Goal: Task Accomplishment & Management: Manage account settings

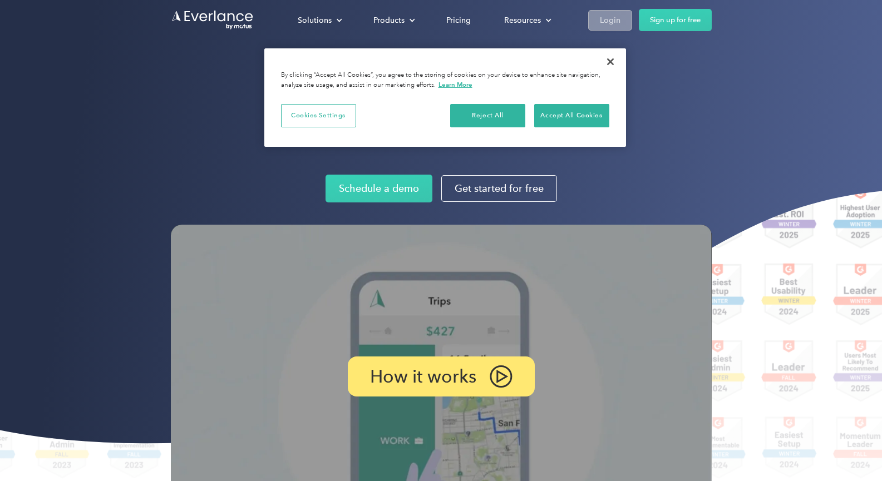
click at [604, 23] on div "Login" at bounding box center [610, 20] width 21 height 14
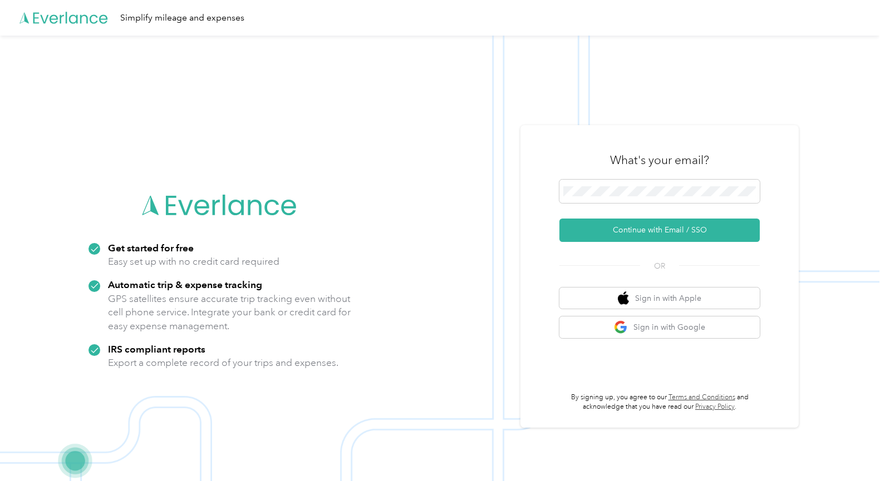
click at [604, 23] on div "Simplify mileage and expenses" at bounding box center [439, 18] width 879 height 36
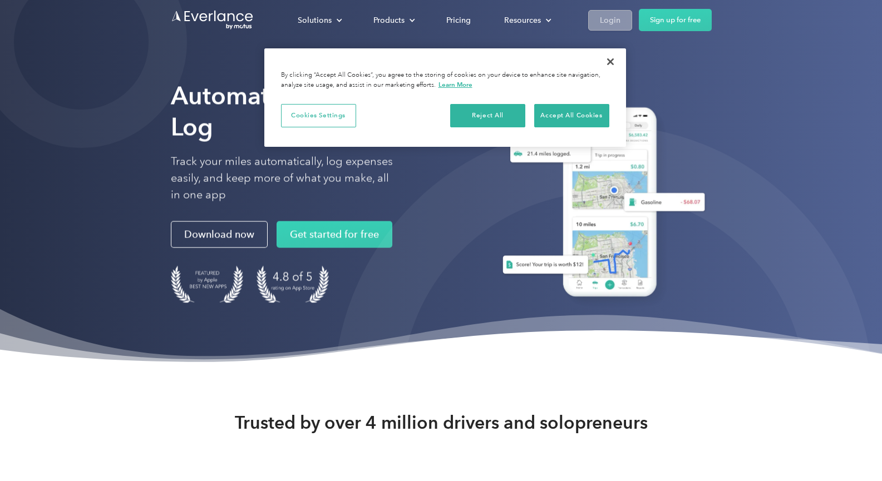
click at [605, 17] on div "Login" at bounding box center [610, 20] width 21 height 14
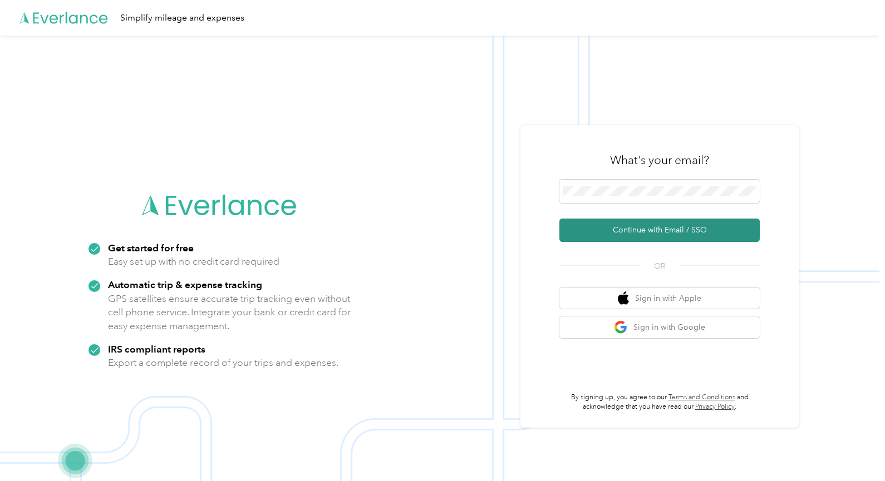
click at [621, 236] on button "Continue with Email / SSO" at bounding box center [659, 230] width 200 height 23
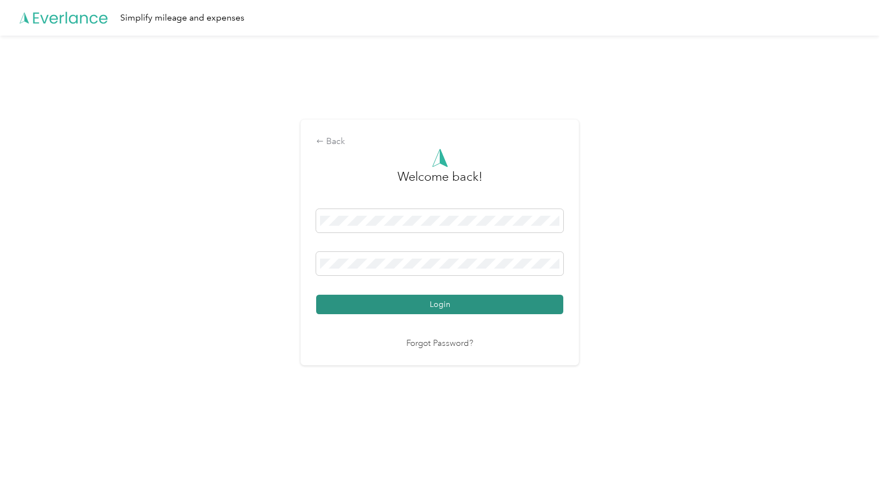
click at [410, 313] on button "Login" at bounding box center [439, 304] width 247 height 19
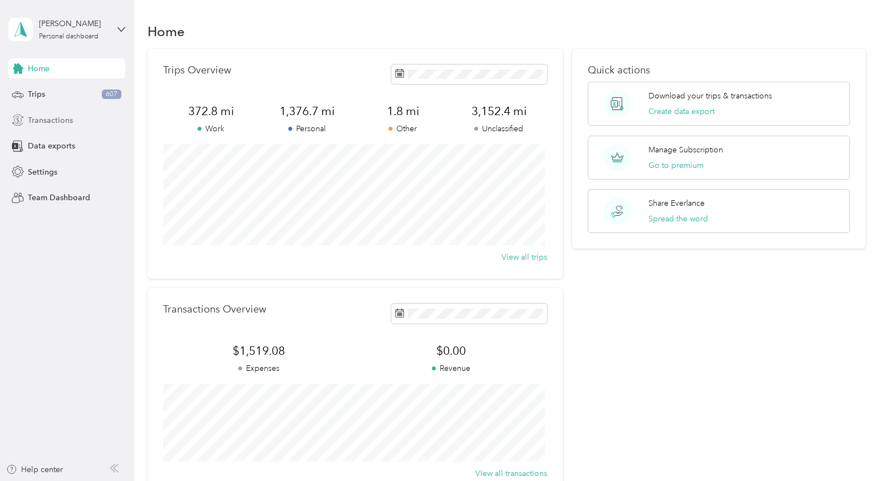
click at [49, 120] on span "Transactions" at bounding box center [50, 121] width 45 height 12
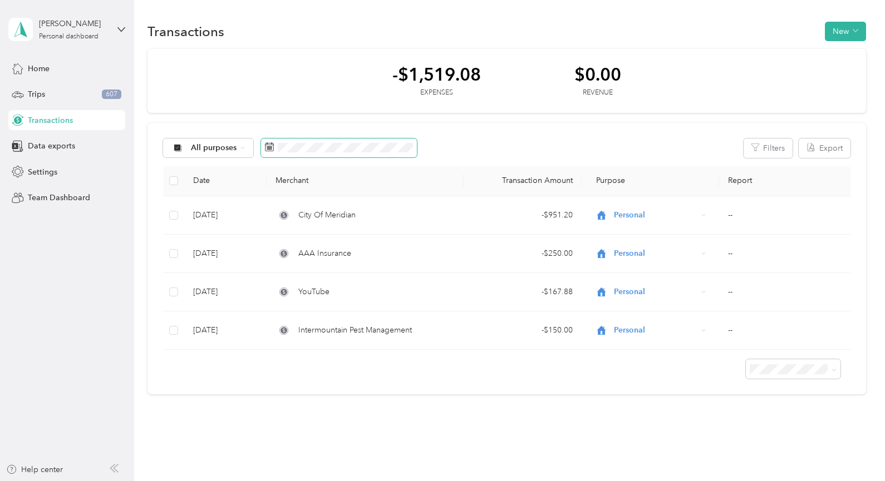
click at [265, 148] on icon at bounding box center [269, 146] width 9 height 9
drag, startPoint x: 268, startPoint y: 148, endPoint x: 328, endPoint y: 125, distance: 65.0
click at [328, 125] on div "All purposes Filters Export Date Merchant Transaction Amount Purpose Report Mar…" at bounding box center [506, 259] width 718 height 272
click at [318, 159] on div "All purposes Filters Export Date Merchant Transaction Amount Purpose Report Mar…" at bounding box center [506, 259] width 718 height 272
click at [318, 154] on span at bounding box center [339, 148] width 156 height 19
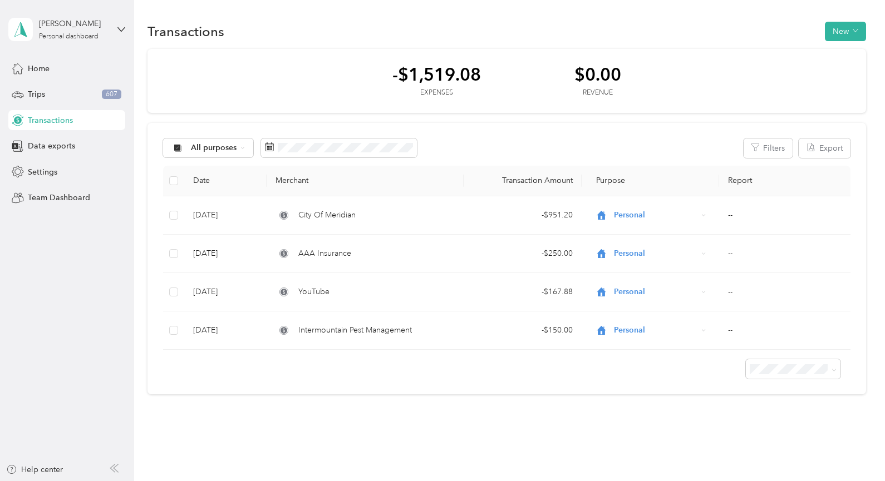
drag, startPoint x: 318, startPoint y: 154, endPoint x: 302, endPoint y: 77, distance: 78.6
click at [302, 77] on div "-$1,519.08 Expenses $0.00 Revenue" at bounding box center [506, 81] width 718 height 65
click at [846, 33] on button "New" at bounding box center [845, 31] width 41 height 19
click at [203, 152] on span "All purposes" at bounding box center [214, 148] width 46 height 8
click at [211, 209] on li "Work" at bounding box center [207, 201] width 89 height 19
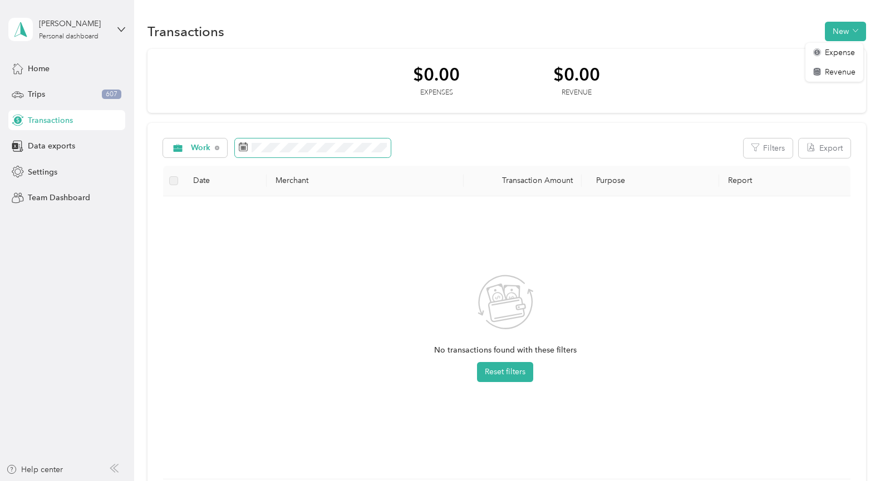
click at [239, 150] on icon at bounding box center [243, 146] width 9 height 9
click at [244, 147] on rect at bounding box center [243, 146] width 1 height 1
click at [175, 184] on label at bounding box center [173, 181] width 9 height 12
click at [287, 153] on span at bounding box center [313, 148] width 156 height 19
click at [121, 28] on icon at bounding box center [121, 30] width 8 height 8
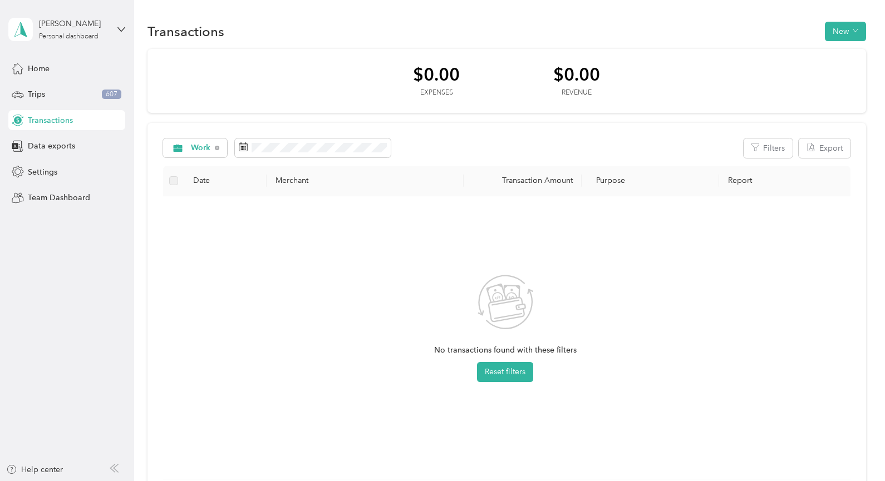
click at [105, 227] on aside "[PERSON_NAME] Personal dashboard Home Trips 607 Transactions Data exports Setti…" at bounding box center [67, 240] width 134 height 481
click at [47, 125] on span "Transactions" at bounding box center [50, 121] width 45 height 12
click at [243, 145] on icon at bounding box center [243, 146] width 9 height 9
click at [45, 70] on span "Home" at bounding box center [39, 69] width 22 height 12
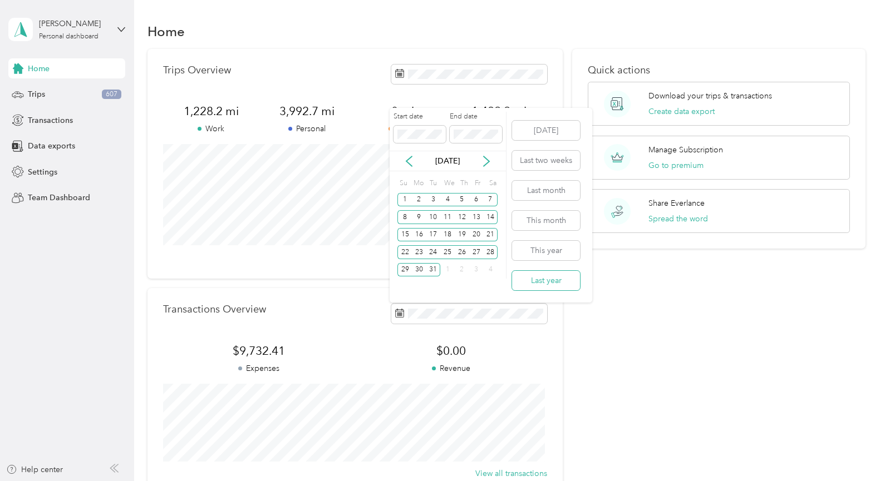
click at [545, 279] on button "Last year" at bounding box center [546, 280] width 68 height 19
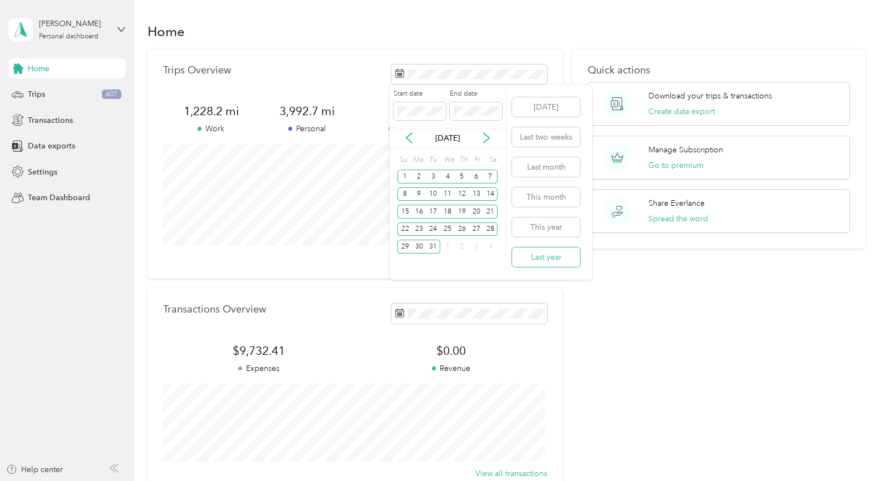
click at [541, 259] on button "Last year" at bounding box center [546, 257] width 68 height 19
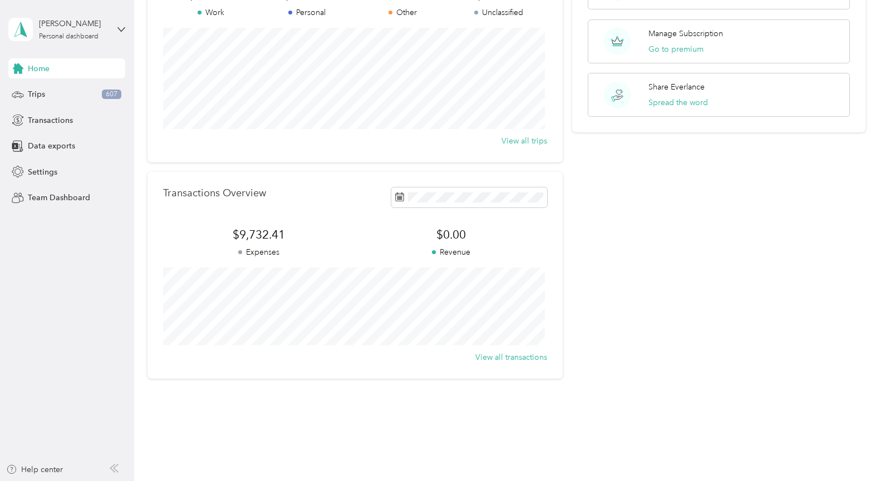
scroll to position [119, 0]
click at [520, 357] on button "View all transactions" at bounding box center [511, 355] width 72 height 12
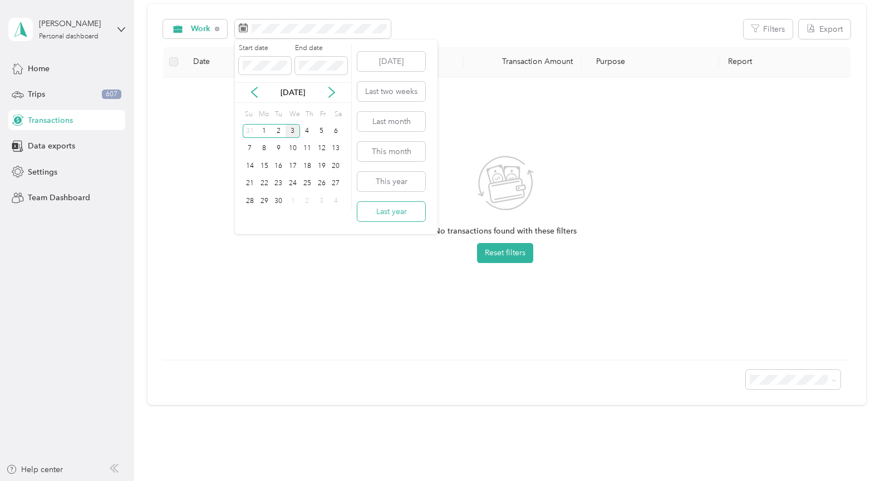
click at [386, 215] on button "Last year" at bounding box center [391, 211] width 68 height 19
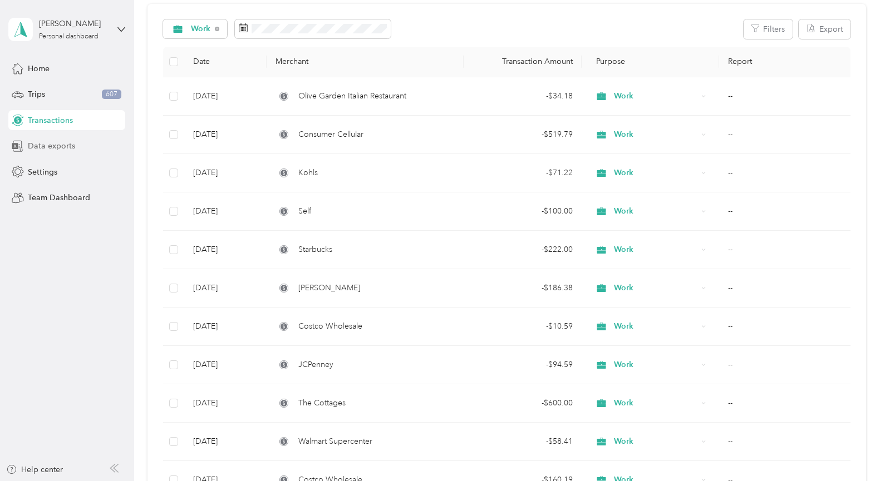
click at [51, 147] on span "Data exports" at bounding box center [51, 146] width 47 height 12
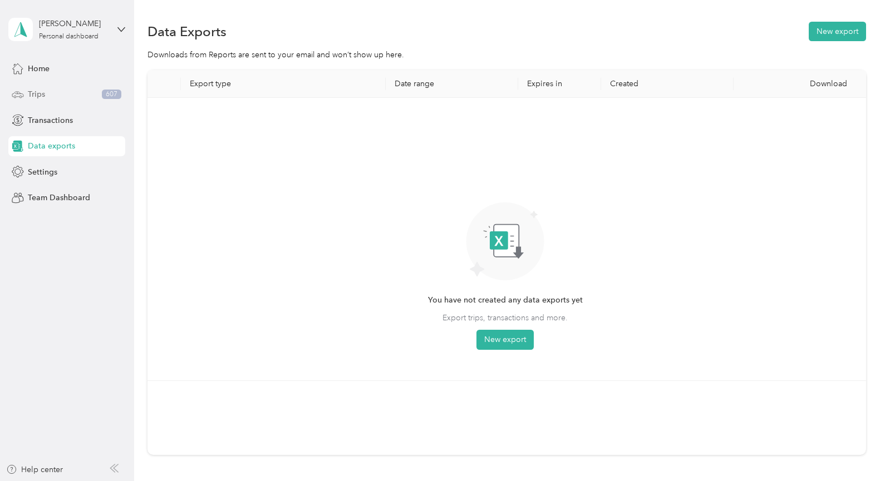
click at [31, 98] on span "Trips" at bounding box center [36, 94] width 17 height 12
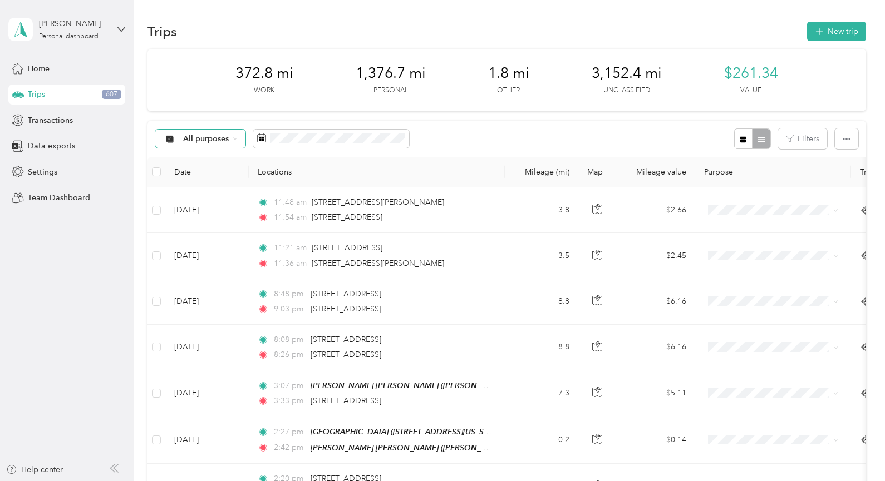
click at [227, 139] on span "All purposes" at bounding box center [206, 139] width 46 height 8
click at [189, 200] on li "Work" at bounding box center [199, 197] width 89 height 19
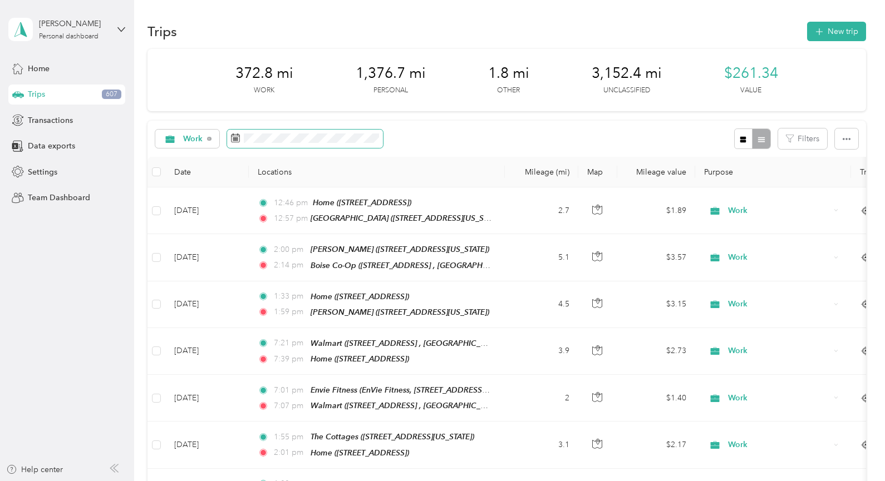
click at [362, 146] on span at bounding box center [305, 139] width 156 height 19
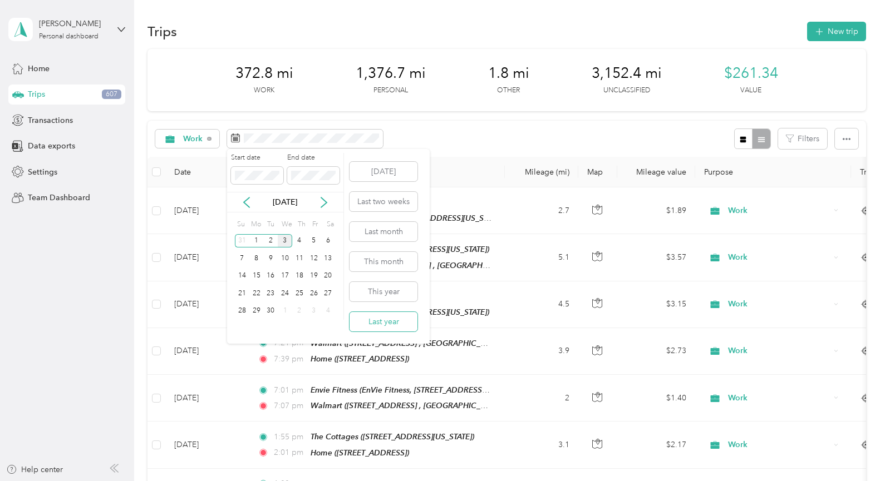
click at [381, 326] on button "Last year" at bounding box center [383, 321] width 68 height 19
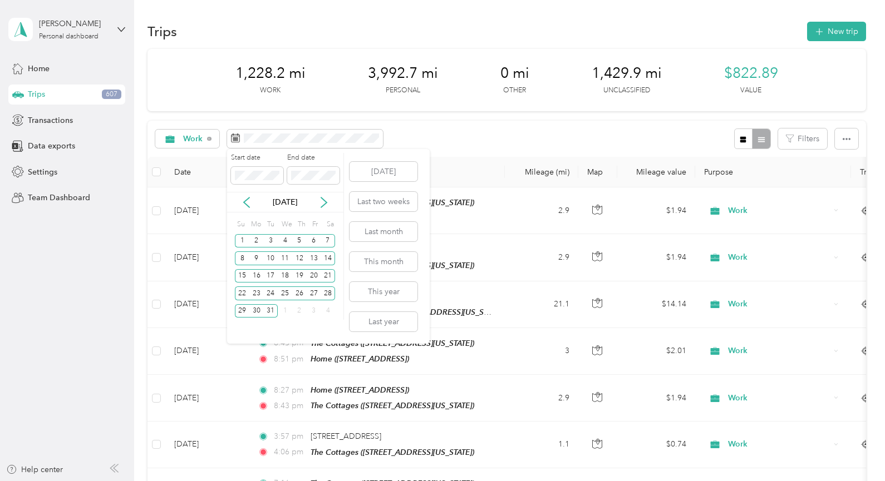
click at [705, 391] on div "Work" at bounding box center [773, 398] width 138 height 20
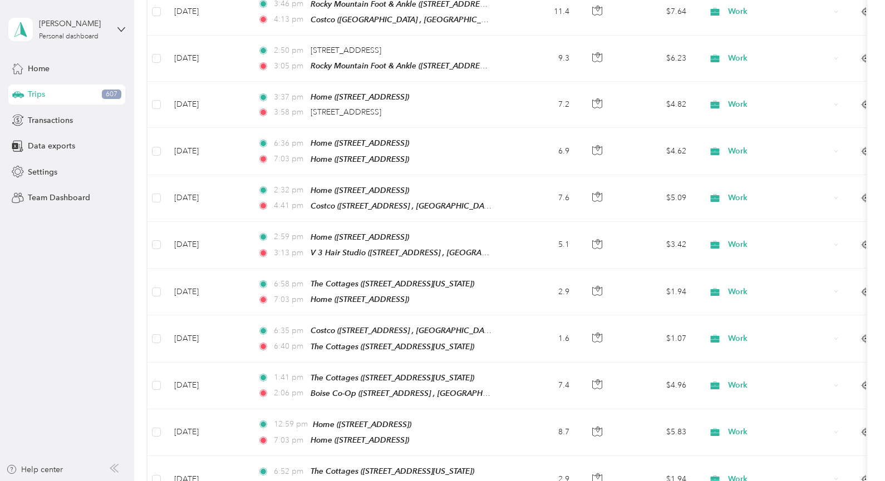
scroll to position [1065, 0]
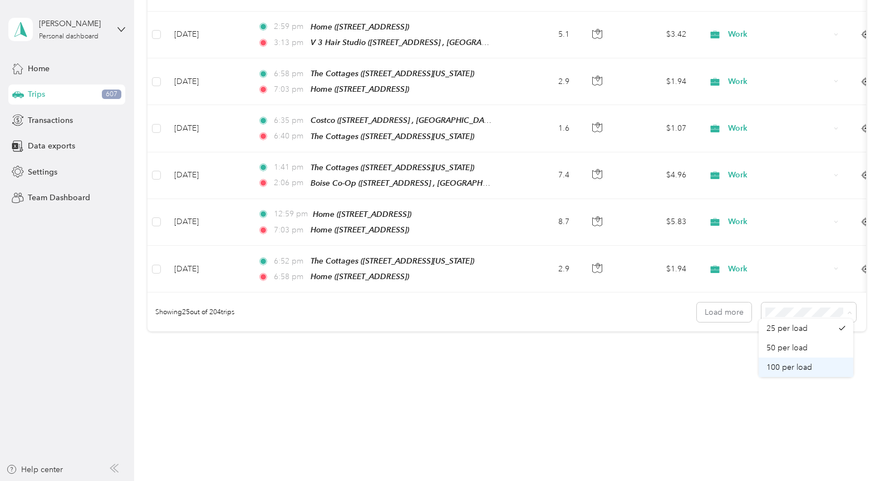
click at [799, 375] on li "100 per load" at bounding box center [806, 367] width 95 height 19
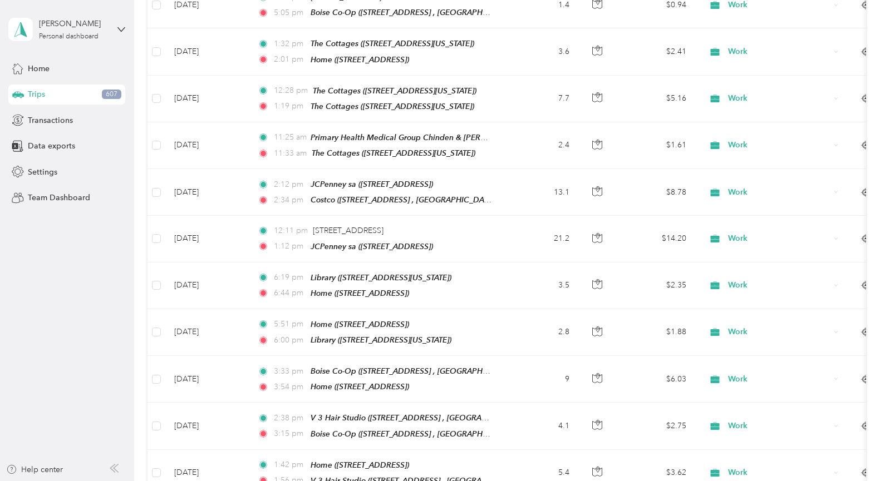
scroll to position [4536, 0]
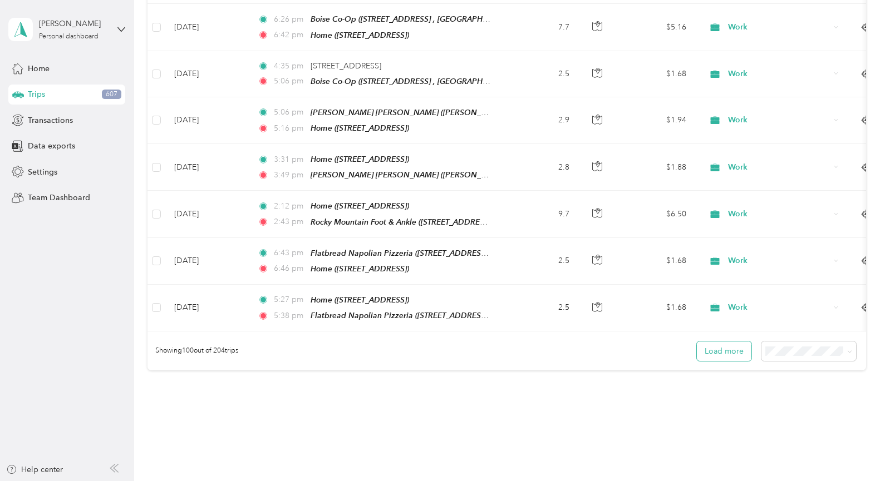
click at [716, 342] on button "Load more" at bounding box center [724, 351] width 55 height 19
click at [719, 342] on button "Load more" at bounding box center [724, 351] width 55 height 19
click at [785, 370] on span "100 per load" at bounding box center [789, 367] width 46 height 9
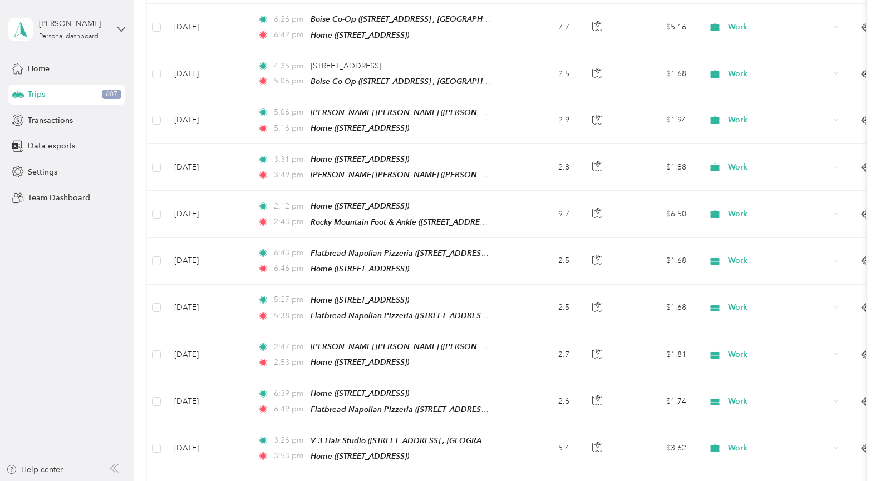
click at [725, 345] on div "Work" at bounding box center [773, 355] width 138 height 20
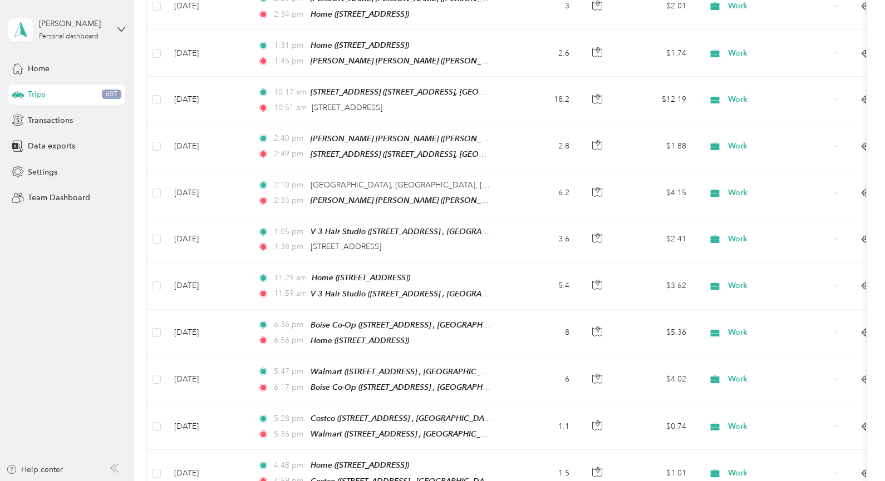
scroll to position [9157, 0]
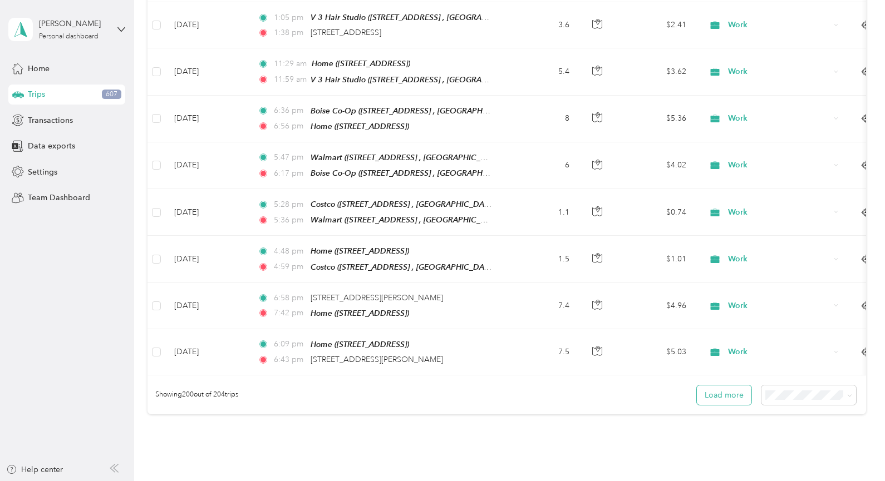
click at [716, 386] on button "Load more" at bounding box center [724, 395] width 55 height 19
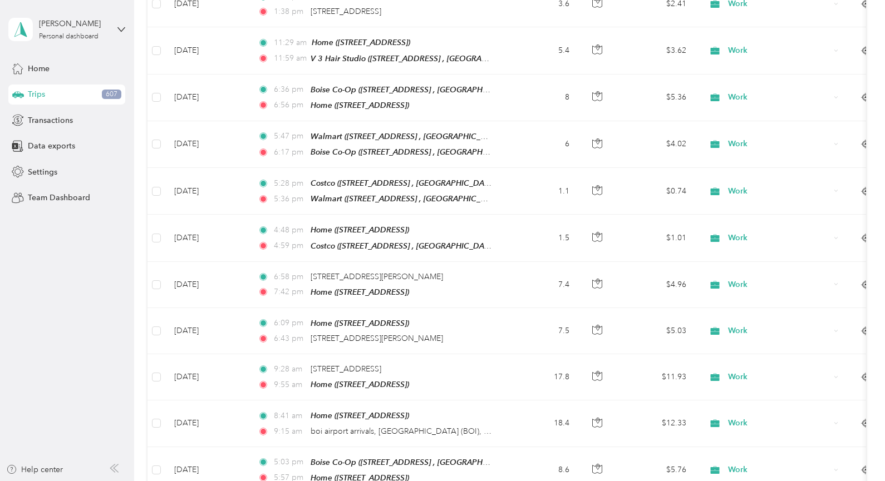
scroll to position [9166, 0]
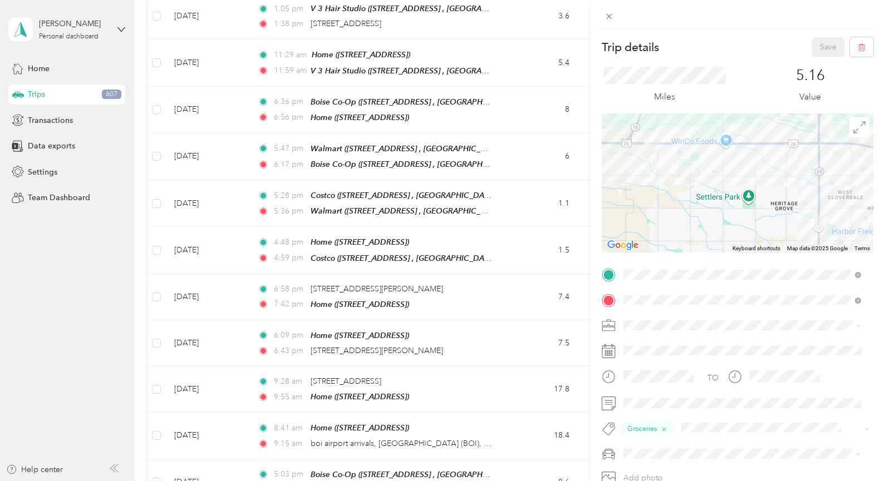
click at [311, 335] on div "Trip details Save This trip cannot be edited because it is either under review,…" at bounding box center [442, 240] width 885 height 481
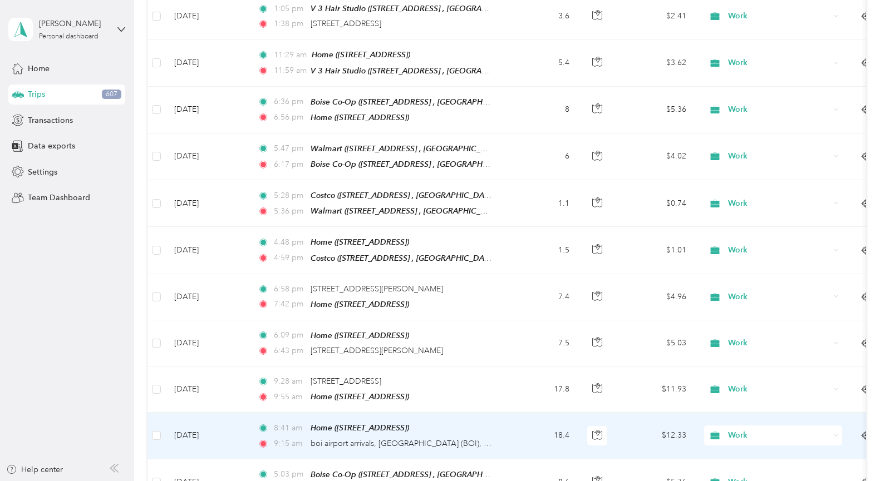
click at [245, 413] on td "Jan 14, 2024" at bounding box center [206, 436] width 83 height 46
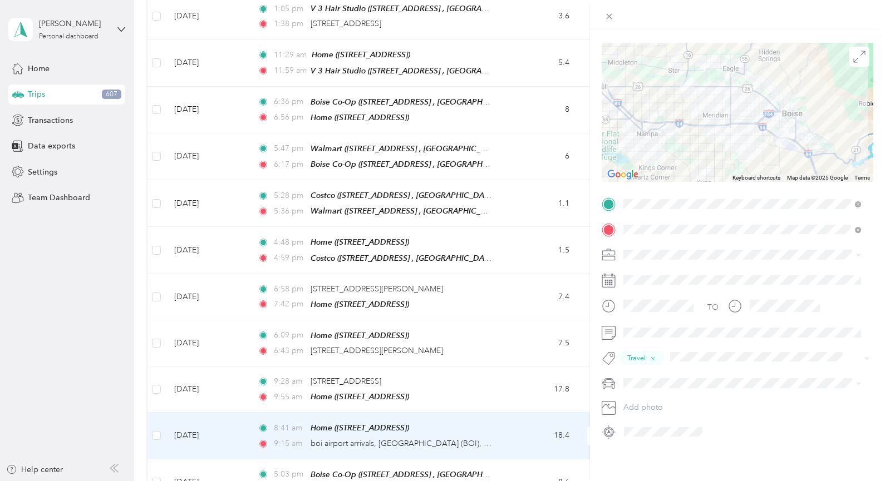
scroll to position [79, 0]
click at [233, 297] on div "Trip details Save This trip cannot be edited because it is either under review,…" at bounding box center [442, 240] width 885 height 481
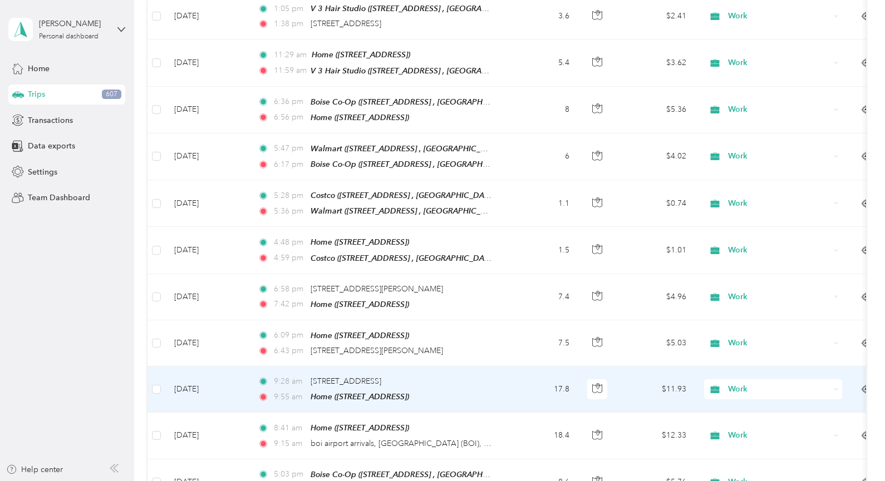
drag, startPoint x: 292, startPoint y: 294, endPoint x: 223, endPoint y: 288, distance: 69.2
click at [223, 367] on td "Jan 14, 2024" at bounding box center [206, 390] width 83 height 46
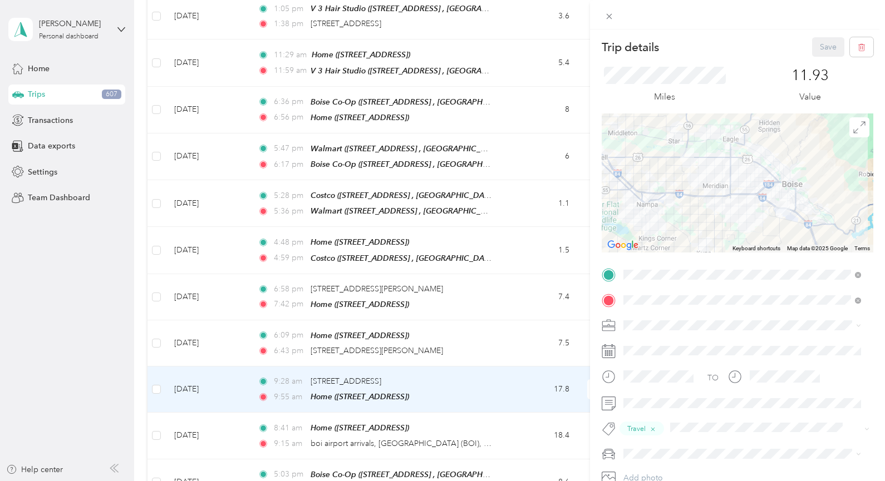
click at [239, 247] on div "Trip details Save This trip cannot be edited because it is either under review,…" at bounding box center [442, 240] width 885 height 481
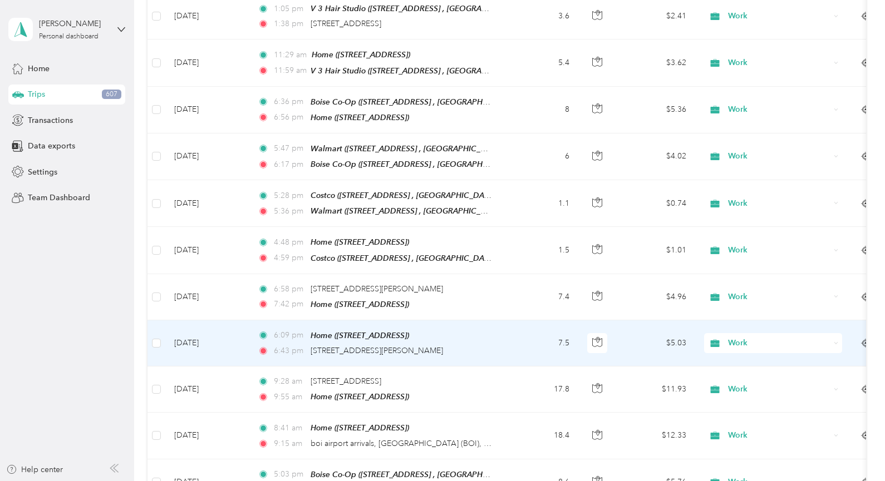
click at [310, 329] on div "6:09 pm Home (5106 W Talbot St, Meridian, ID)" at bounding box center [375, 335] width 234 height 13
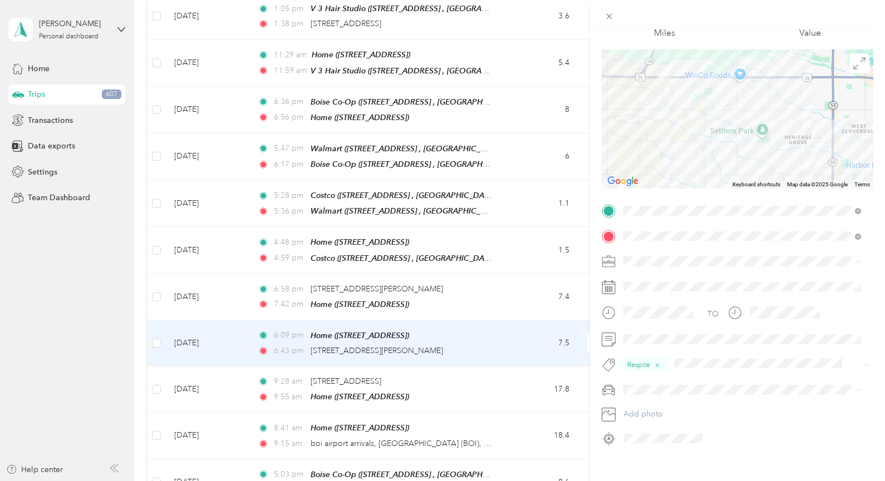
scroll to position [66, 0]
click at [88, 411] on div "Trip details Save This trip cannot be edited because it is either under review,…" at bounding box center [442, 240] width 885 height 481
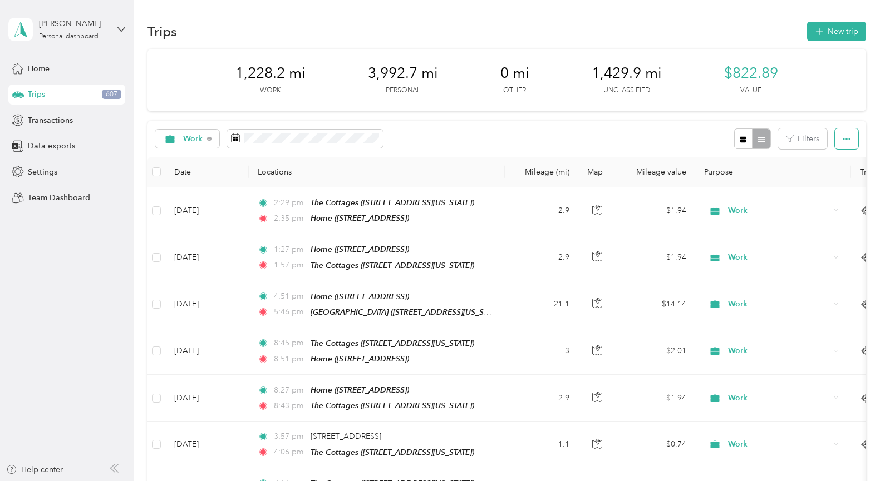
click at [844, 140] on icon "button" at bounding box center [847, 139] width 8 height 8
click at [828, 183] on span "Export" at bounding box center [827, 179] width 23 height 9
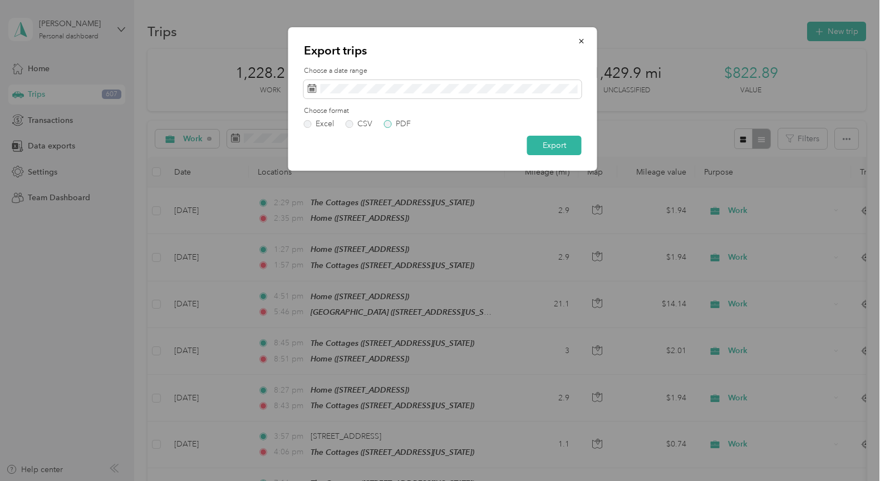
click at [387, 124] on label "PDF" at bounding box center [397, 124] width 27 height 8
click at [557, 144] on button "Export" at bounding box center [554, 145] width 55 height 19
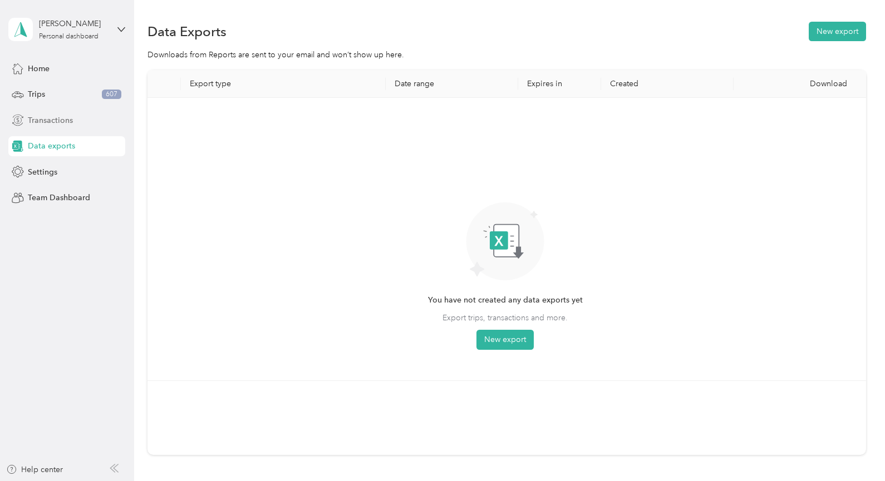
click at [38, 121] on span "Transactions" at bounding box center [50, 121] width 45 height 12
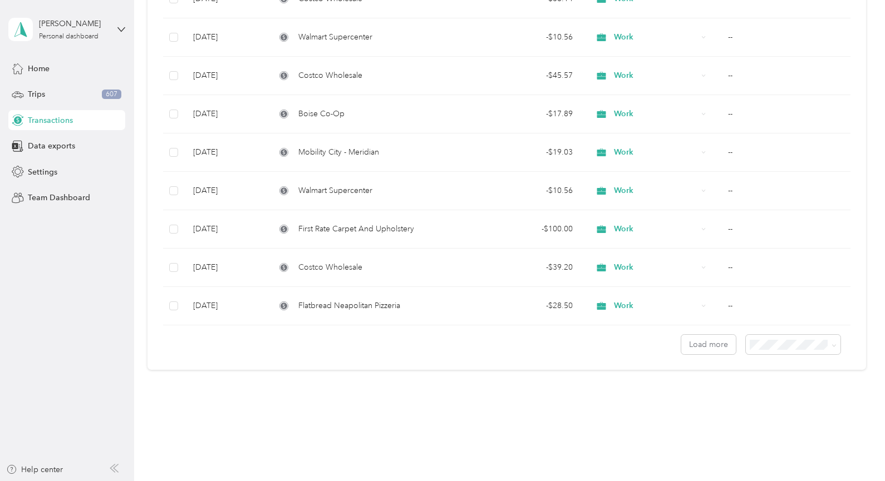
scroll to position [835, 0]
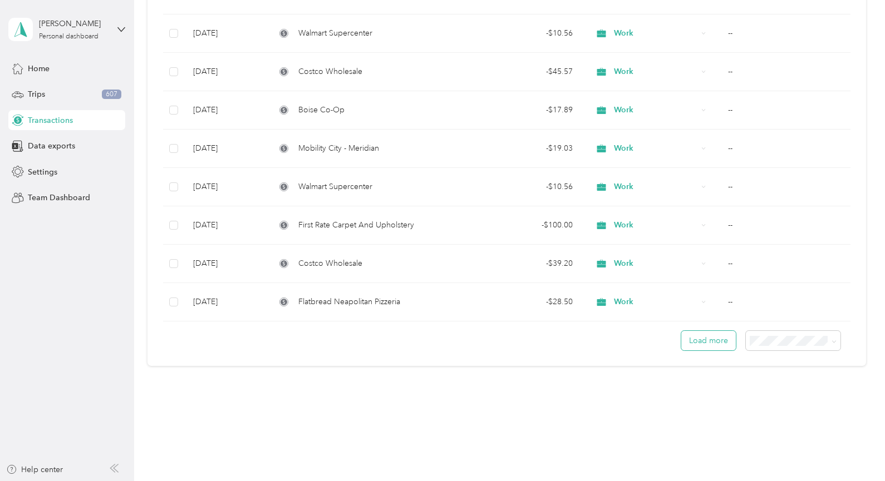
click at [705, 341] on button "Load more" at bounding box center [708, 340] width 55 height 19
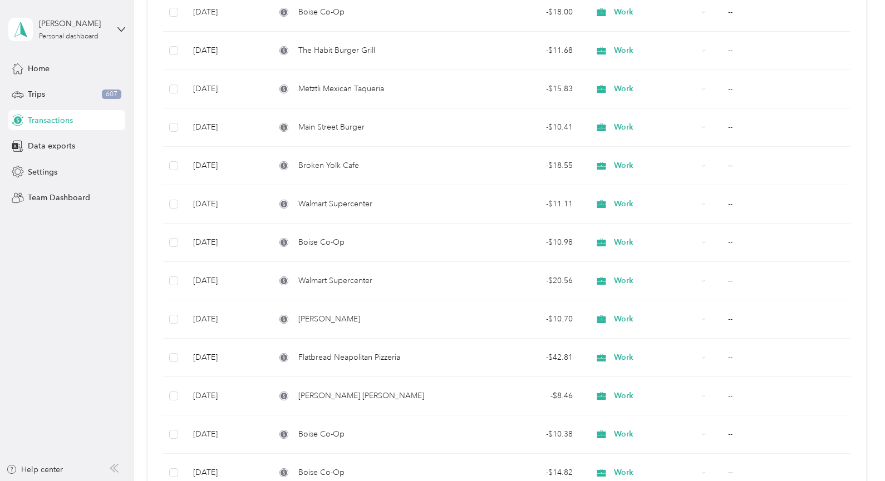
scroll to position [1795, 0]
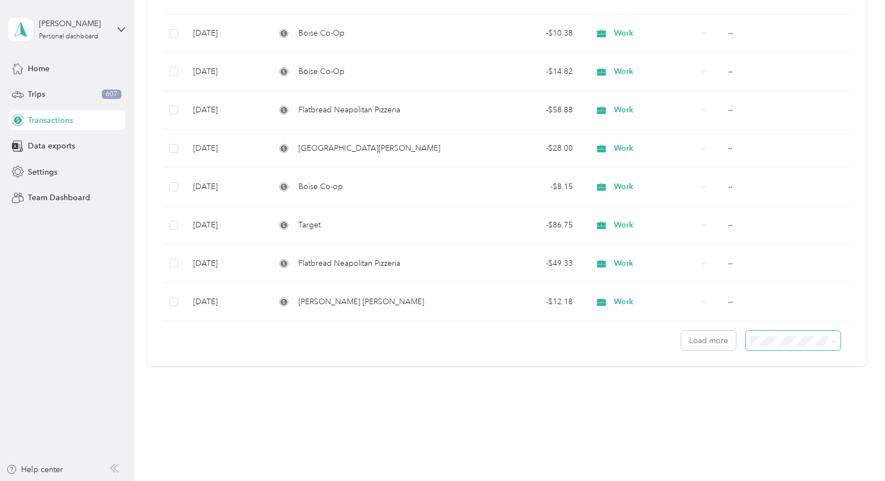
click at [831, 342] on icon at bounding box center [833, 341] width 5 height 5
click at [761, 406] on div "100 per load" at bounding box center [791, 401] width 80 height 12
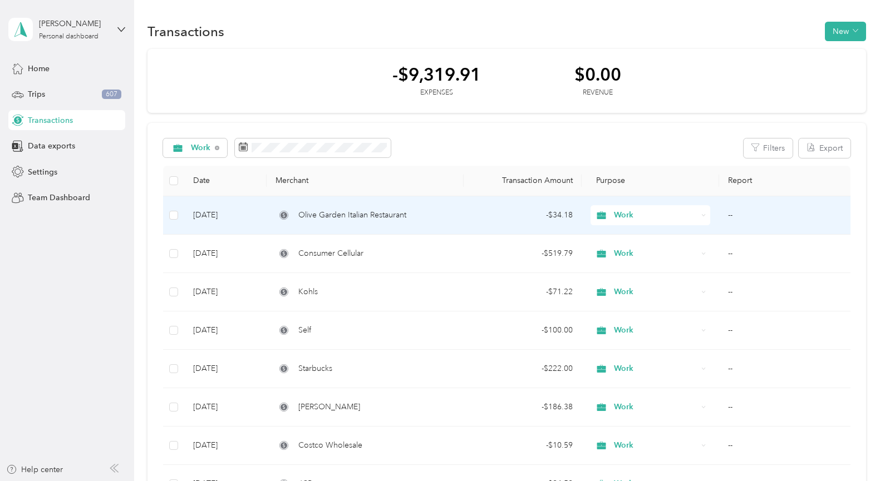
click at [450, 215] on div "Olive Garden Italian Restaurant" at bounding box center [364, 215] width 179 height 12
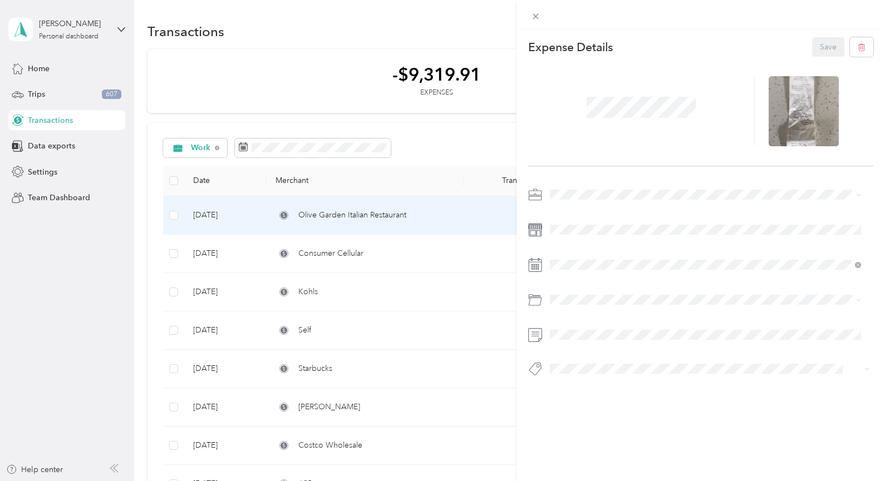
click at [438, 224] on div "This expense cannot be edited because it is either under review, approved, or p…" at bounding box center [442, 240] width 885 height 481
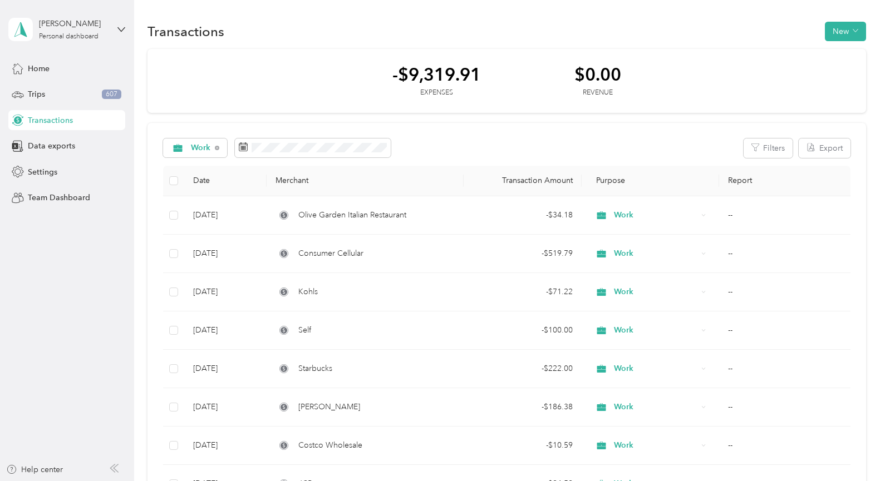
click at [438, 224] on div at bounding box center [442, 240] width 885 height 481
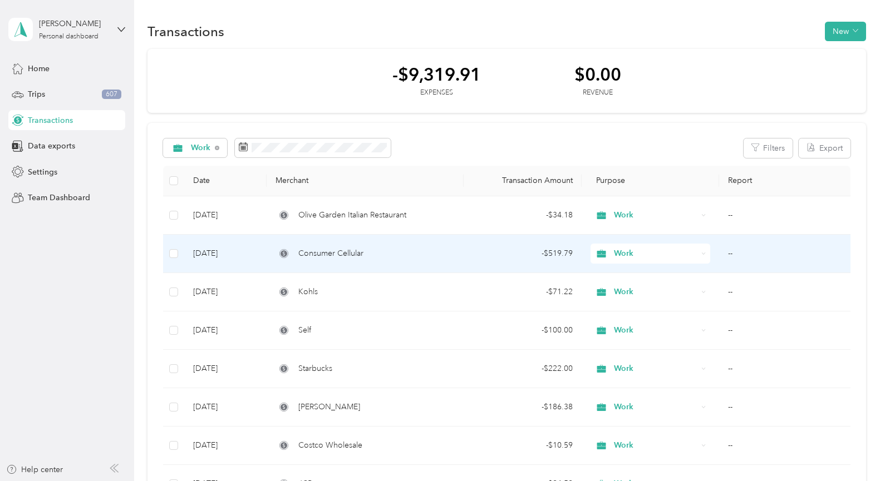
click at [414, 269] on td "Consumer Cellular" at bounding box center [365, 254] width 196 height 38
click at [414, 481] on div "Loading the revenue" at bounding box center [439, 481] width 879 height 0
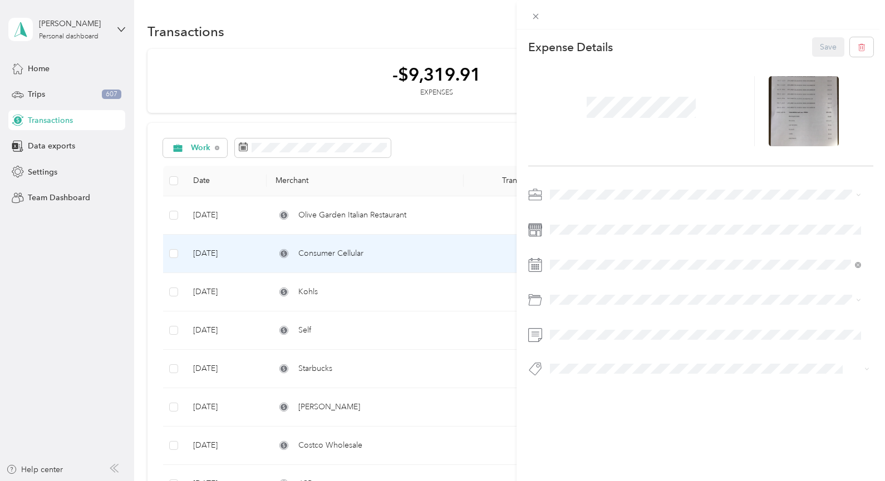
click at [95, 239] on div "This expense cannot be edited because it is either under review, approved, or p…" at bounding box center [442, 240] width 885 height 481
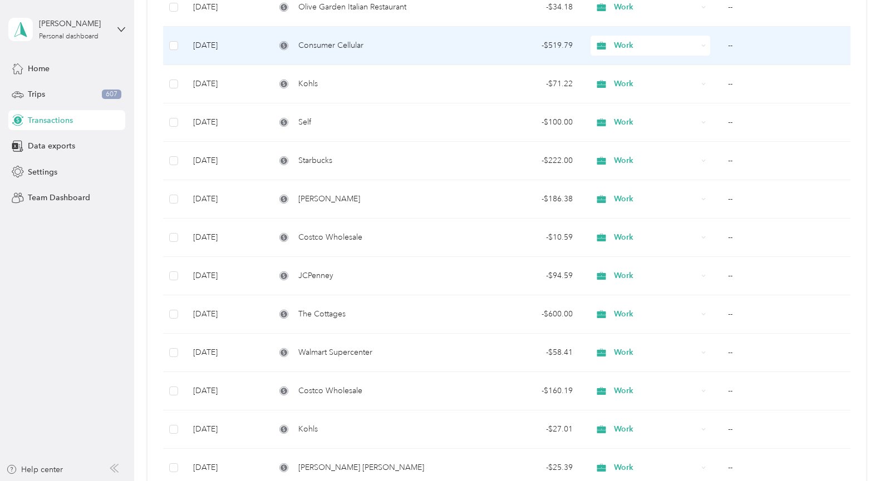
scroll to position [213, 0]
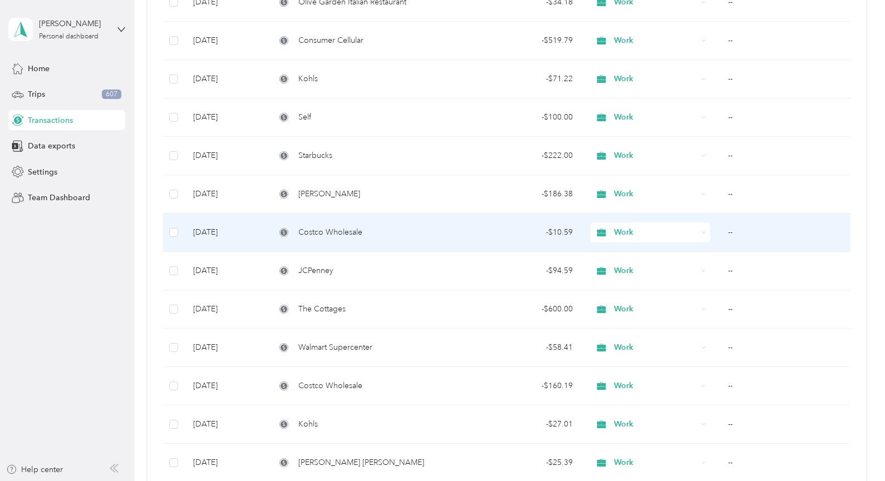
click at [328, 238] on span "Costco Wholesale" at bounding box center [330, 233] width 64 height 12
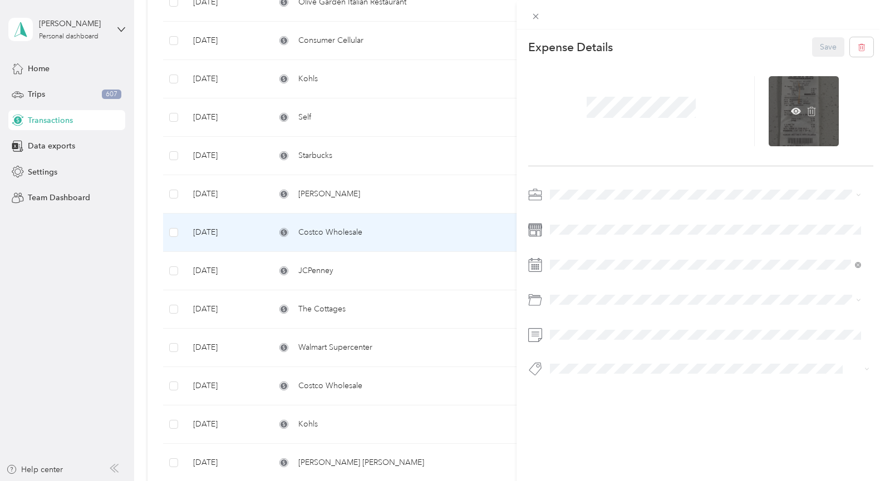
click at [783, 92] on div at bounding box center [804, 111] width 70 height 70
click at [792, 113] on icon at bounding box center [796, 111] width 10 height 7
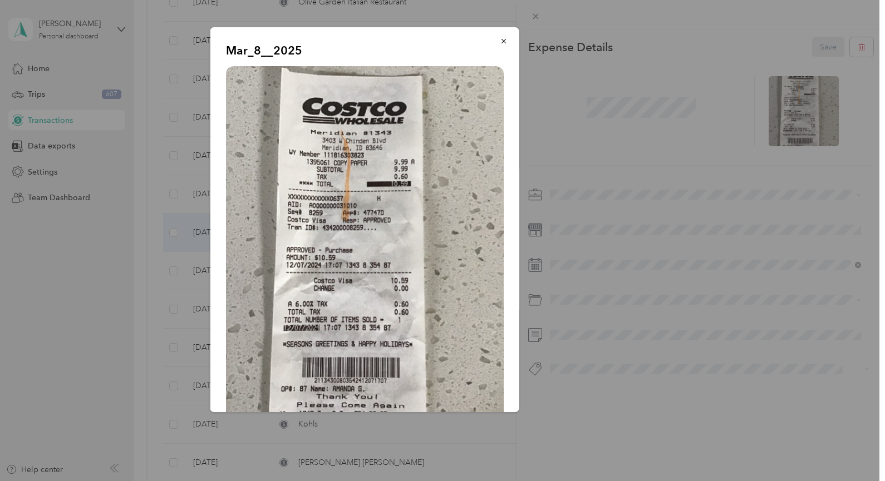
click at [78, 302] on div at bounding box center [442, 240] width 885 height 481
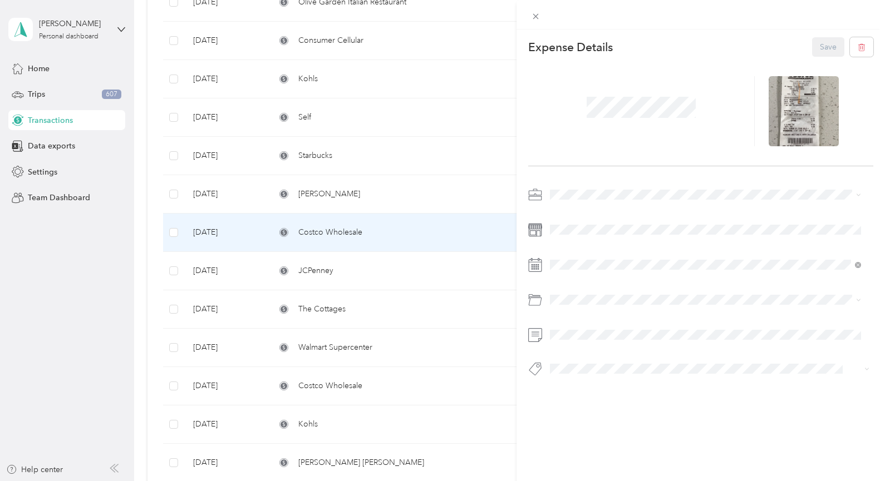
click at [57, 147] on div "This expense cannot be edited because it is either under review, approved, or p…" at bounding box center [442, 240] width 885 height 481
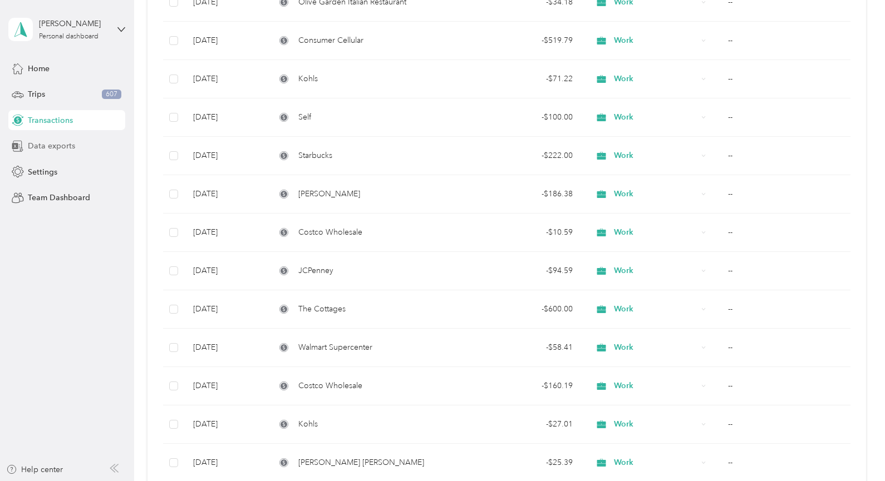
click at [51, 145] on span "Data exports" at bounding box center [51, 146] width 47 height 12
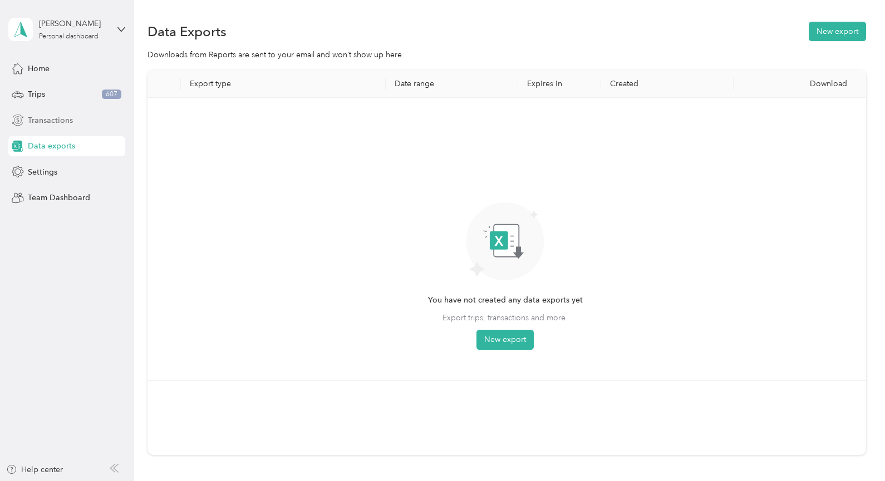
click at [39, 119] on span "Transactions" at bounding box center [50, 121] width 45 height 12
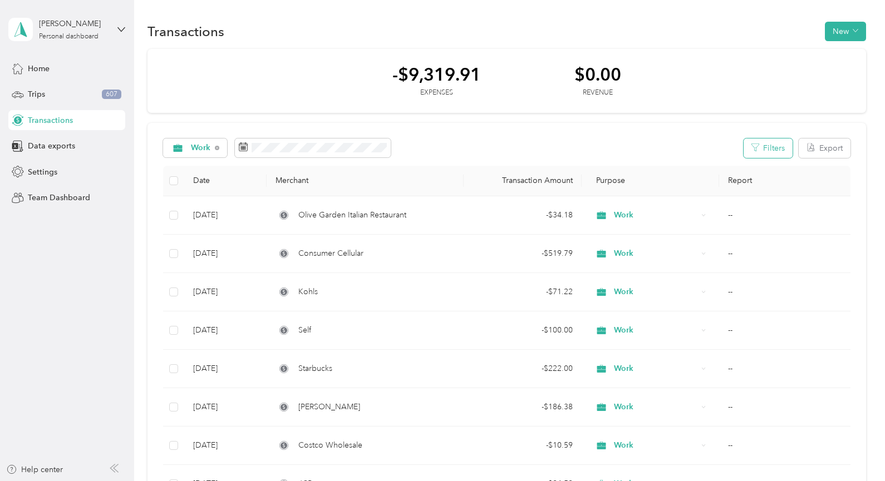
click at [767, 148] on button "Filters" at bounding box center [768, 148] width 49 height 19
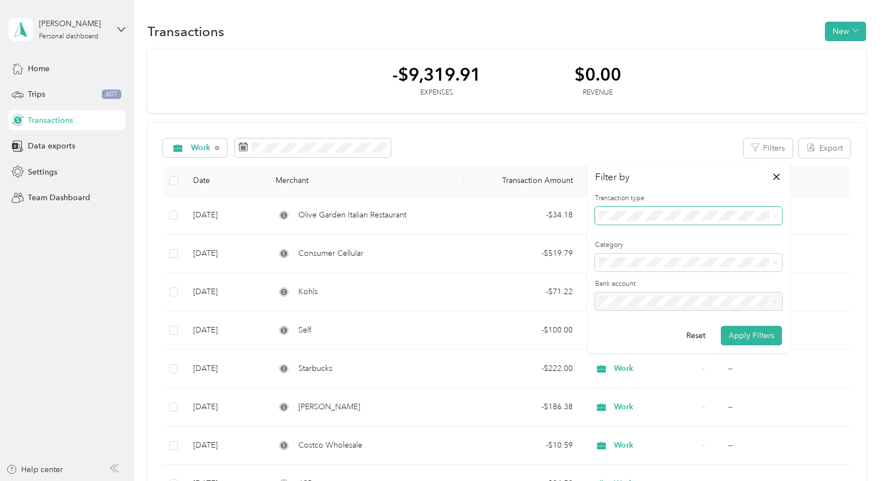
click at [774, 218] on icon at bounding box center [775, 216] width 5 height 5
click at [616, 275] on li "Revenue" at bounding box center [688, 269] width 187 height 19
click at [736, 337] on button "Apply Filters" at bounding box center [751, 335] width 61 height 19
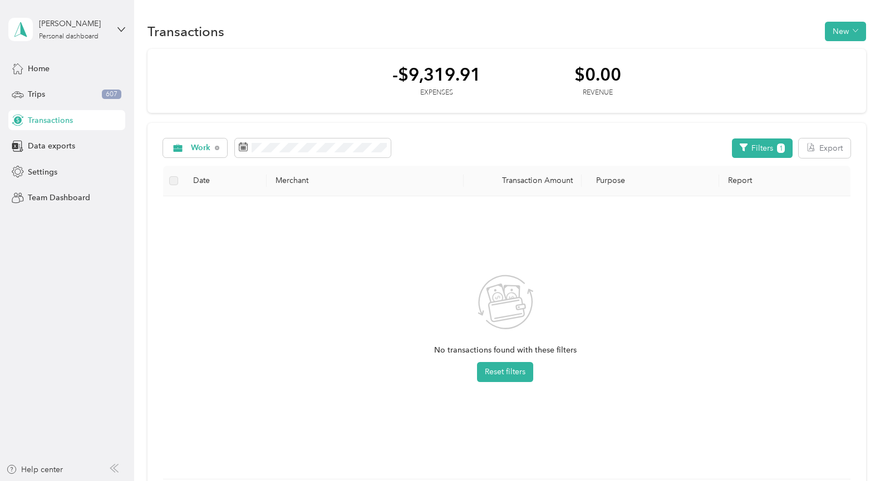
click at [43, 122] on span "Transactions" at bounding box center [50, 121] width 45 height 12
click at [842, 29] on button "New" at bounding box center [845, 31] width 41 height 19
click at [830, 76] on span "Revenue" at bounding box center [840, 72] width 31 height 12
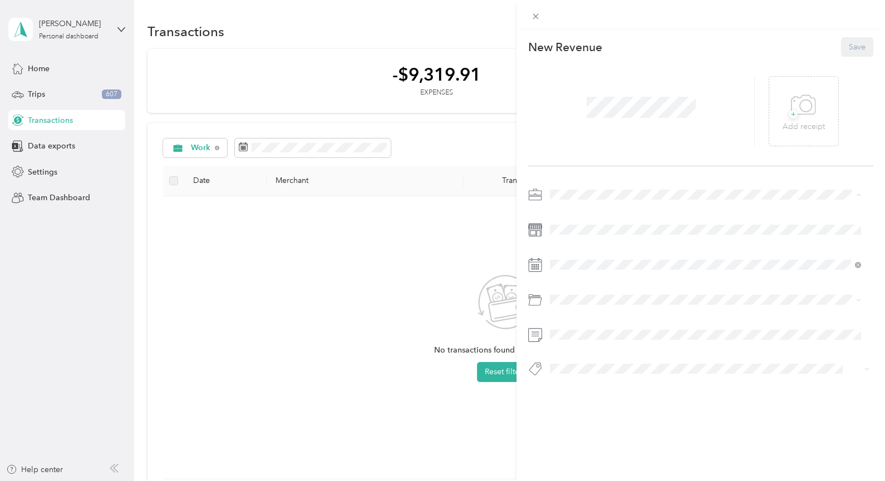
click at [567, 216] on div "Work" at bounding box center [706, 215] width 304 height 12
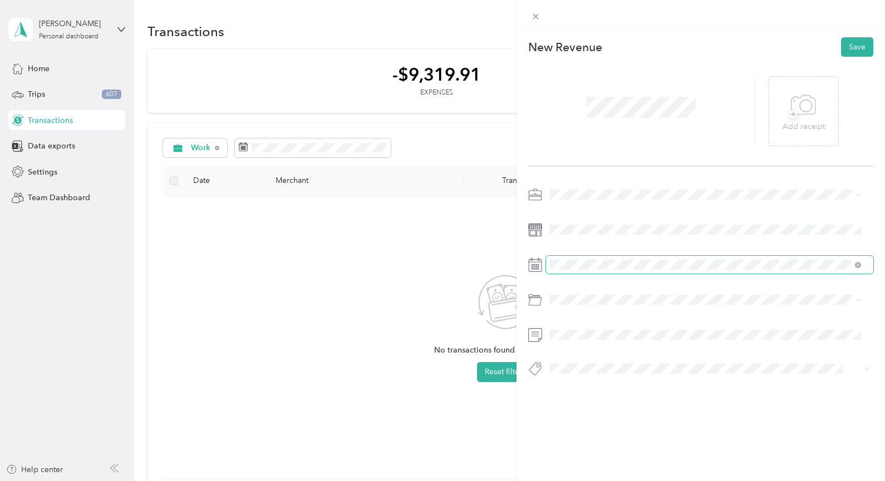
click at [564, 259] on span at bounding box center [710, 265] width 328 height 18
click at [534, 265] on icon at bounding box center [535, 265] width 14 height 14
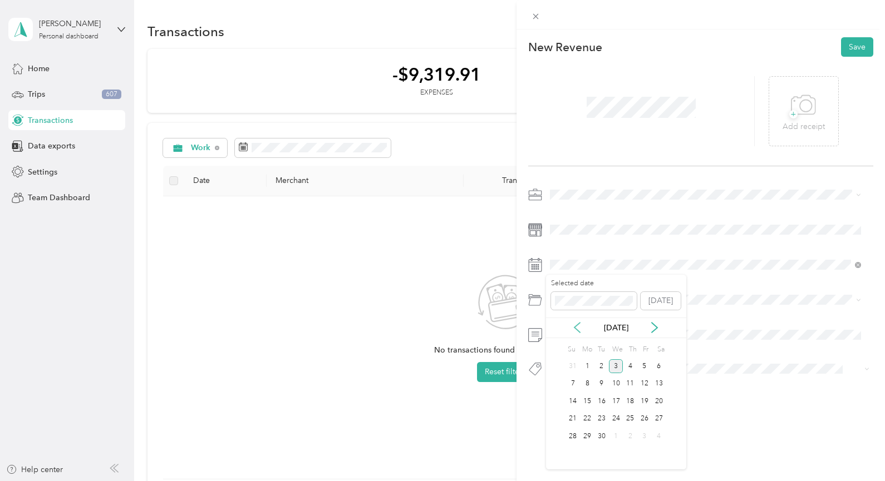
click at [574, 328] on icon at bounding box center [577, 328] width 6 height 10
click at [572, 328] on icon at bounding box center [577, 327] width 11 height 11
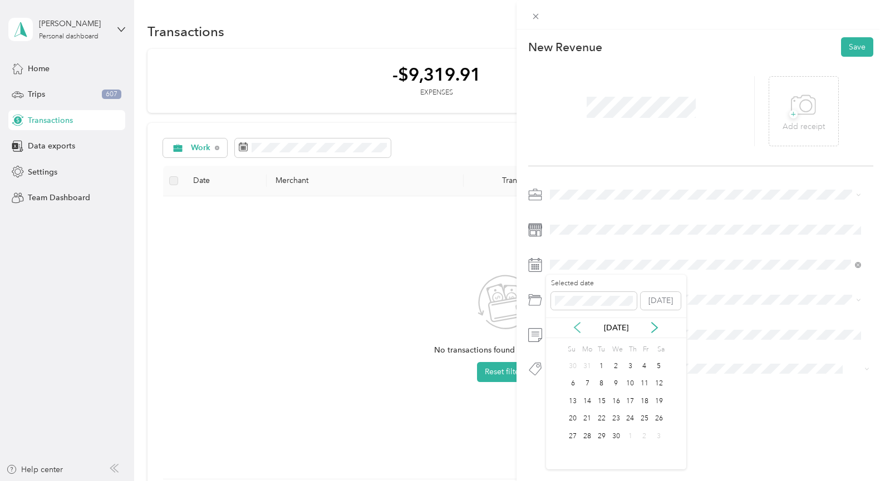
click at [572, 328] on icon at bounding box center [577, 327] width 11 height 11
click at [561, 328] on div "Apr 2025" at bounding box center [616, 328] width 140 height 12
click at [560, 327] on div "Mar 2025" at bounding box center [616, 328] width 140 height 12
click at [559, 328] on div "Mar 2025" at bounding box center [616, 328] width 140 height 12
click at [572, 327] on icon at bounding box center [577, 327] width 11 height 11
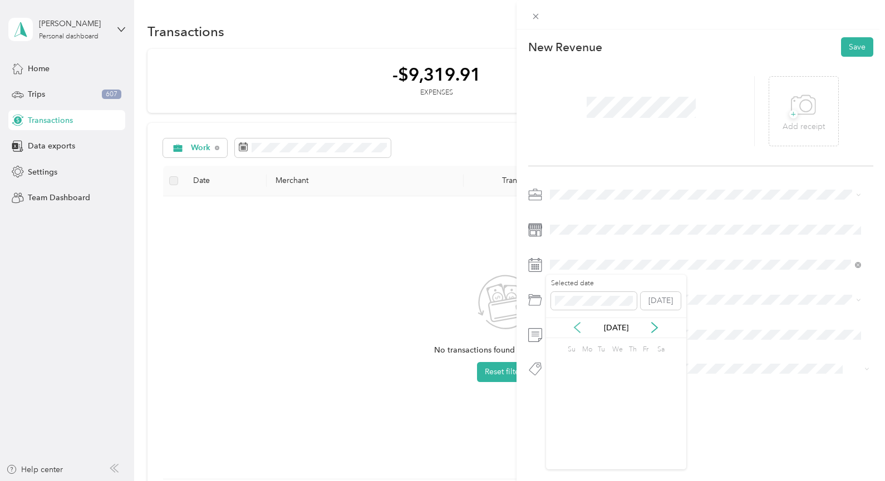
click at [575, 328] on icon at bounding box center [577, 328] width 6 height 10
click at [573, 332] on icon at bounding box center [577, 327] width 11 height 11
click at [652, 332] on icon at bounding box center [655, 328] width 6 height 10
click at [577, 332] on icon at bounding box center [577, 327] width 11 height 11
click at [577, 331] on icon at bounding box center [577, 327] width 11 height 11
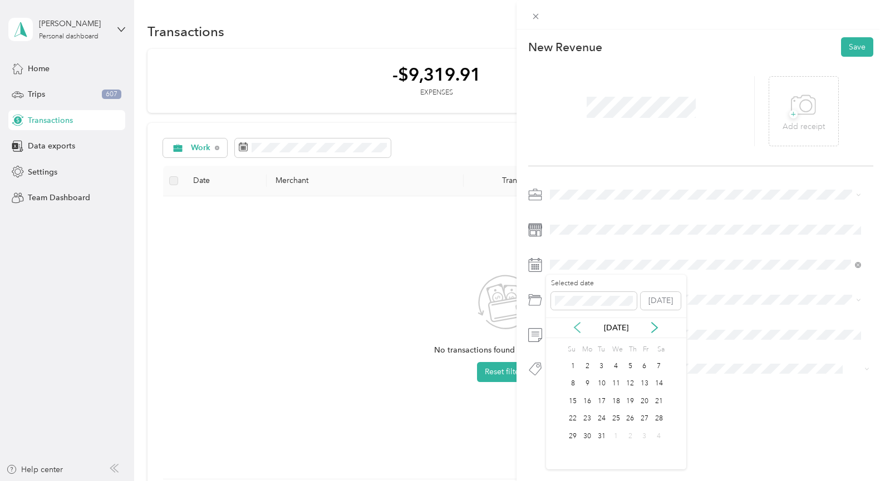
click at [575, 329] on icon at bounding box center [577, 328] width 6 height 10
click at [575, 328] on icon at bounding box center [577, 327] width 11 height 11
click at [574, 328] on icon at bounding box center [577, 328] width 6 height 10
click at [573, 328] on icon at bounding box center [577, 327] width 11 height 11
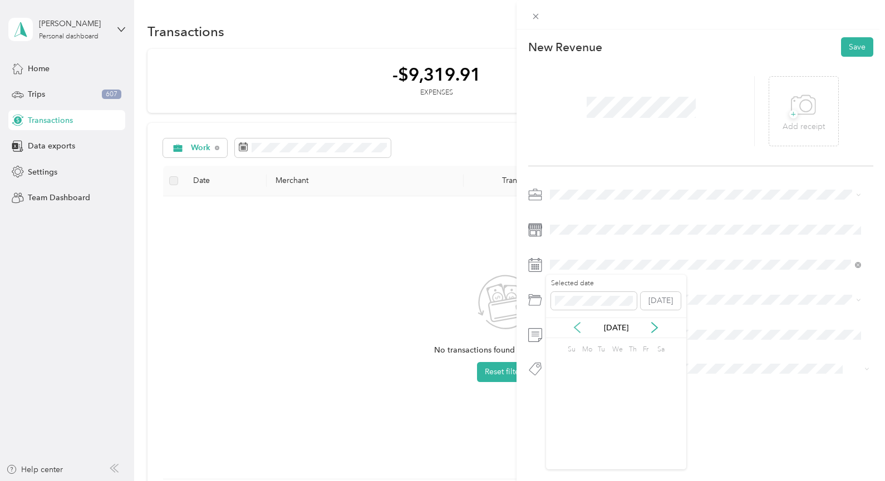
click at [573, 328] on icon at bounding box center [577, 327] width 11 height 11
click at [575, 329] on icon at bounding box center [577, 327] width 11 height 11
click at [575, 328] on icon at bounding box center [577, 327] width 11 height 11
click at [575, 328] on icon at bounding box center [577, 328] width 6 height 10
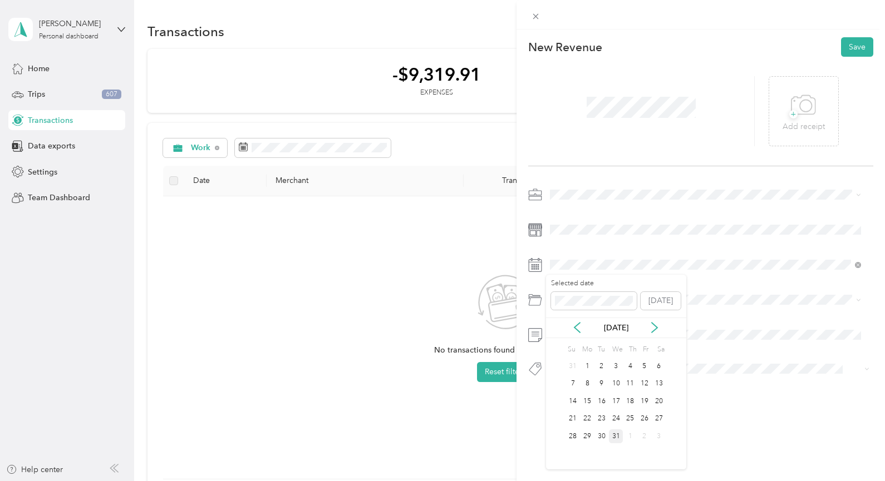
click at [612, 439] on div "31" at bounding box center [616, 437] width 14 height 14
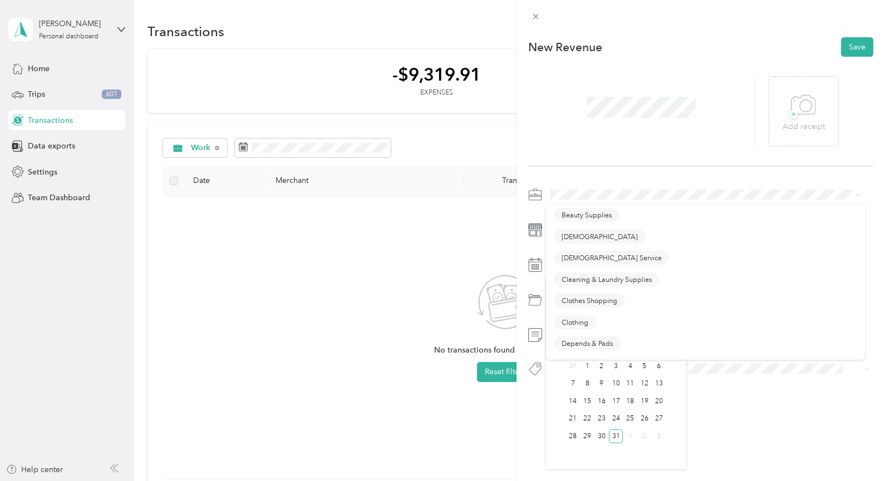
click at [727, 430] on div "This revenue cannot be edited because it is either under review, approved, or p…" at bounding box center [700, 269] width 369 height 481
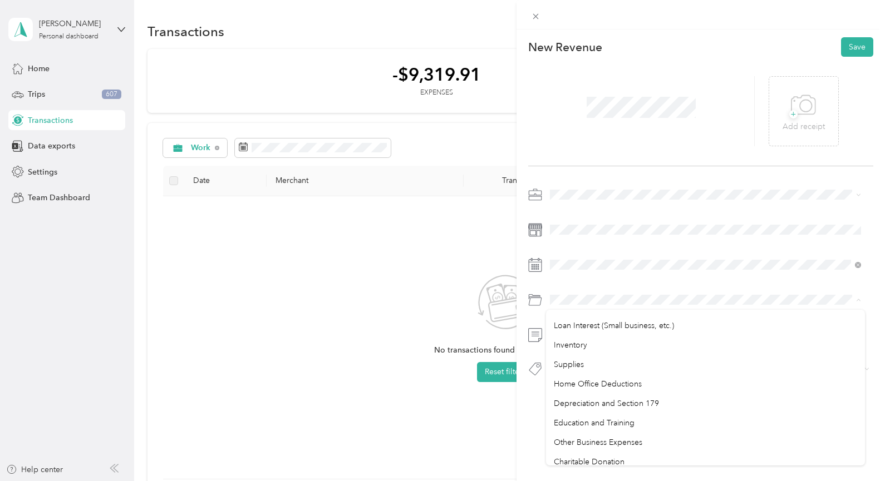
scroll to position [1258, 0]
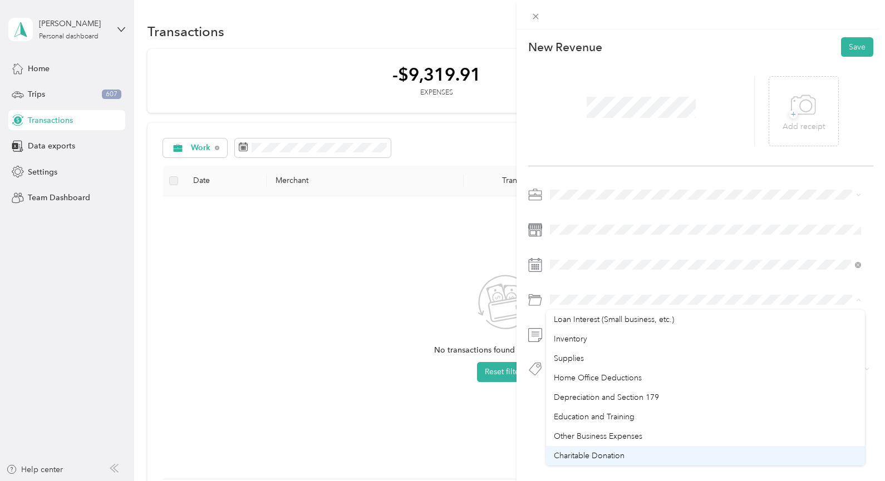
click at [702, 463] on li "Charitable Donation" at bounding box center [705, 455] width 319 height 19
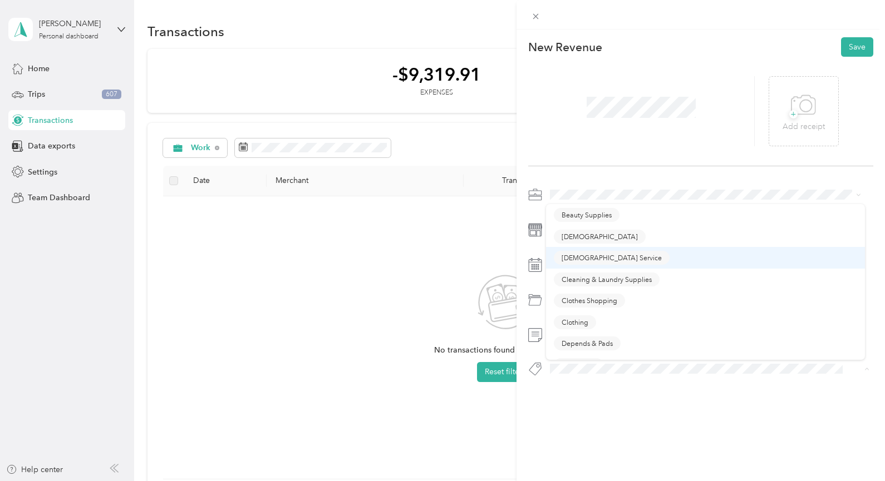
click at [731, 258] on div "[DEMOGRAPHIC_DATA] Service" at bounding box center [706, 258] width 304 height 14
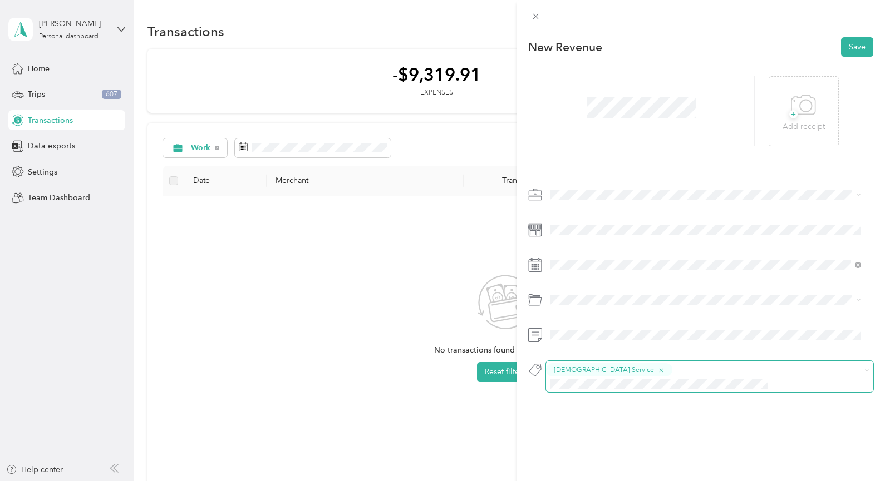
click at [659, 371] on icon "button" at bounding box center [661, 371] width 4 height 4
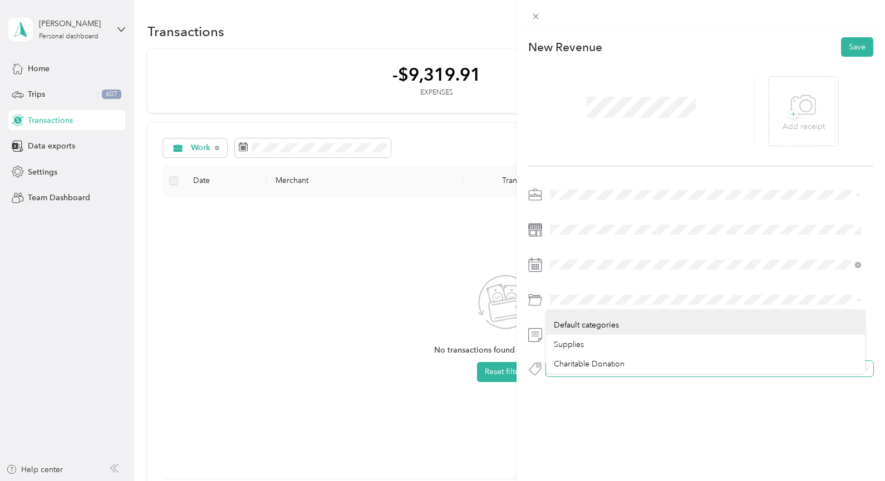
scroll to position [0, 0]
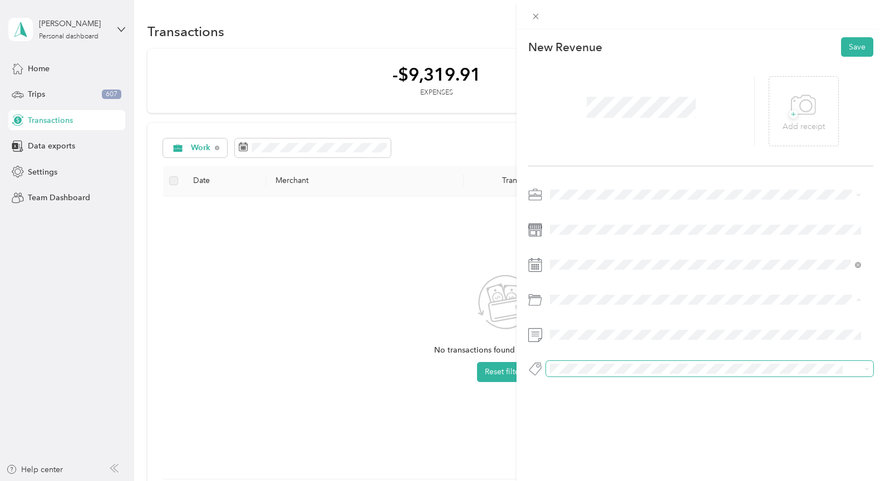
click at [620, 417] on div "New Revenue Save + Add receipt" at bounding box center [700, 226] width 369 height 394
click at [568, 390] on button "Income" at bounding box center [573, 389] width 38 height 14
click at [853, 45] on button "Save" at bounding box center [857, 46] width 32 height 19
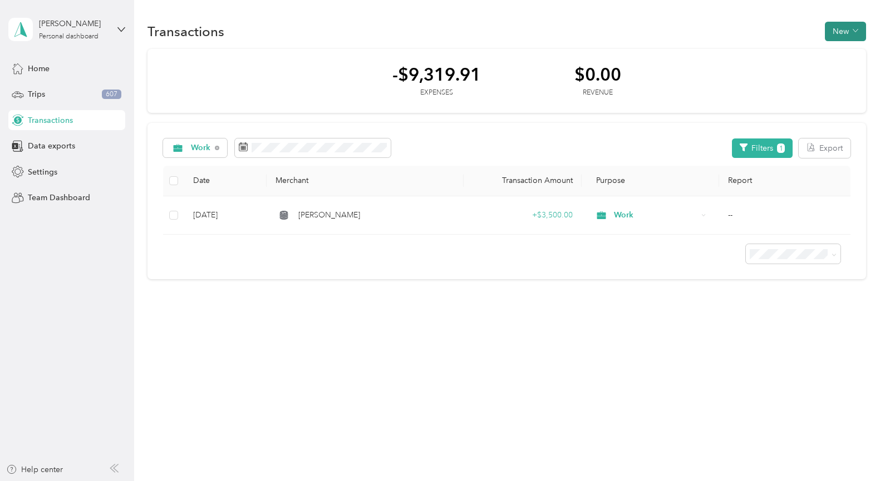
click at [839, 30] on button "New" at bounding box center [845, 31] width 41 height 19
click at [845, 53] on span "Expense" at bounding box center [848, 53] width 30 height 12
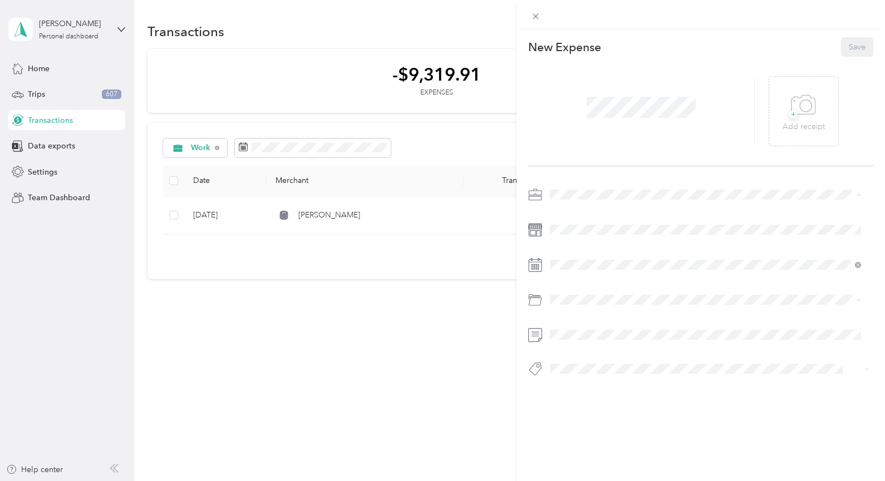
click at [552, 209] on li "Work" at bounding box center [705, 214] width 319 height 19
click at [536, 268] on rect at bounding box center [536, 268] width 2 height 2
click at [575, 398] on div "New Expense Save + Add receipt" at bounding box center [700, 226] width 369 height 394
click at [567, 388] on span "Income" at bounding box center [573, 389] width 23 height 10
click at [852, 47] on button "Save" at bounding box center [857, 46] width 32 height 19
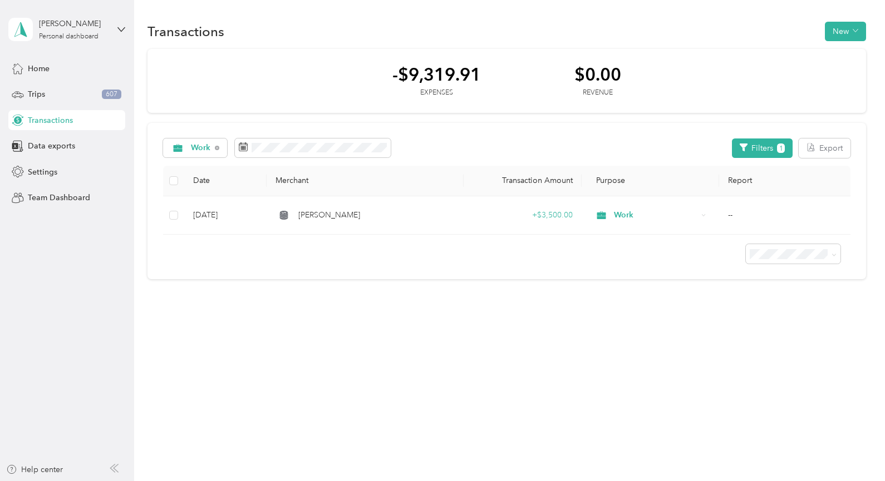
click at [52, 125] on span "Transactions" at bounding box center [50, 121] width 45 height 12
click at [40, 119] on span "Transactions" at bounding box center [50, 121] width 45 height 12
click at [202, 359] on div "Transactions New -$9,319.91 Expenses $0.00 Revenue Work Filters 1 Export Date M…" at bounding box center [506, 240] width 745 height 481
click at [39, 121] on span "Transactions" at bounding box center [50, 121] width 45 height 12
click at [760, 153] on button "Filters 1" at bounding box center [762, 148] width 61 height 19
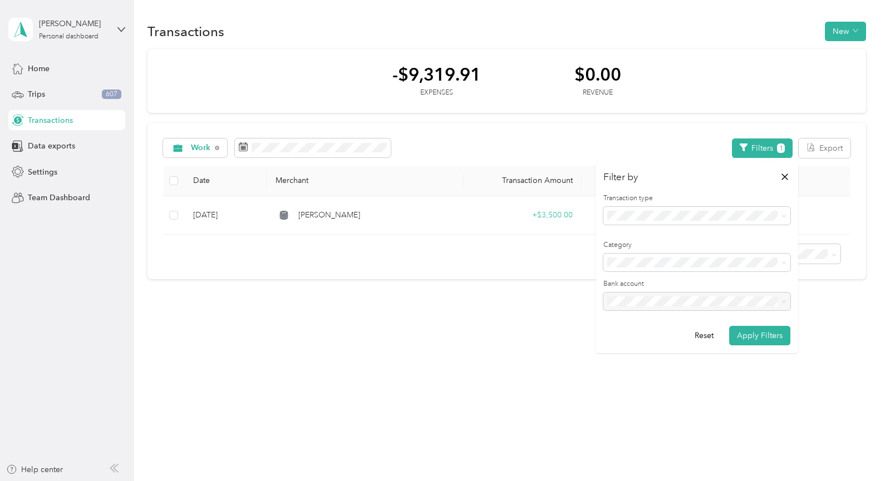
click at [626, 237] on li "All transactions" at bounding box center [696, 232] width 187 height 19
click at [756, 340] on button "Apply Filters" at bounding box center [759, 335] width 61 height 19
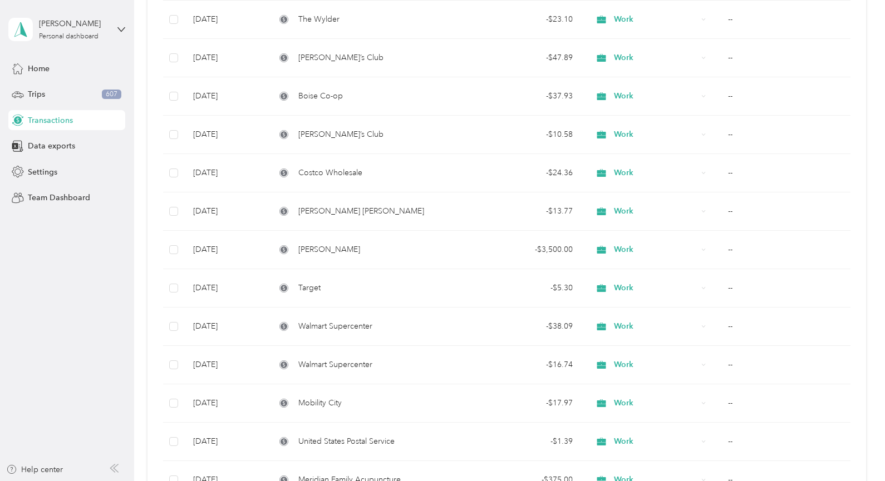
scroll to position [2269, 0]
click at [445, 255] on div "[PERSON_NAME]" at bounding box center [364, 250] width 179 height 12
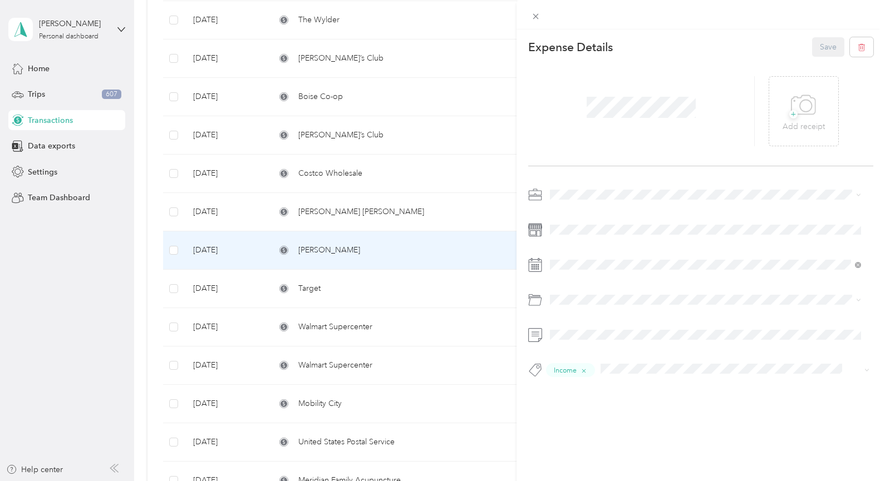
click at [602, 49] on p "Expense Details" at bounding box center [570, 48] width 85 height 16
click at [550, 191] on div "Income" at bounding box center [701, 286] width 346 height 201
click at [858, 47] on icon "button" at bounding box center [862, 47] width 8 height 8
click at [821, 55] on button "Yes" at bounding box center [820, 55] width 22 height 18
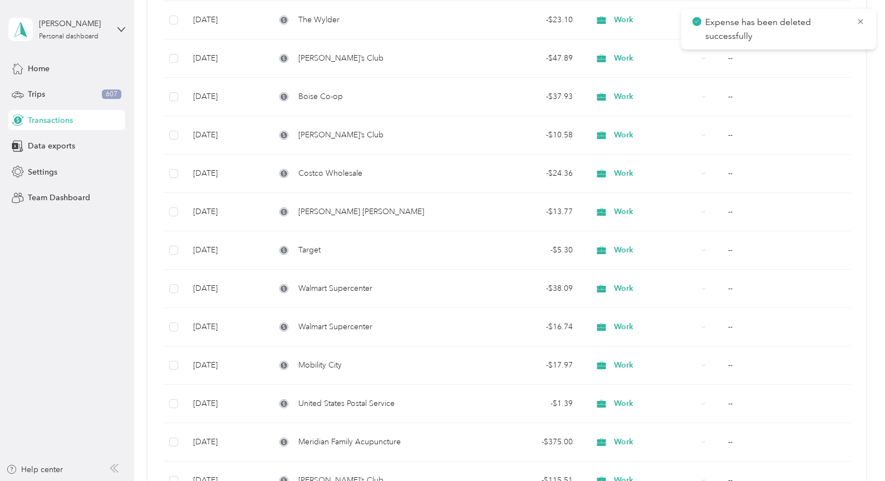
click at [59, 122] on span "Transactions" at bounding box center [50, 121] width 45 height 12
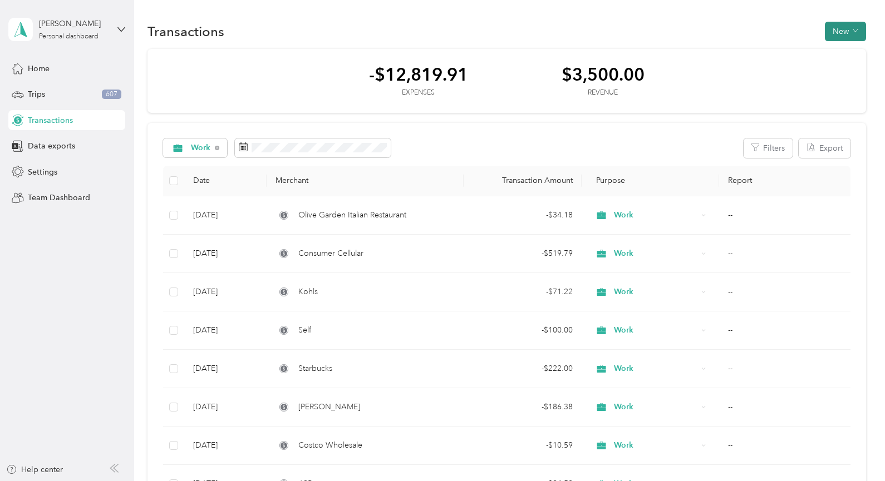
click at [840, 33] on button "New" at bounding box center [845, 31] width 41 height 19
click at [833, 77] on span "Revenue" at bounding box center [840, 72] width 31 height 12
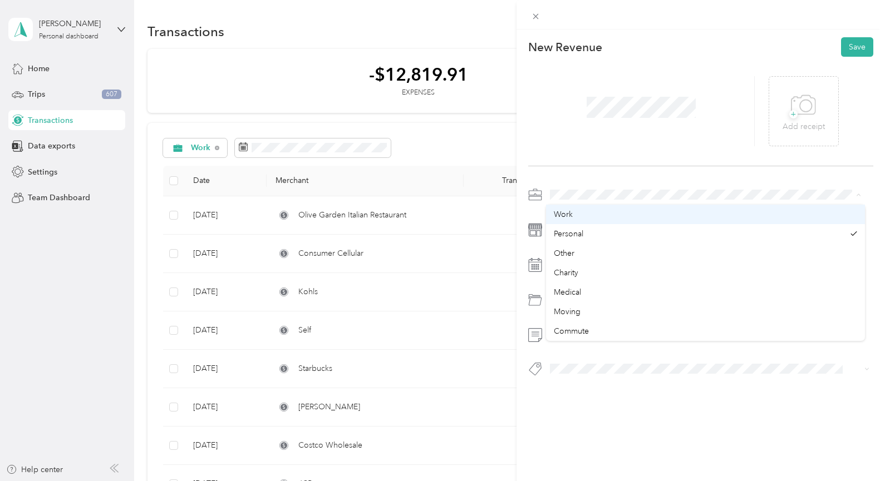
click at [569, 216] on span "Work" at bounding box center [563, 214] width 19 height 9
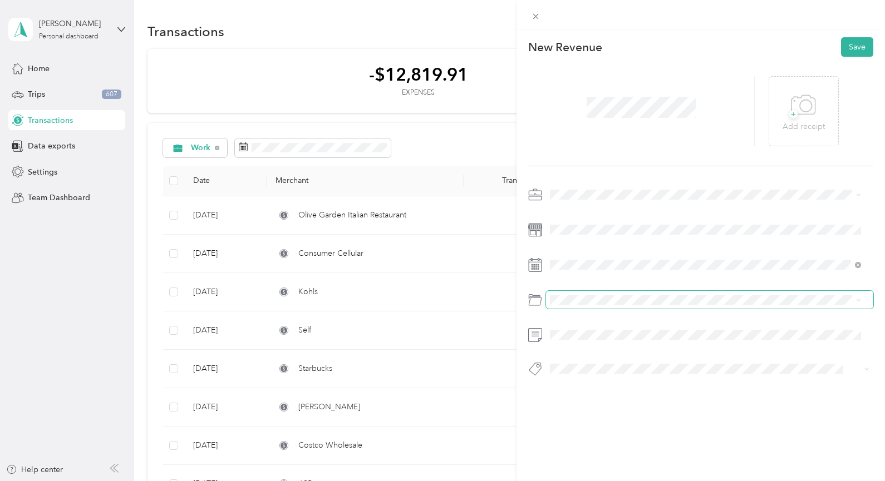
click at [778, 307] on span at bounding box center [710, 300] width 328 height 18
click at [579, 386] on span "Income" at bounding box center [573, 386] width 23 height 10
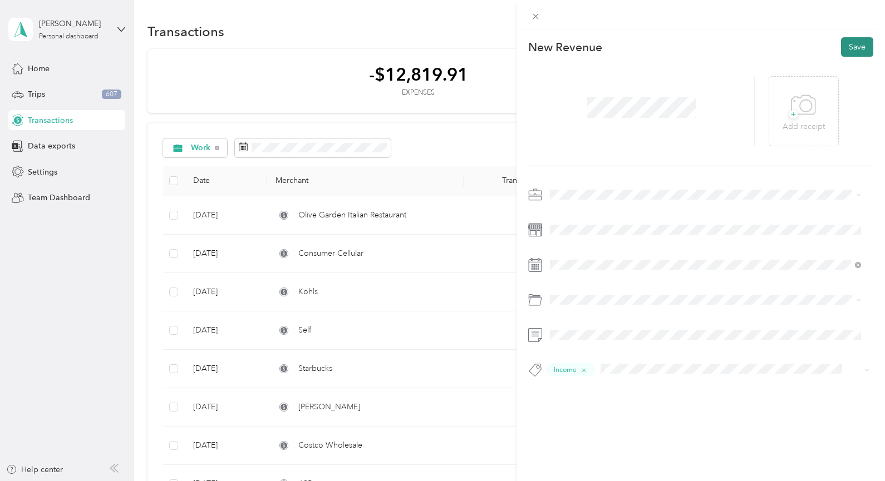
click at [844, 45] on button "Save" at bounding box center [857, 46] width 32 height 19
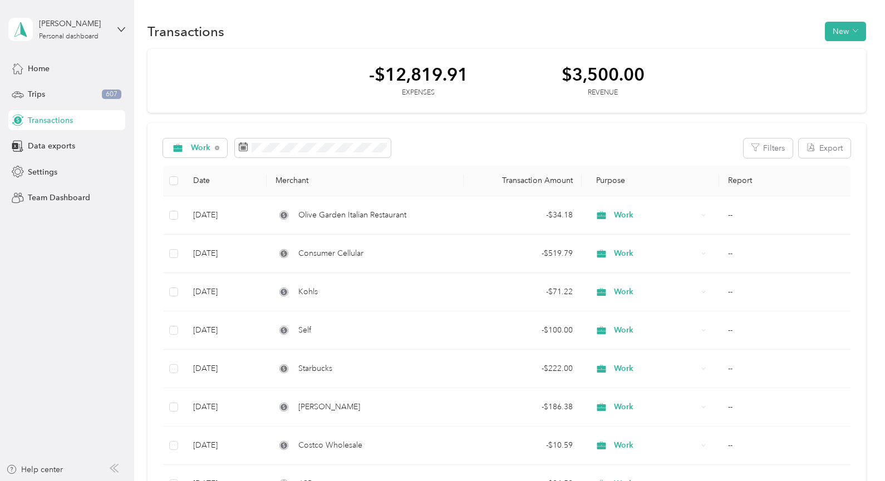
click at [614, 81] on div "$3,500.00" at bounding box center [603, 74] width 83 height 19
click at [54, 122] on span "Transactions" at bounding box center [50, 121] width 45 height 12
click at [828, 34] on button "New" at bounding box center [845, 31] width 41 height 19
click at [837, 72] on span "Revenue" at bounding box center [840, 72] width 31 height 12
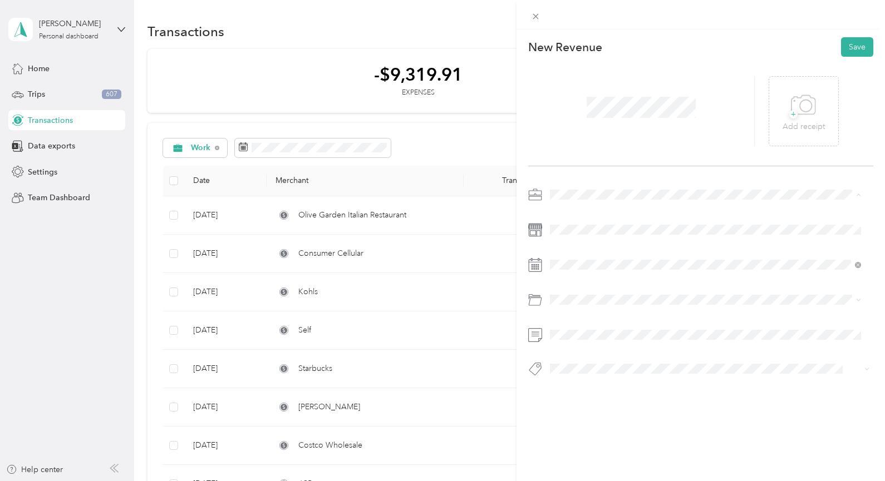
click at [561, 212] on span "Work" at bounding box center [563, 214] width 19 height 9
click at [736, 315] on div at bounding box center [701, 304] width 346 height 26
click at [578, 393] on li "Income" at bounding box center [705, 389] width 319 height 22
click at [852, 48] on button "Save" at bounding box center [857, 46] width 32 height 19
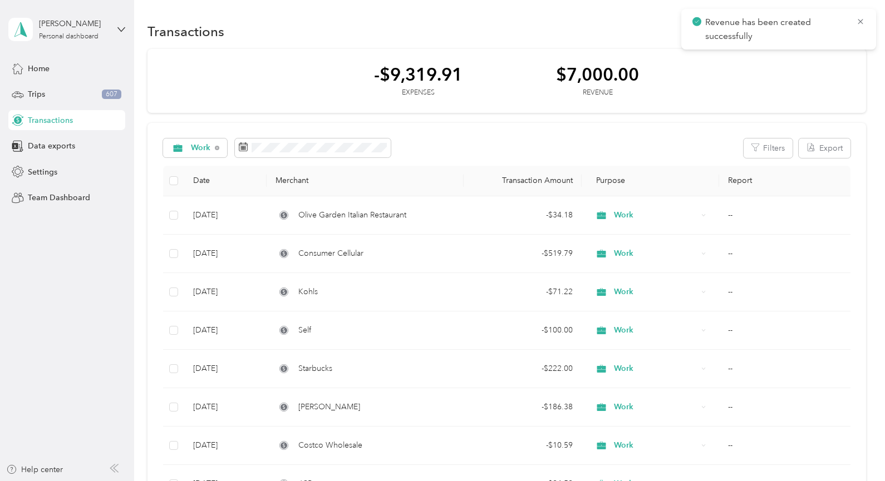
click at [827, 78] on div "-$9,319.91 Expenses $7,000.00 Revenue" at bounding box center [506, 81] width 718 height 65
click at [858, 19] on icon at bounding box center [860, 22] width 9 height 10
click at [849, 31] on button "New" at bounding box center [845, 31] width 41 height 19
click at [829, 73] on span "Revenue" at bounding box center [840, 72] width 31 height 12
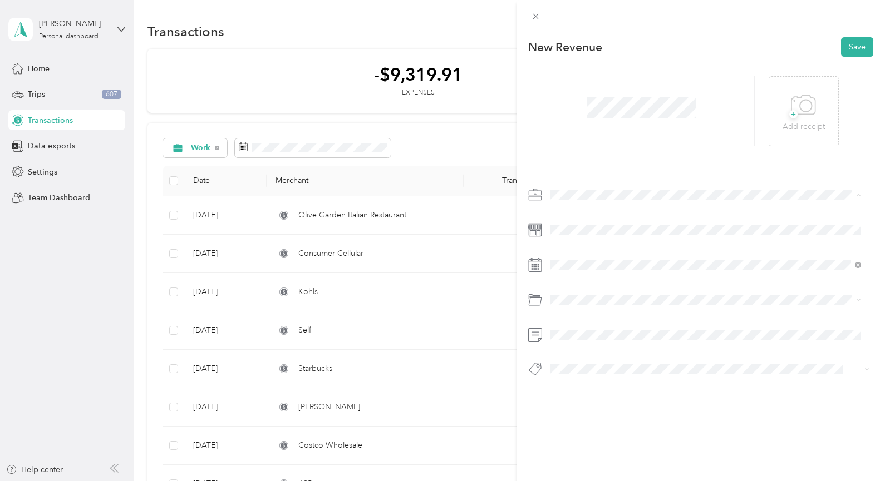
click at [560, 218] on li "Work" at bounding box center [705, 214] width 319 height 19
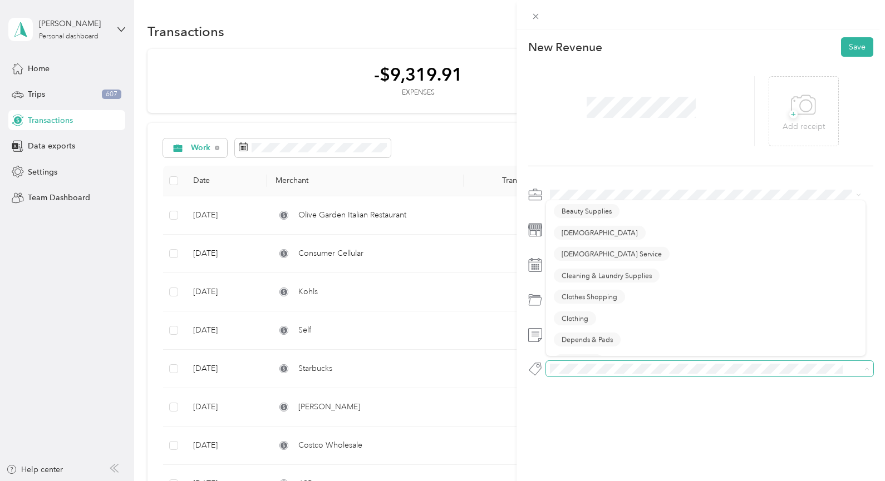
click at [574, 376] on span at bounding box center [710, 369] width 328 height 16
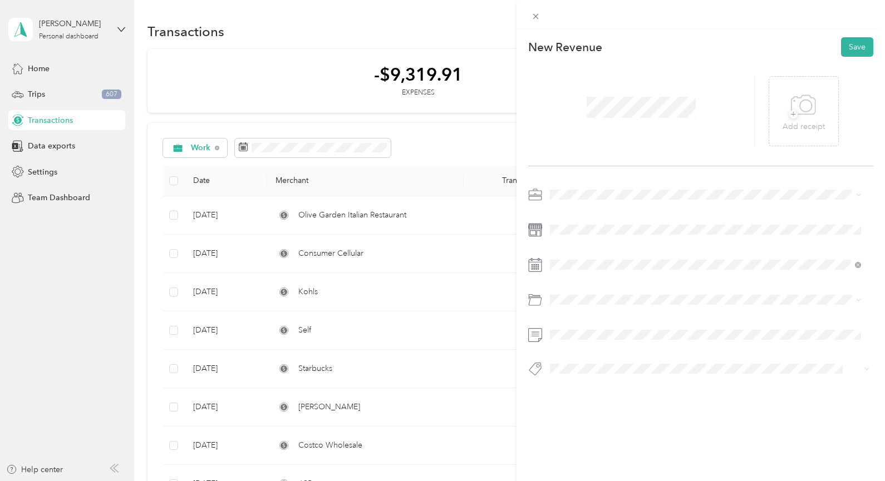
click at [567, 481] on div "This revenue cannot be edited because it is either under review, approved, or p…" at bounding box center [439, 481] width 879 height 0
click at [855, 45] on button "Save" at bounding box center [857, 46] width 32 height 19
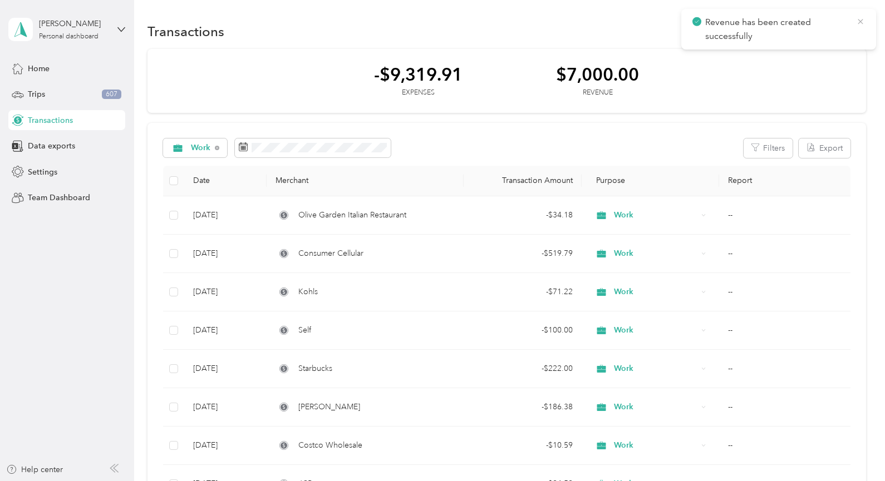
click at [861, 22] on icon at bounding box center [860, 22] width 9 height 10
click at [856, 30] on button "New" at bounding box center [845, 31] width 41 height 19
click at [835, 70] on span "Revenue" at bounding box center [840, 72] width 31 height 12
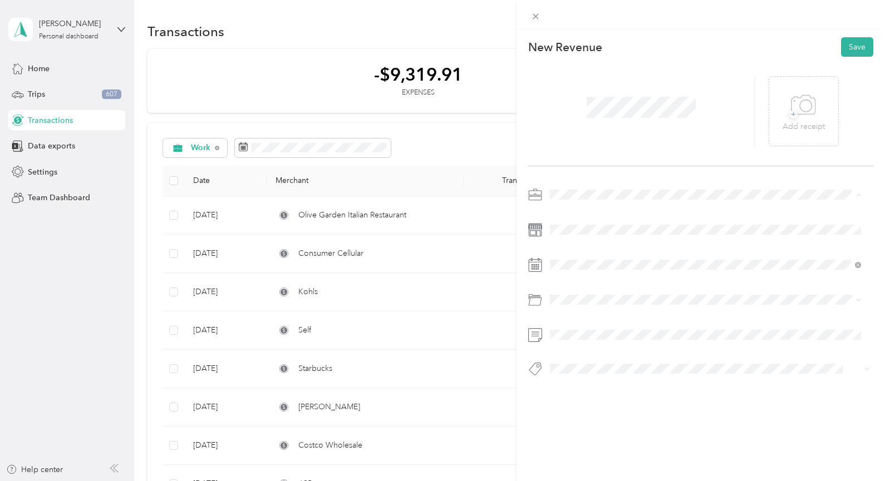
click at [566, 216] on div "Work" at bounding box center [706, 215] width 304 height 12
click at [704, 320] on div at bounding box center [701, 285] width 346 height 199
click at [583, 374] on span at bounding box center [700, 369] width 309 height 12
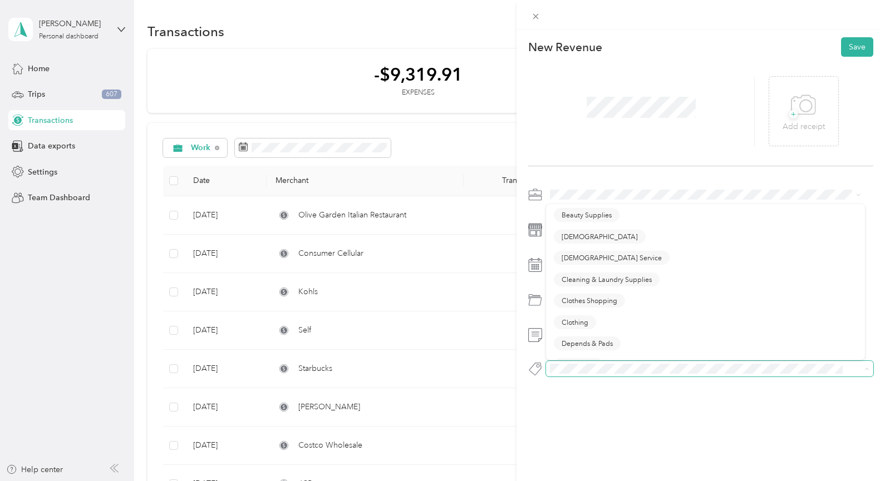
click at [583, 374] on span at bounding box center [700, 369] width 309 height 12
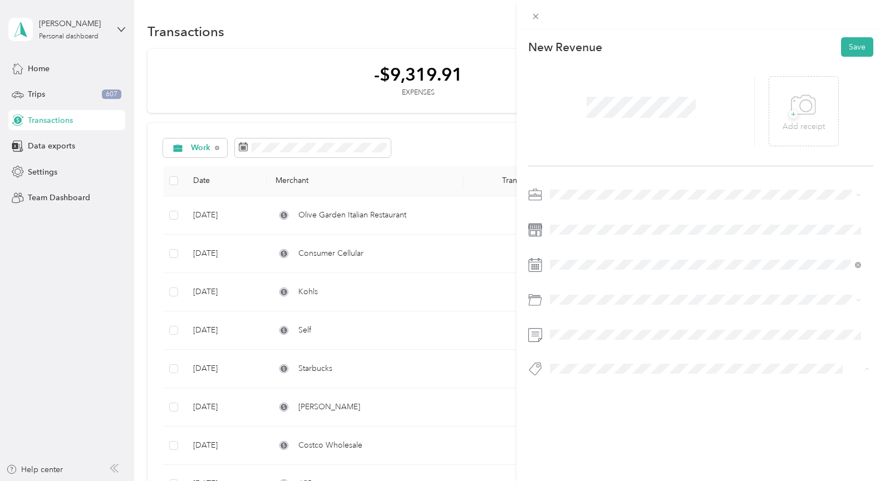
click at [576, 481] on div "This revenue cannot be edited because it is either under review, approved, or p…" at bounding box center [439, 481] width 879 height 0
click at [855, 51] on button "Save" at bounding box center [857, 46] width 32 height 19
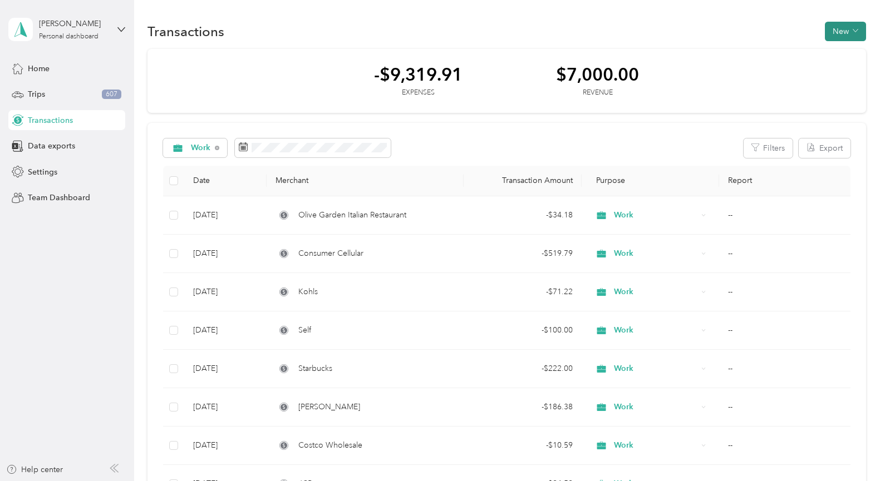
drag, startPoint x: 855, startPoint y: 51, endPoint x: 834, endPoint y: 29, distance: 30.7
click at [834, 29] on button "New" at bounding box center [845, 31] width 41 height 19
click at [836, 74] on span "Revenue" at bounding box center [840, 72] width 31 height 12
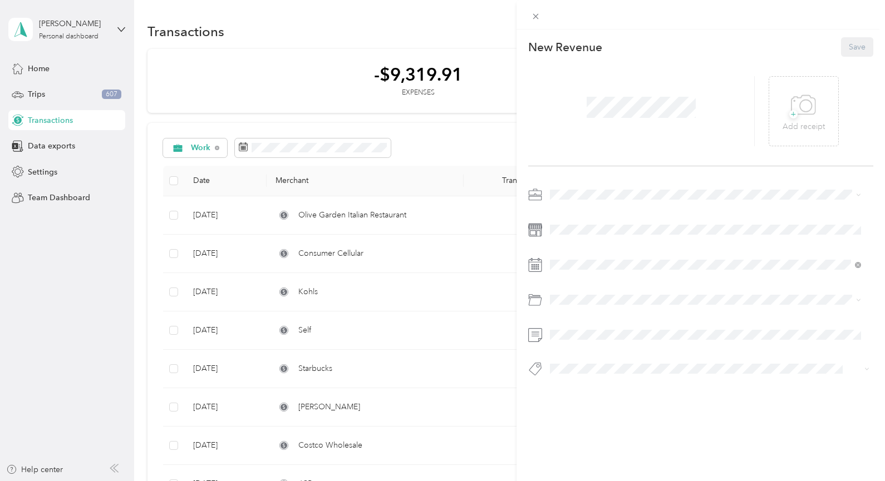
click at [648, 119] on span at bounding box center [641, 107] width 117 height 29
click at [568, 215] on div "Work" at bounding box center [706, 215] width 304 height 12
click at [732, 251] on div at bounding box center [701, 285] width 346 height 199
click at [846, 40] on button "Save" at bounding box center [857, 46] width 32 height 19
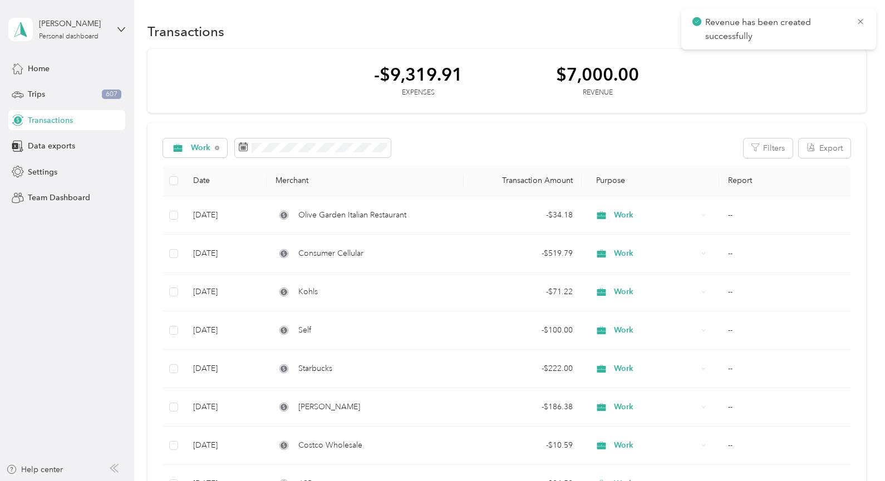
click at [865, 16] on div "Revenue has been created successfully" at bounding box center [778, 29] width 195 height 41
click at [860, 17] on icon at bounding box center [860, 22] width 9 height 10
click at [843, 35] on button "New" at bounding box center [845, 31] width 41 height 19
click at [832, 68] on span "Revenue" at bounding box center [840, 72] width 31 height 12
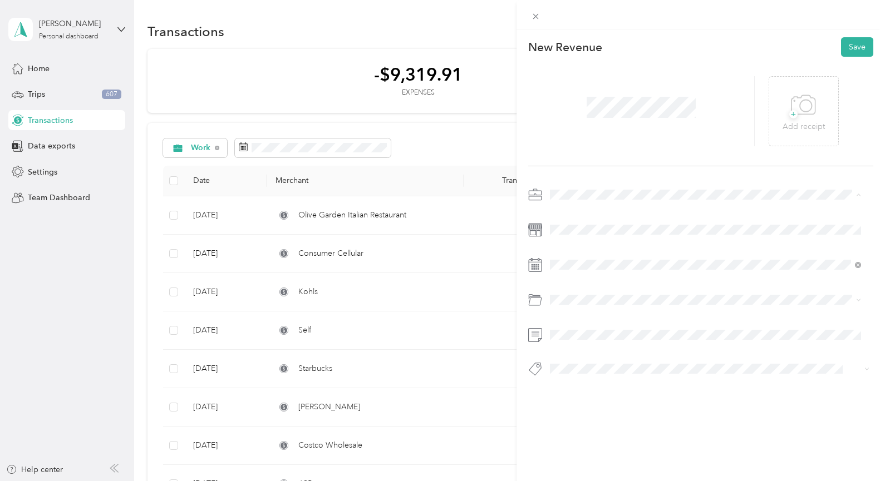
click at [567, 214] on span "Work" at bounding box center [563, 214] width 19 height 9
click at [700, 323] on div at bounding box center [701, 285] width 346 height 199
click at [598, 375] on span at bounding box center [710, 369] width 328 height 16
click at [647, 425] on div "This revenue cannot be edited because it is either under review, approved, or p…" at bounding box center [700, 269] width 369 height 481
click at [841, 44] on button "Save" at bounding box center [857, 46] width 32 height 19
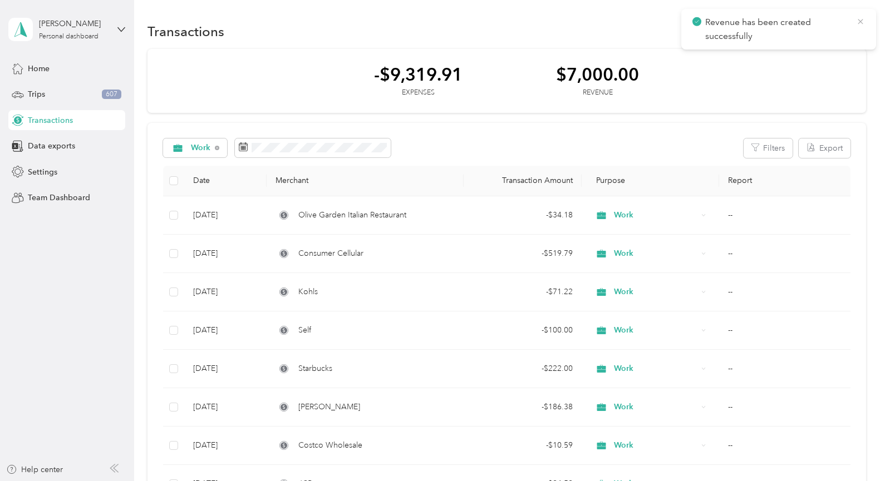
click at [862, 17] on icon at bounding box center [860, 22] width 9 height 10
click at [860, 29] on button "New" at bounding box center [845, 31] width 41 height 19
click at [829, 75] on span "Revenue" at bounding box center [840, 72] width 31 height 12
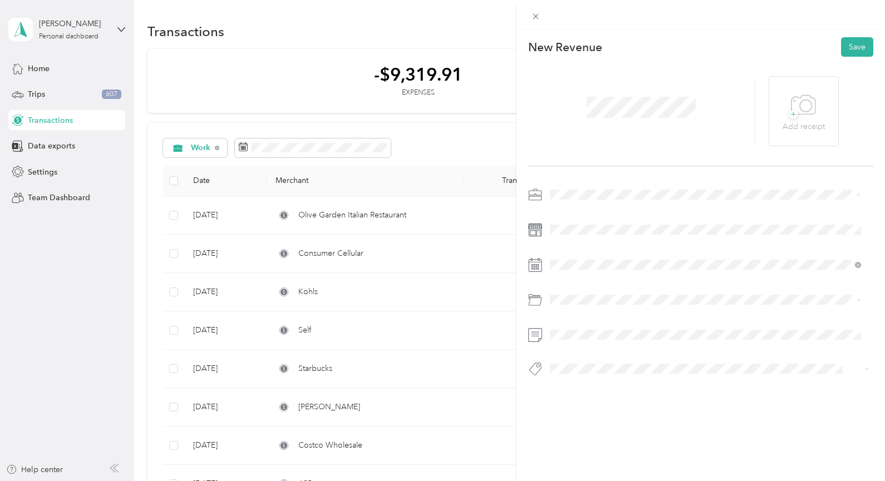
click at [568, 211] on span "Work" at bounding box center [563, 214] width 19 height 9
click at [735, 311] on div at bounding box center [701, 304] width 346 height 26
click at [569, 308] on span at bounding box center [710, 300] width 328 height 18
click at [630, 354] on div at bounding box center [701, 285] width 346 height 199
click at [856, 44] on button "Save" at bounding box center [857, 46] width 32 height 19
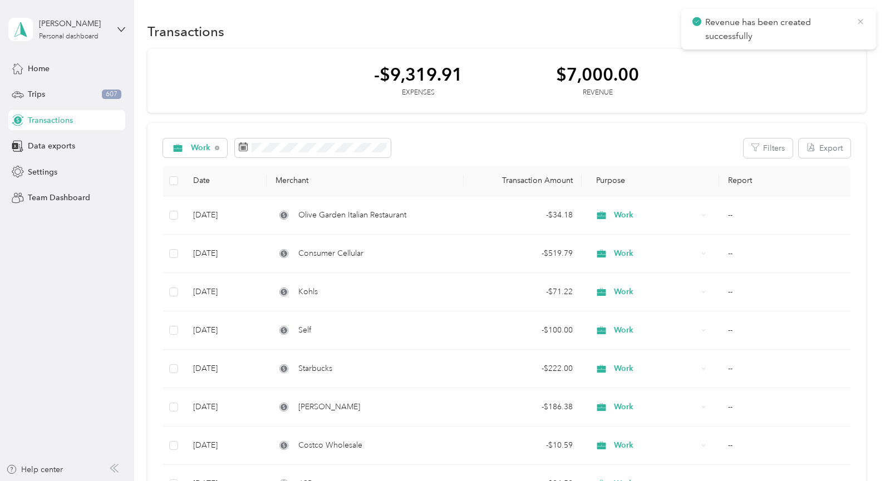
click at [860, 24] on icon at bounding box center [860, 22] width 9 height 10
click at [856, 35] on button "New" at bounding box center [845, 31] width 41 height 19
click at [838, 78] on li "Revenue" at bounding box center [834, 71] width 58 height 19
click at [834, 76] on span "Revenue" at bounding box center [840, 72] width 31 height 12
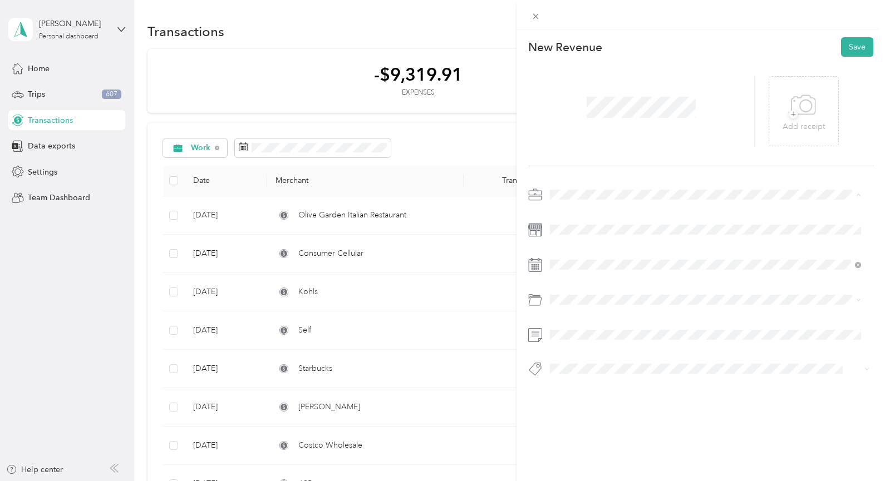
click at [573, 214] on div "Work" at bounding box center [706, 215] width 304 height 12
click at [743, 321] on div at bounding box center [701, 285] width 346 height 199
click at [597, 307] on span at bounding box center [710, 300] width 328 height 18
click at [572, 388] on span "Income" at bounding box center [573, 389] width 23 height 10
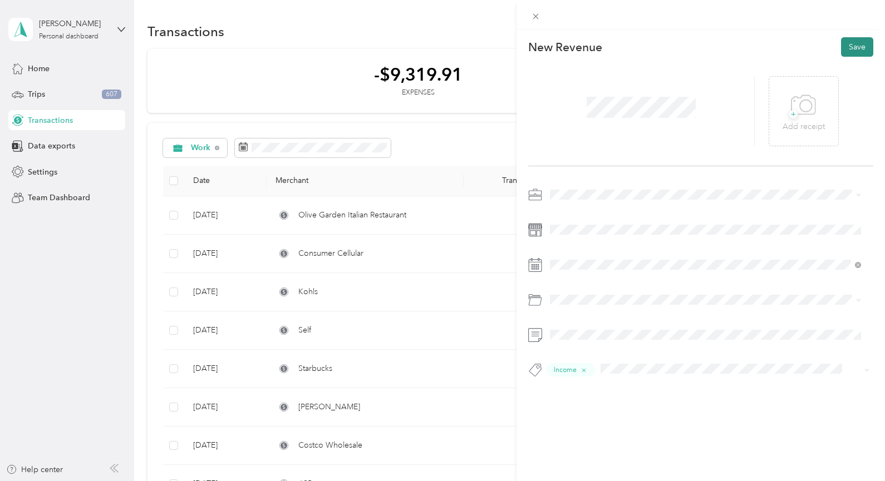
click at [841, 46] on button "Save" at bounding box center [857, 46] width 32 height 19
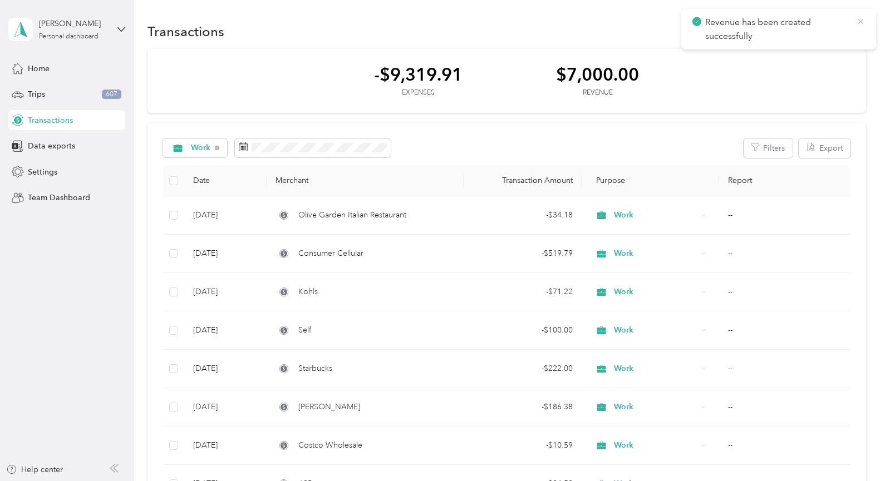
click at [861, 22] on icon at bounding box center [860, 21] width 5 height 5
click at [855, 28] on button "New" at bounding box center [845, 31] width 41 height 19
click at [815, 73] on icon at bounding box center [816, 72] width 7 height 3
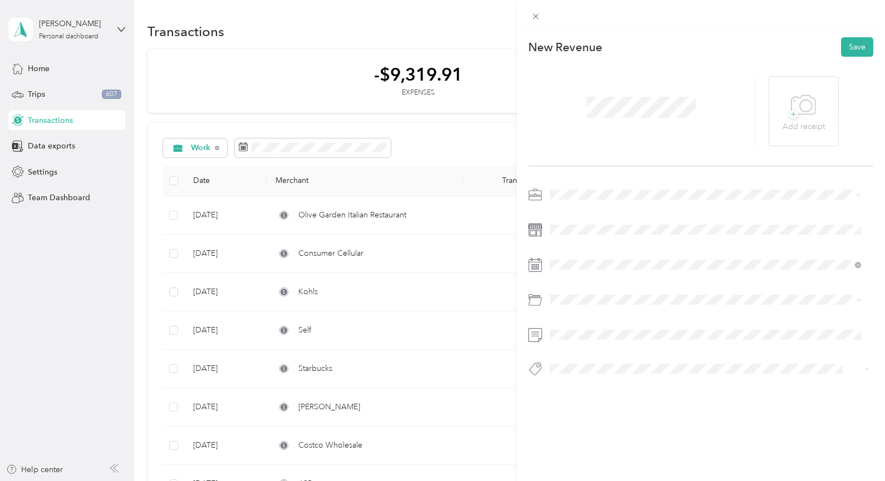
click at [568, 214] on span "Work" at bounding box center [563, 212] width 19 height 9
click at [705, 308] on div at bounding box center [701, 304] width 346 height 26
click at [597, 455] on div "This revenue cannot be edited because it is either under review, approved, or p…" at bounding box center [700, 269] width 369 height 481
click at [848, 43] on button "Save" at bounding box center [857, 46] width 32 height 19
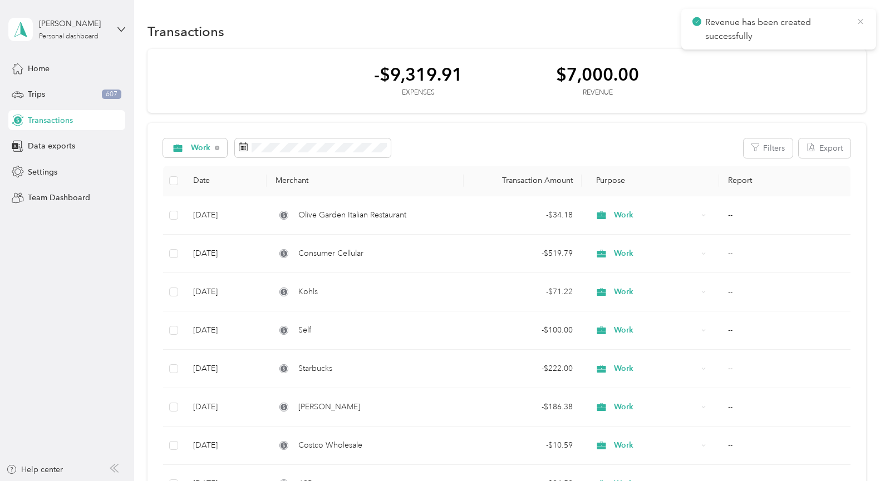
click at [861, 26] on icon at bounding box center [860, 22] width 9 height 10
click at [855, 31] on button "New" at bounding box center [845, 31] width 41 height 19
click at [828, 72] on span "Revenue" at bounding box center [840, 72] width 31 height 12
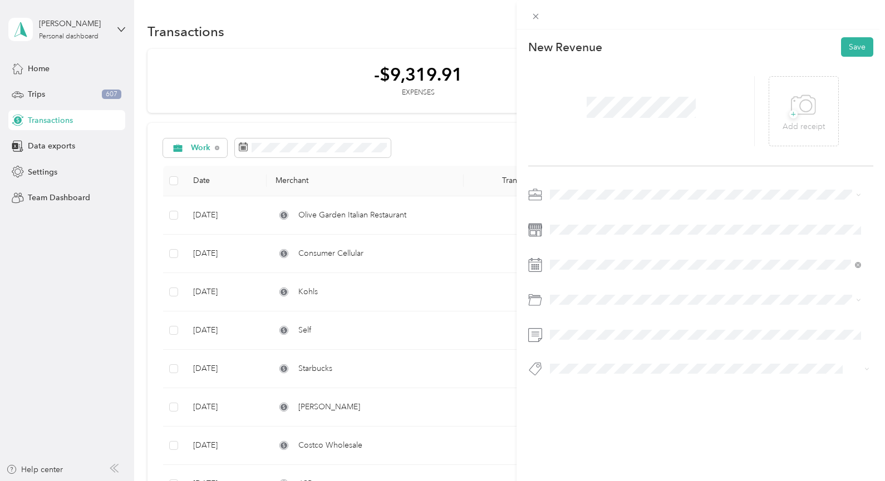
click at [573, 215] on li "Work" at bounding box center [705, 213] width 319 height 19
click at [727, 350] on div at bounding box center [701, 285] width 346 height 199
click at [560, 347] on div at bounding box center [701, 285] width 346 height 199
click at [851, 45] on button "Save" at bounding box center [857, 46] width 32 height 19
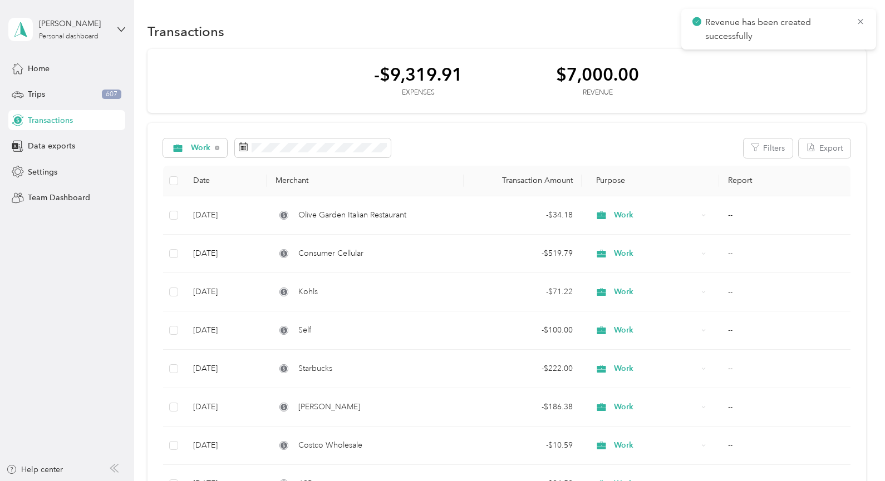
click at [866, 20] on div "Revenue has been created successfully" at bounding box center [778, 29] width 195 height 41
click at [862, 21] on icon at bounding box center [860, 22] width 9 height 10
click at [853, 29] on icon "button" at bounding box center [856, 31] width 6 height 6
click at [838, 72] on span "Revenue" at bounding box center [840, 72] width 31 height 12
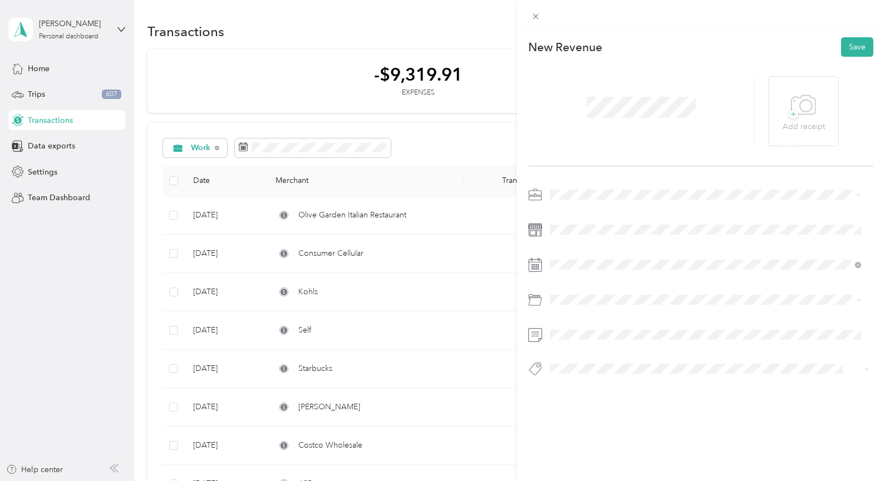
click at [567, 215] on li "Work" at bounding box center [705, 214] width 319 height 19
click at [692, 322] on div at bounding box center [701, 285] width 346 height 199
click at [575, 393] on li "Income" at bounding box center [705, 388] width 319 height 22
click at [851, 40] on button "Save" at bounding box center [857, 46] width 32 height 19
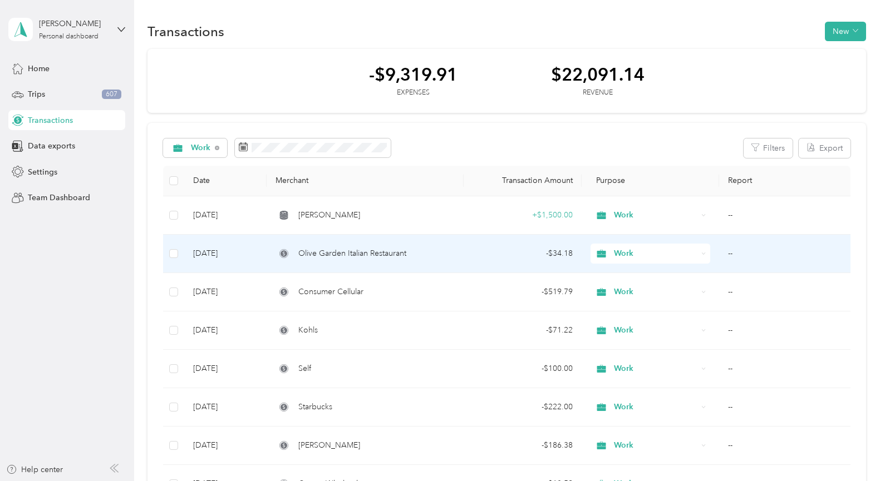
click at [333, 260] on td "Olive Garden Italian Restaurant" at bounding box center [365, 254] width 196 height 38
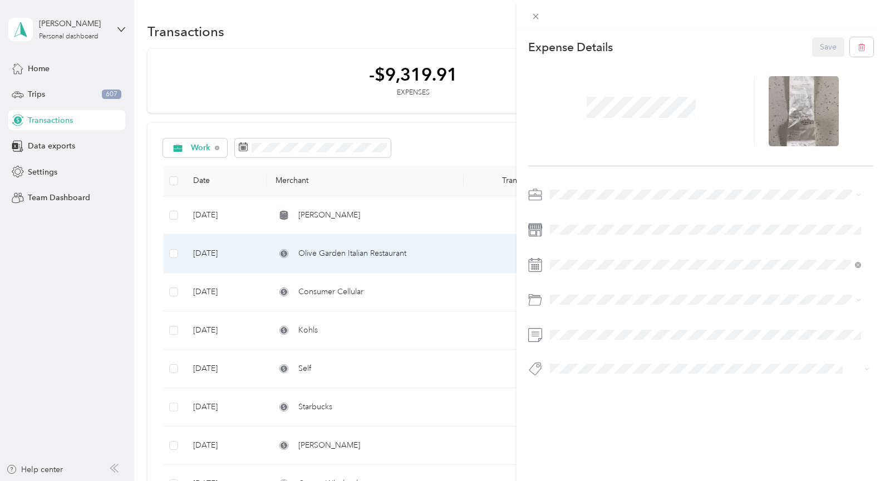
click at [58, 313] on div "This expense cannot be edited because it is either under review, approved, or p…" at bounding box center [442, 240] width 885 height 481
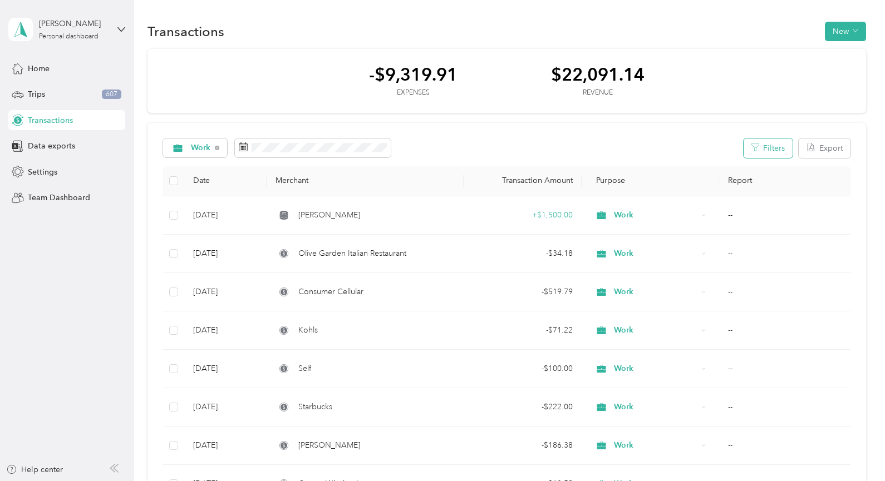
click at [770, 146] on button "Filters" at bounding box center [768, 148] width 49 height 19
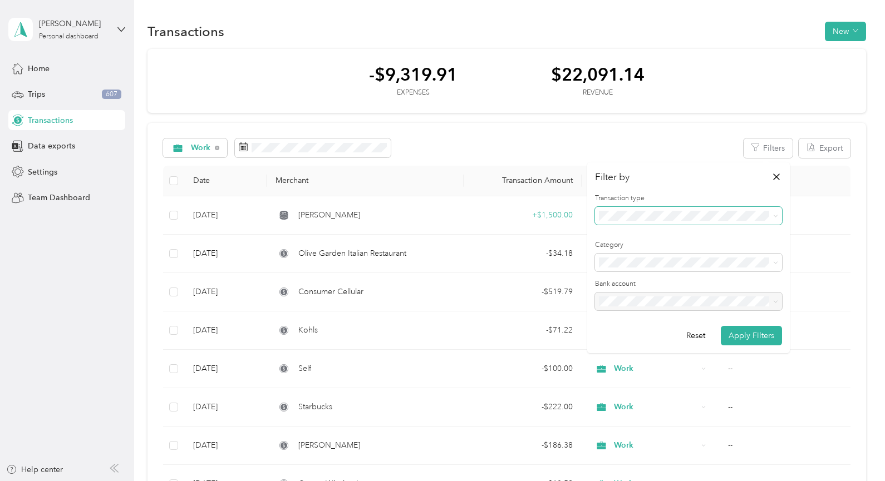
click at [775, 215] on icon at bounding box center [775, 216] width 5 height 5
click at [628, 267] on li "Revenue" at bounding box center [688, 274] width 187 height 19
click at [732, 340] on button "Apply Filters" at bounding box center [751, 335] width 61 height 19
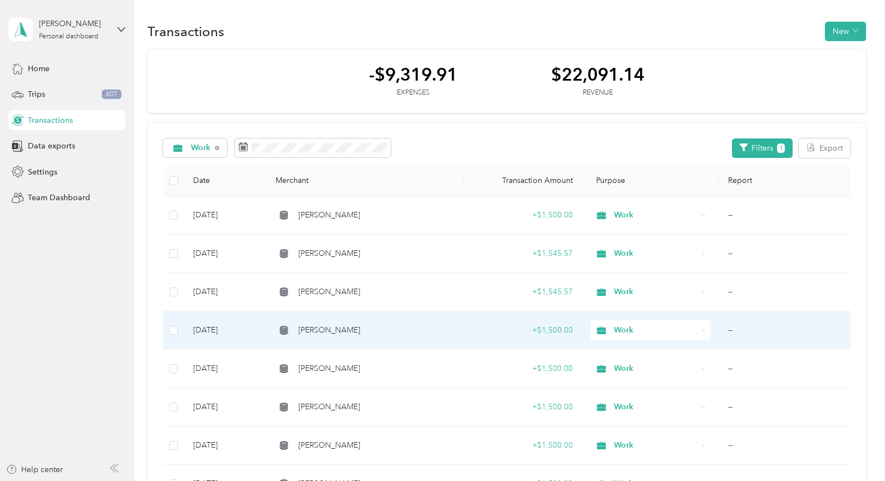
click at [732, 340] on td "--" at bounding box center [784, 331] width 131 height 38
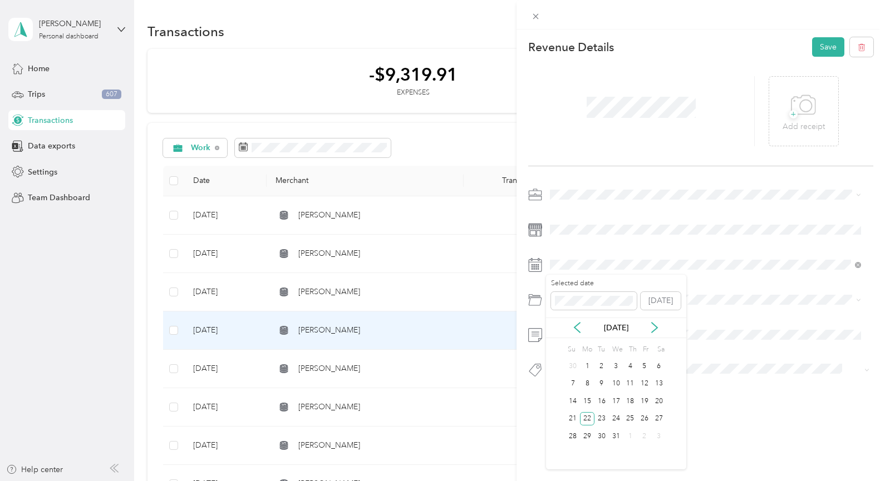
click at [682, 337] on div "Jul 2024" at bounding box center [616, 328] width 140 height 21
click at [757, 243] on div "Income" at bounding box center [701, 286] width 346 height 201
click at [820, 45] on button "Save" at bounding box center [828, 46] width 32 height 19
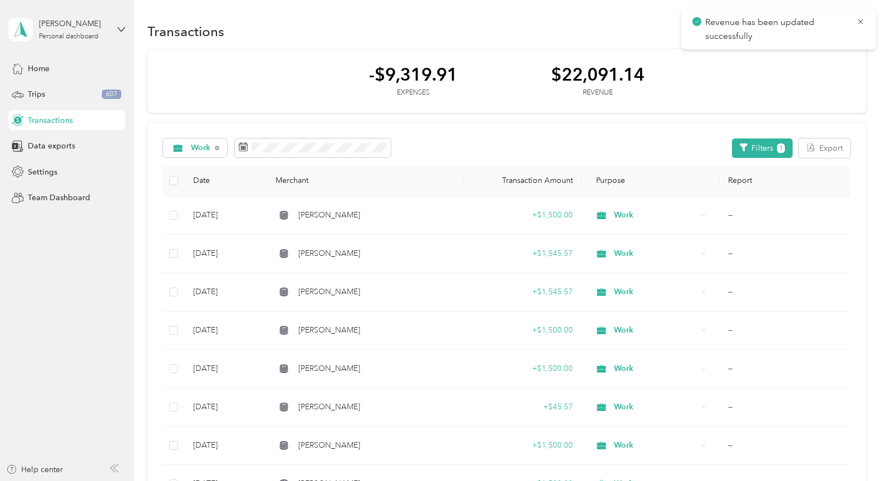
click at [744, 90] on div "-$9,319.91 Expenses $22,091.14 Revenue" at bounding box center [506, 81] width 718 height 65
click at [745, 151] on span "button" at bounding box center [744, 148] width 8 height 9
click at [760, 150] on button "Filters 1" at bounding box center [762, 148] width 61 height 19
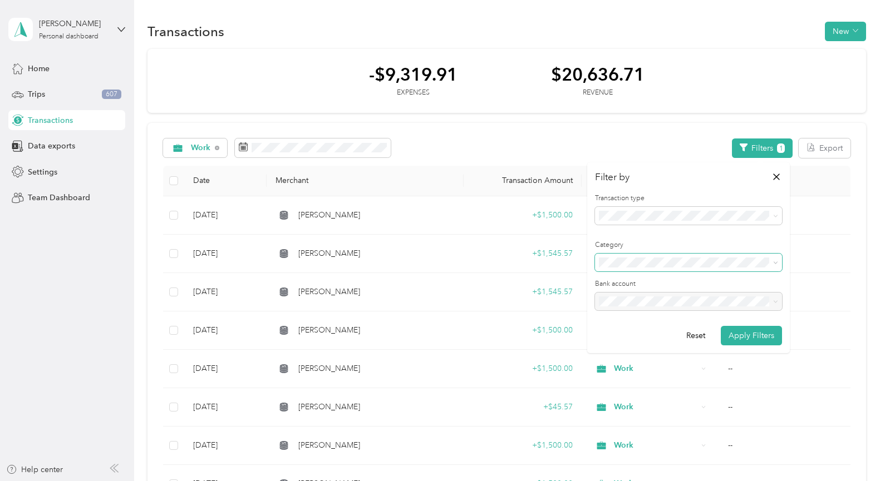
click at [773, 263] on icon at bounding box center [775, 262] width 5 height 5
click at [751, 336] on button "Apply Filters" at bounding box center [751, 335] width 61 height 19
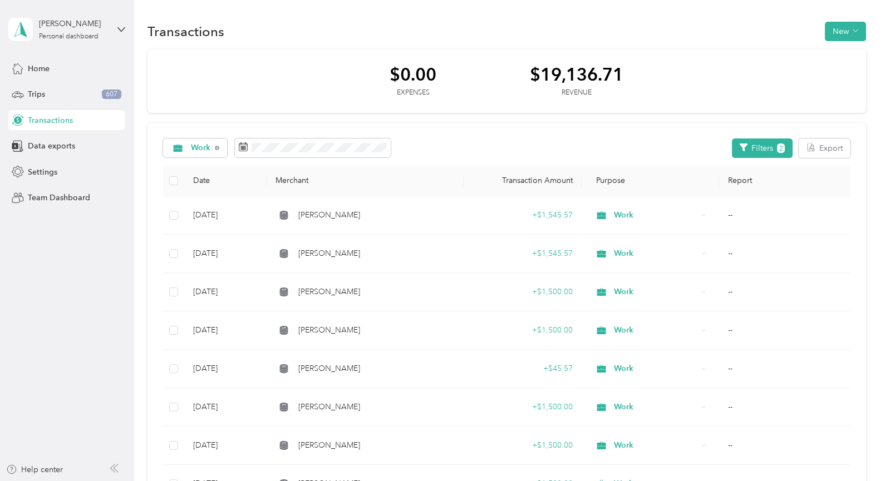
click at [53, 116] on span "Transactions" at bounding box center [50, 121] width 45 height 12
click at [750, 147] on button "Filters 2" at bounding box center [762, 148] width 61 height 19
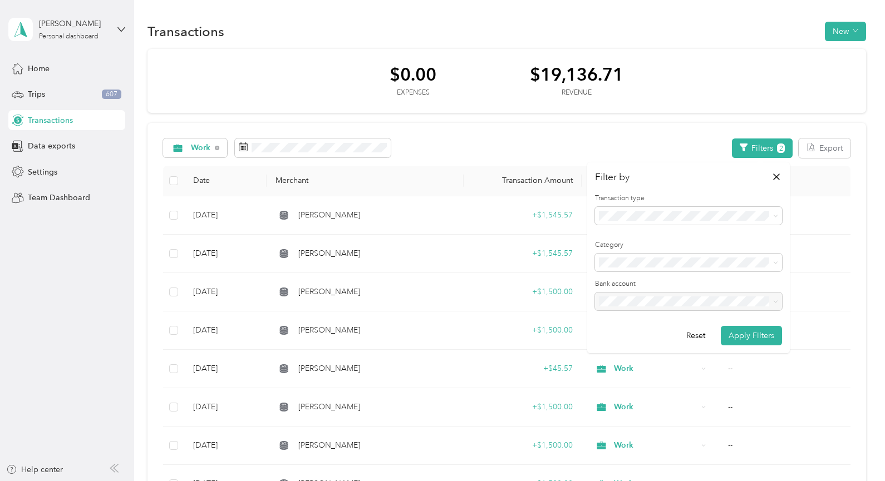
click at [121, 335] on aside "[PERSON_NAME] Personal dashboard Home Trips 607 Transactions Data exports Setti…" at bounding box center [67, 240] width 134 height 481
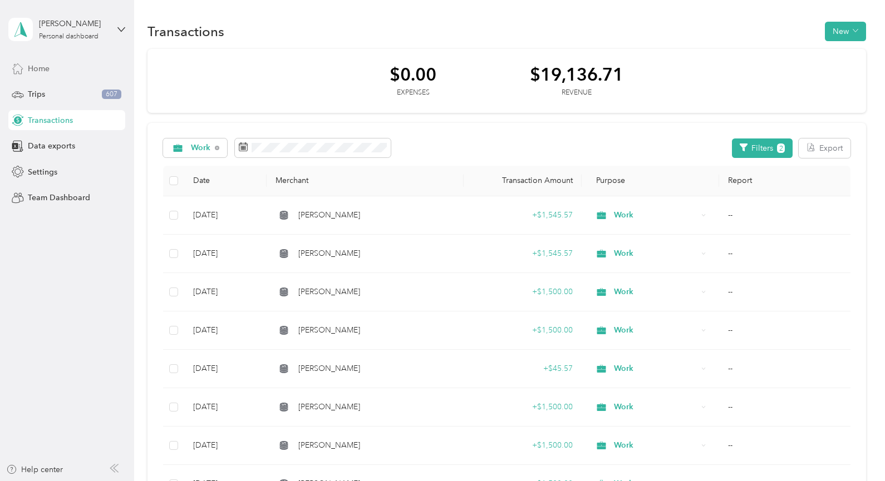
click at [44, 67] on span "Home" at bounding box center [39, 69] width 22 height 12
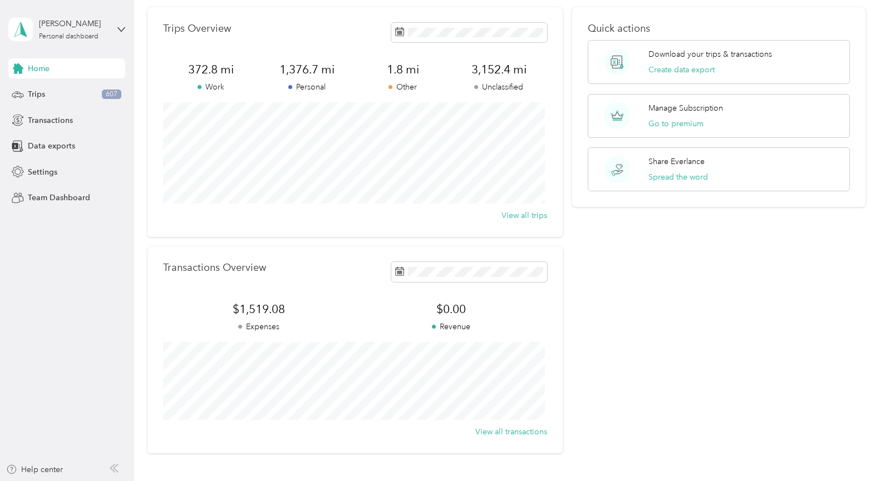
scroll to position [46, 0]
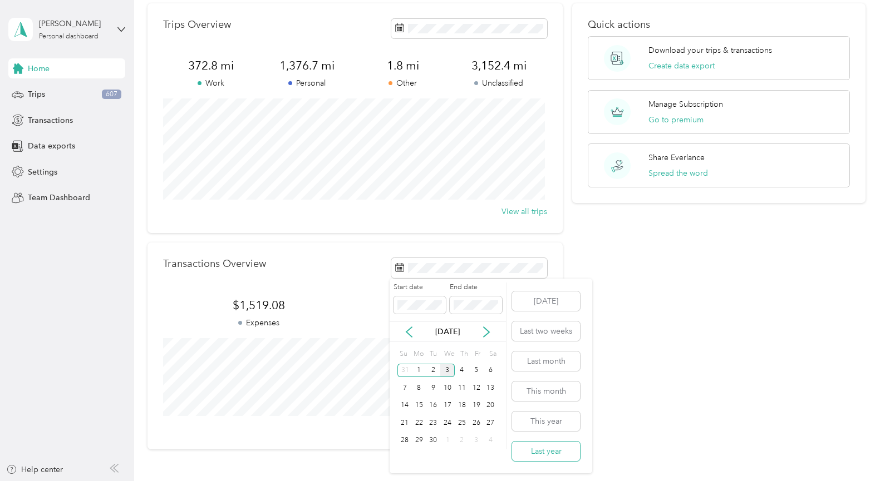
click at [550, 452] on button "Last year" at bounding box center [546, 451] width 68 height 19
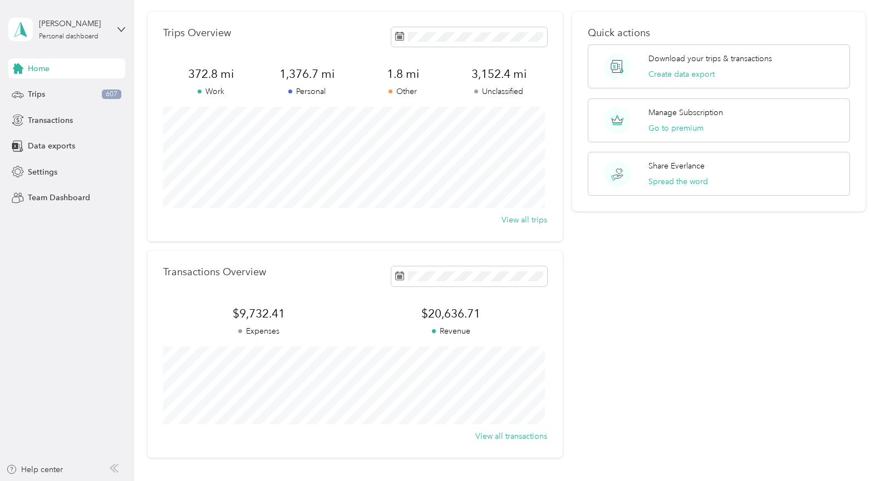
scroll to position [58, 0]
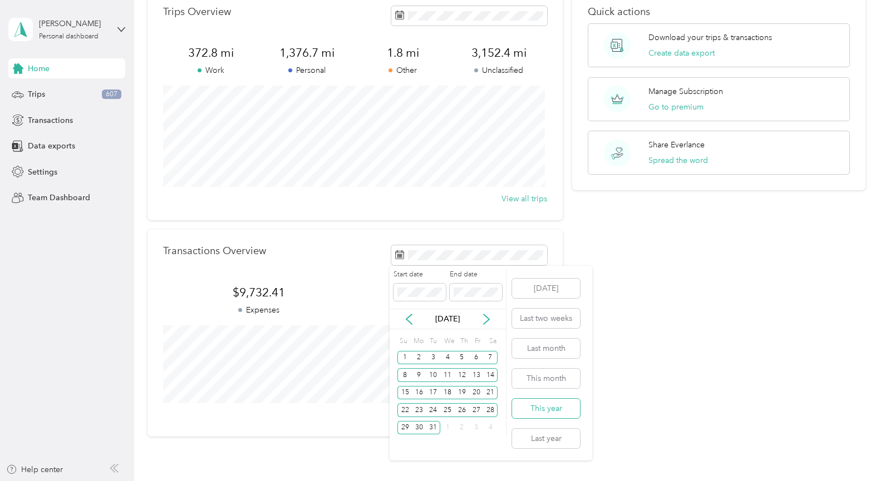
click at [555, 408] on button "This year" at bounding box center [546, 408] width 68 height 19
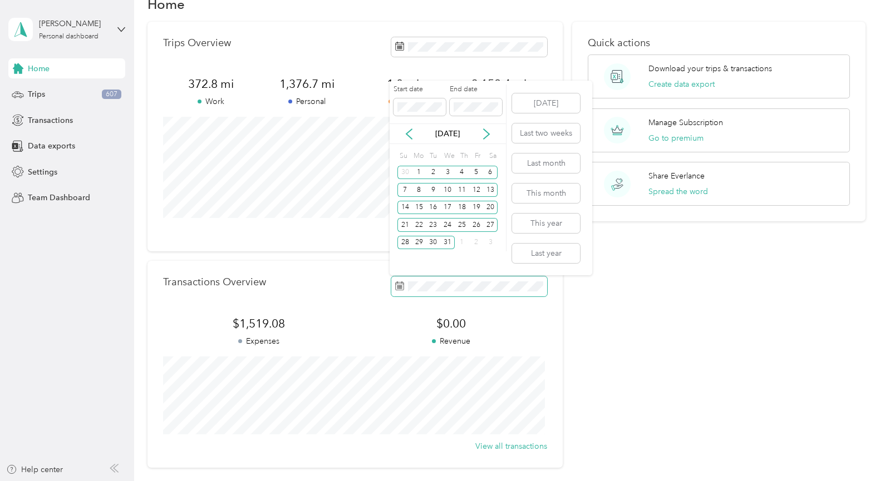
scroll to position [0, 0]
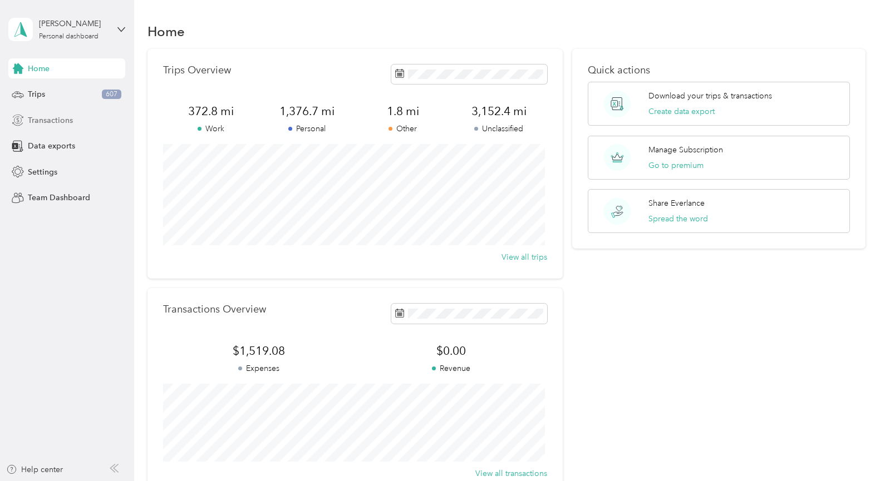
click at [38, 121] on span "Transactions" at bounding box center [50, 121] width 45 height 12
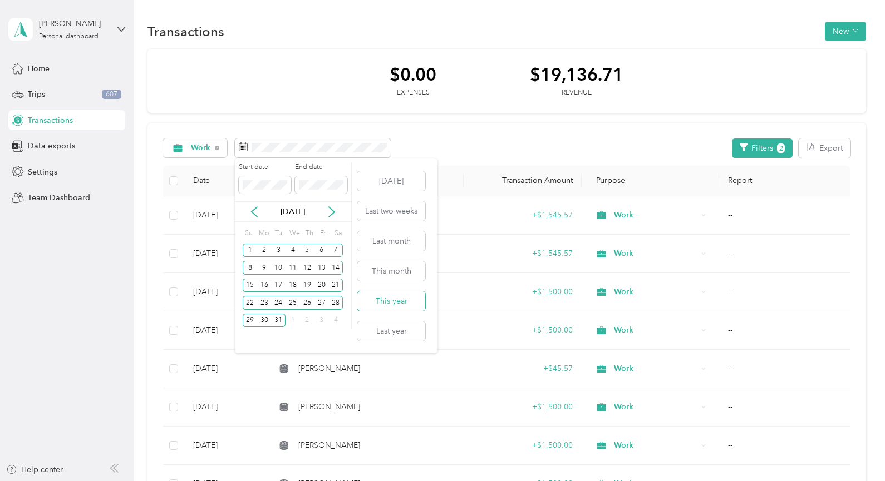
click at [385, 306] on button "This year" at bounding box center [391, 301] width 68 height 19
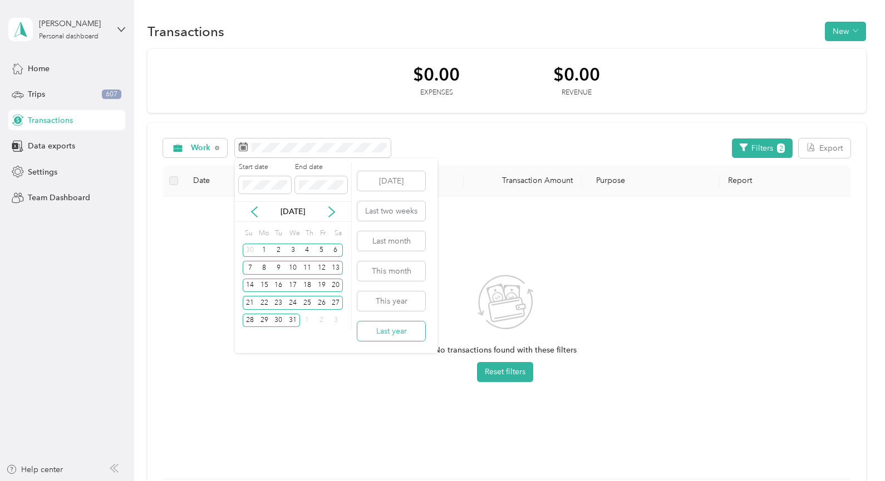
click at [385, 330] on button "Last year" at bounding box center [391, 331] width 68 height 19
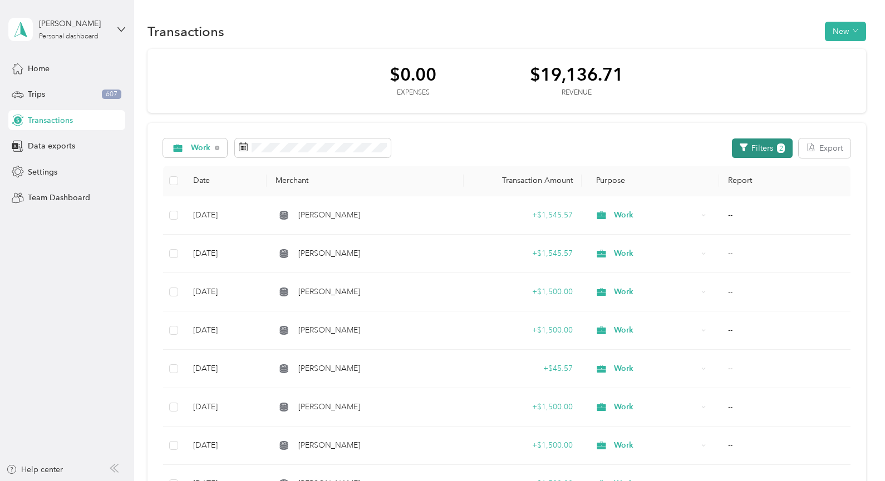
click at [744, 149] on icon "button" at bounding box center [744, 148] width 8 height 8
click at [762, 147] on button "Filters 2" at bounding box center [762, 148] width 61 height 19
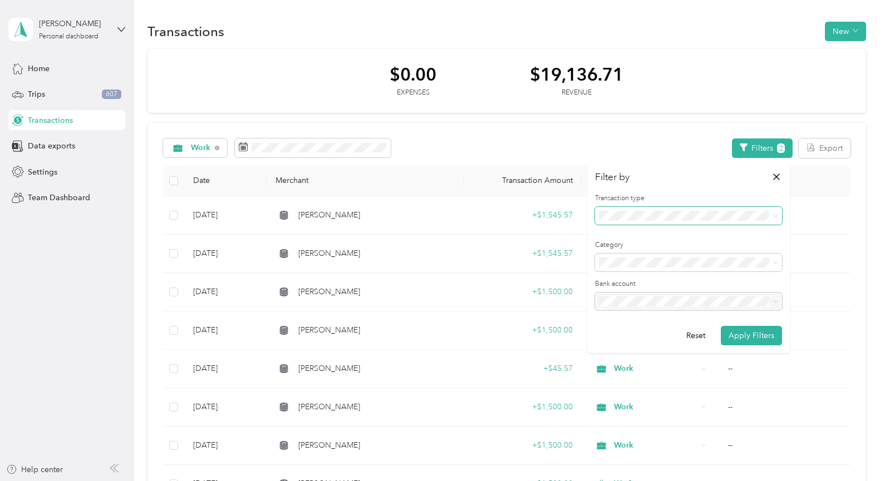
click at [773, 219] on span at bounding box center [775, 215] width 5 height 9
click at [772, 215] on span at bounding box center [773, 216] width 9 height 8
click at [624, 235] on div "All transactions" at bounding box center [688, 234] width 171 height 12
click at [751, 339] on button "Apply Filters" at bounding box center [751, 335] width 61 height 19
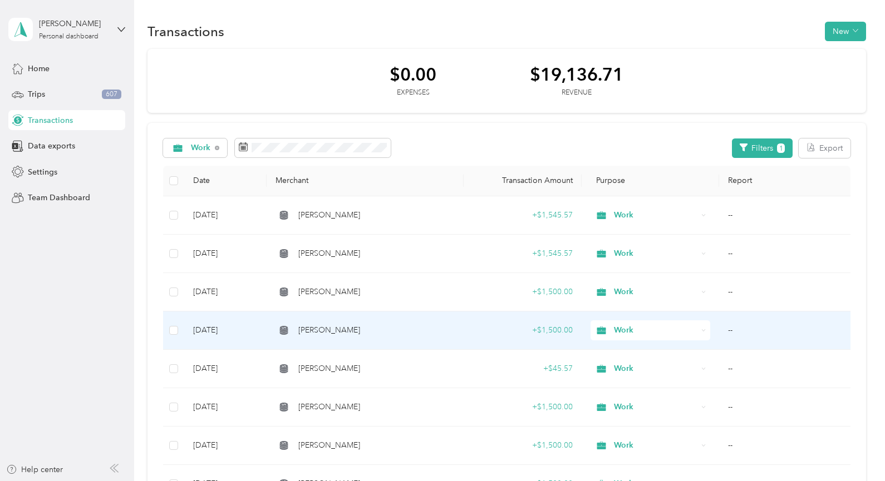
click at [444, 293] on div "[PERSON_NAME]" at bounding box center [364, 292] width 179 height 12
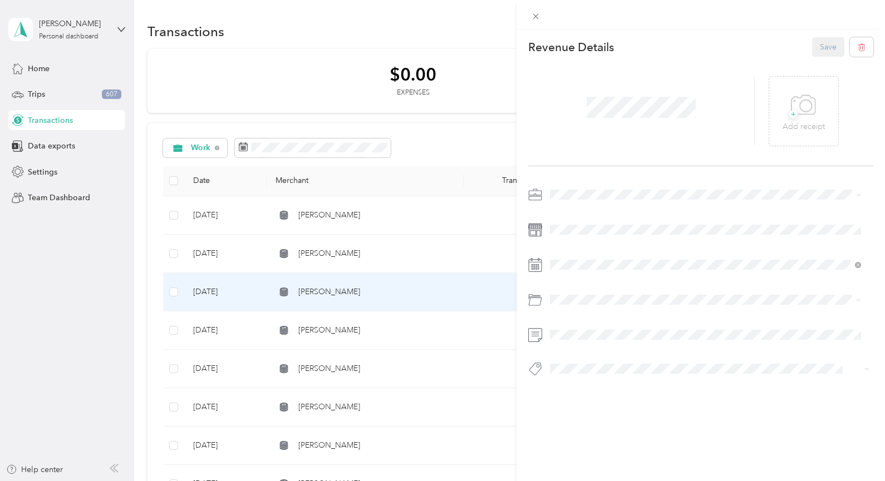
click at [434, 256] on div "This revenue cannot be edited because it is either under review, approved, or p…" at bounding box center [442, 240] width 885 height 481
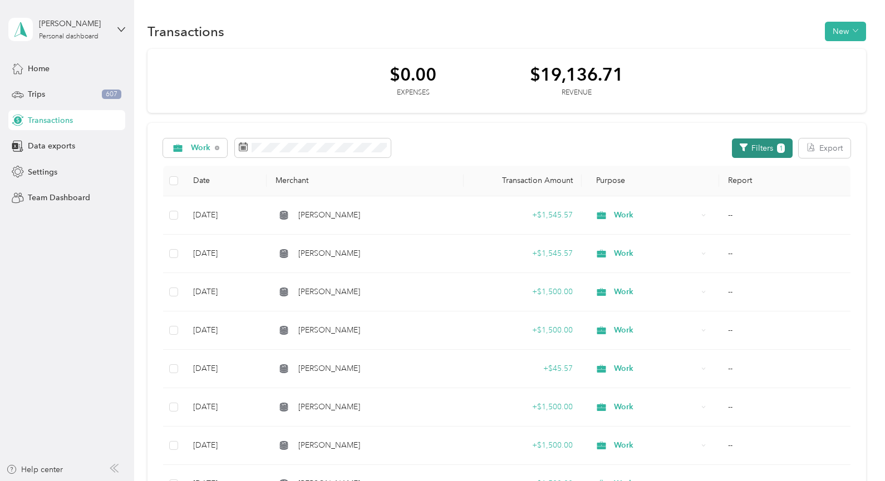
click at [754, 142] on button "Filters 1" at bounding box center [762, 148] width 61 height 19
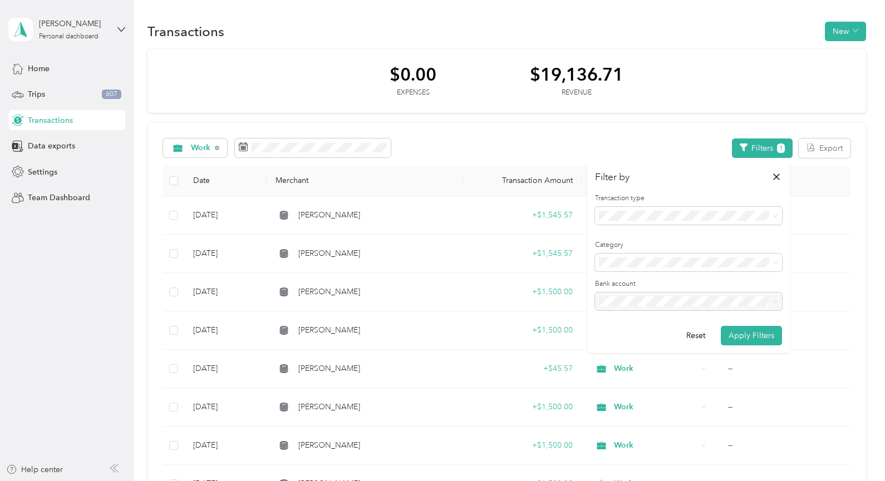
click at [636, 283] on span "All categories" at bounding box center [627, 282] width 48 height 9
click at [736, 331] on button "Apply Filters" at bounding box center [751, 335] width 61 height 19
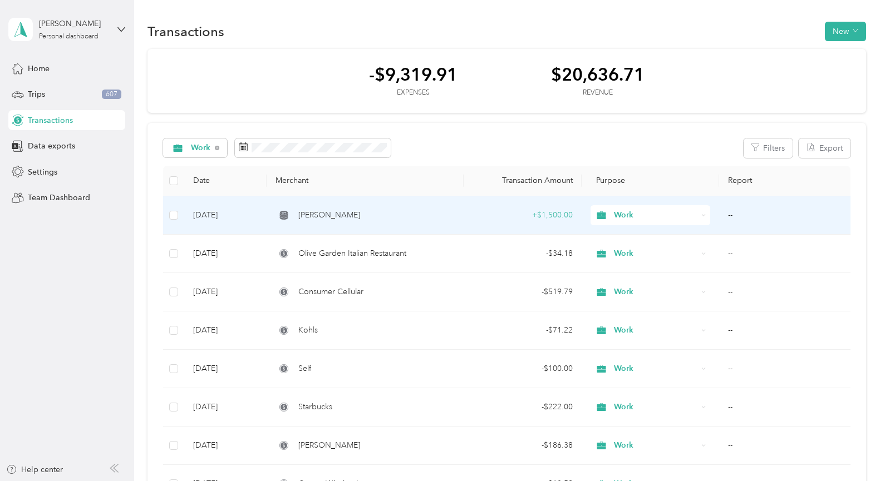
click at [411, 222] on td "[PERSON_NAME]" at bounding box center [365, 215] width 196 height 38
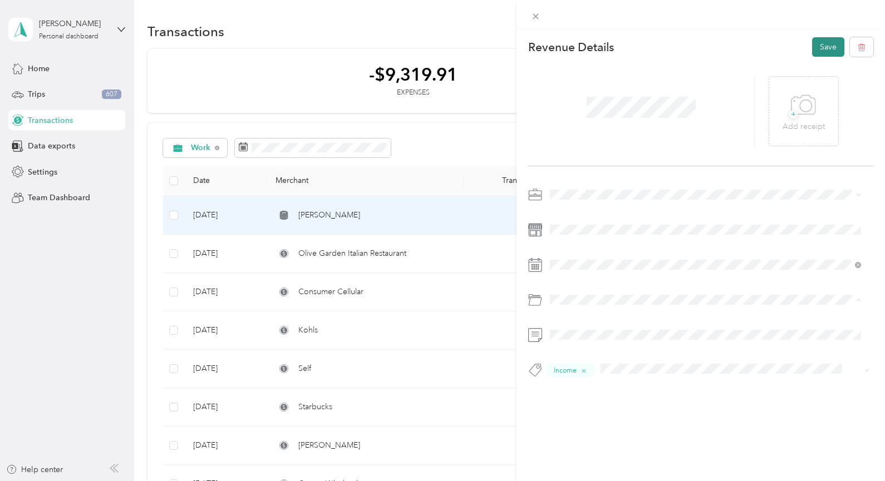
click at [817, 45] on button "Save" at bounding box center [828, 46] width 32 height 19
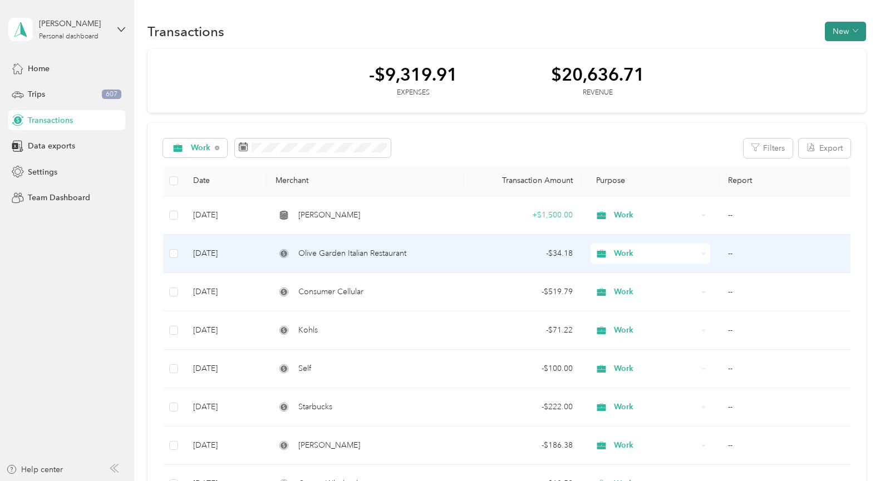
click at [828, 39] on button "New" at bounding box center [845, 31] width 41 height 19
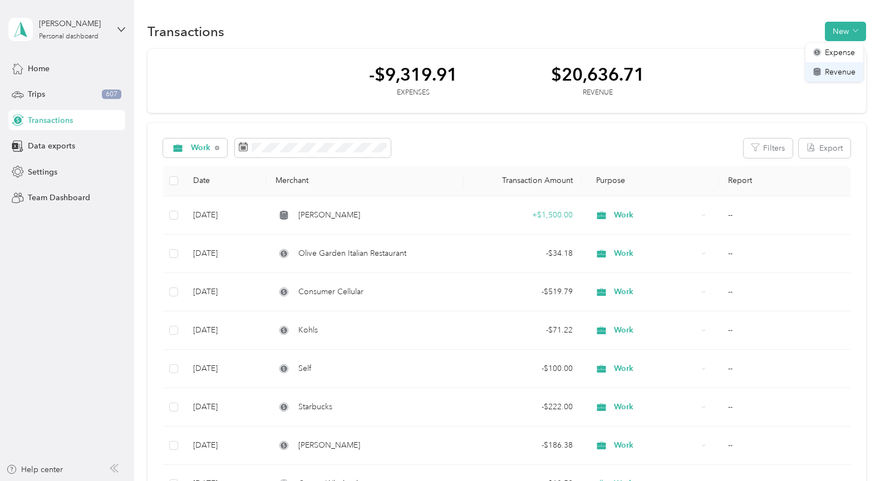
click at [842, 79] on li "Revenue" at bounding box center [834, 71] width 58 height 19
click at [830, 81] on li "Revenue" at bounding box center [834, 71] width 58 height 19
click at [853, 70] on span "Revenue" at bounding box center [840, 72] width 31 height 12
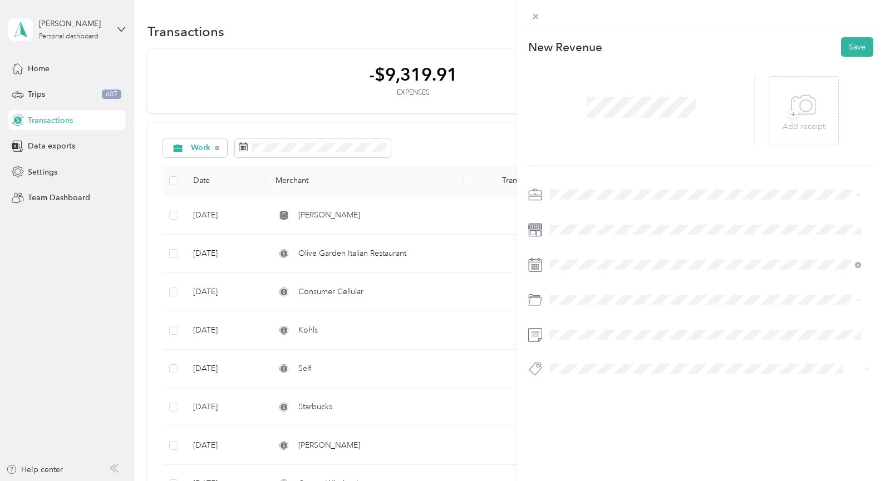
click at [562, 202] on span at bounding box center [710, 195] width 328 height 18
drag, startPoint x: 562, startPoint y: 200, endPoint x: 530, endPoint y: 17, distance: 185.9
click at [530, 17] on span at bounding box center [536, 16] width 16 height 16
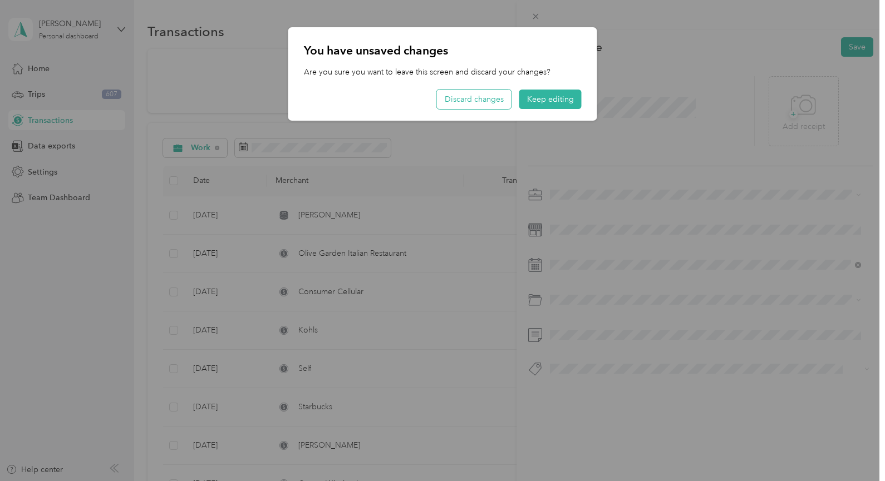
click at [488, 101] on button "Discard changes" at bounding box center [474, 99] width 75 height 19
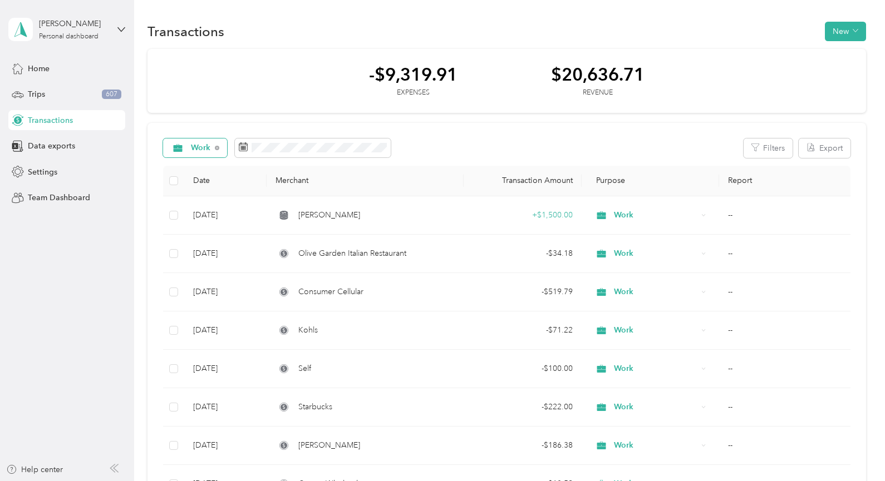
click at [201, 147] on span "Work" at bounding box center [201, 148] width 20 height 8
click at [204, 229] on li "Personal" at bounding box center [203, 226] width 81 height 19
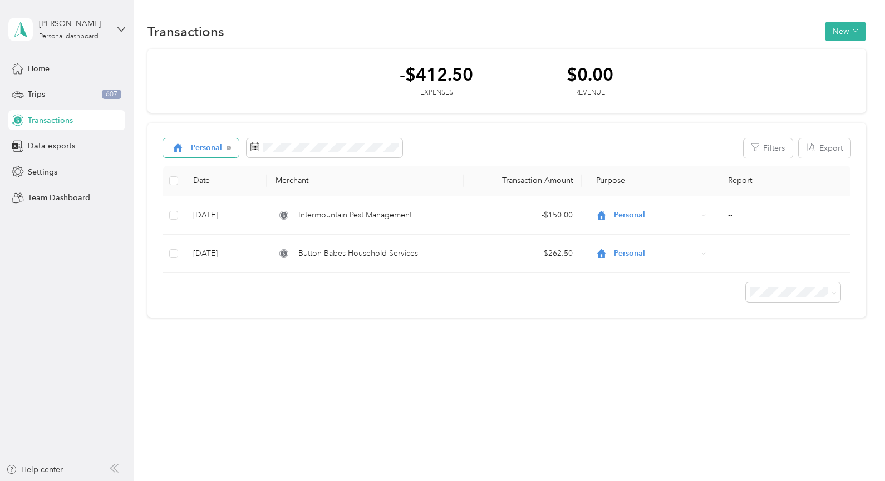
click at [216, 148] on span "Personal" at bounding box center [207, 148] width 32 height 8
click at [206, 205] on span "Work" at bounding box center [214, 207] width 46 height 12
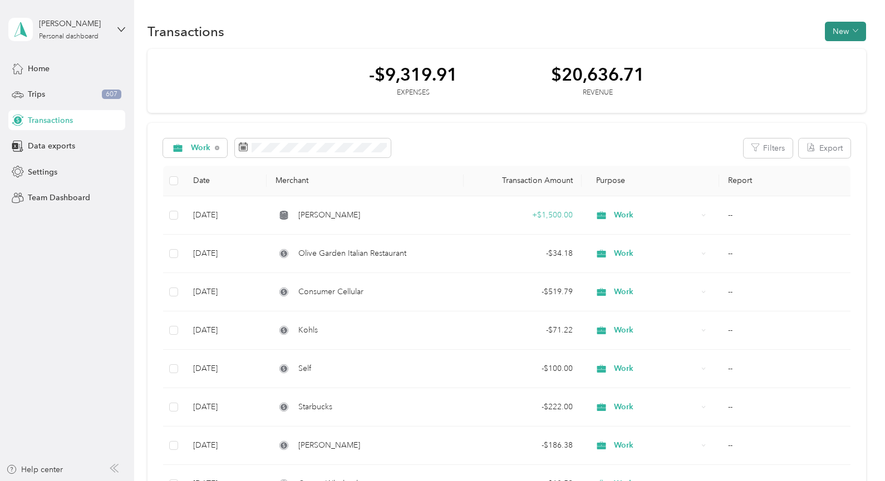
click at [842, 34] on button "New" at bounding box center [845, 31] width 41 height 19
click at [837, 77] on span "Revenue" at bounding box center [840, 72] width 31 height 12
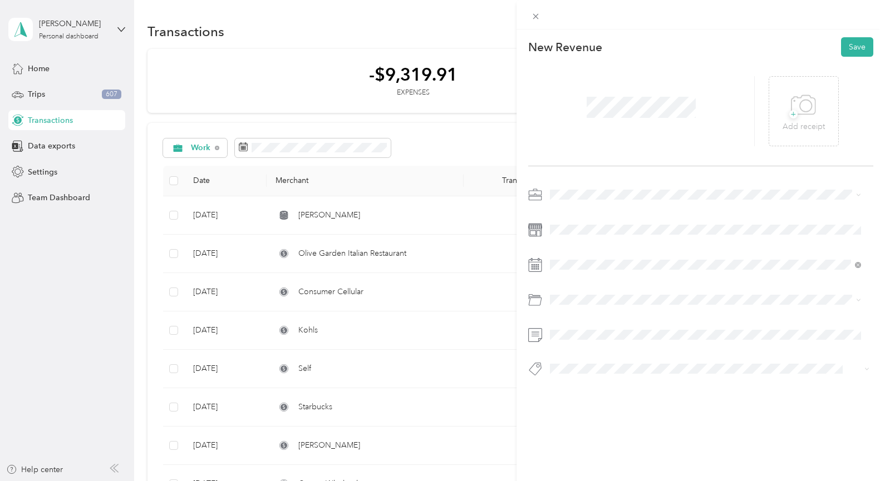
click at [554, 200] on span at bounding box center [710, 195] width 328 height 18
click at [556, 215] on div "Work" at bounding box center [706, 215] width 304 height 12
click at [734, 350] on div at bounding box center [701, 285] width 346 height 199
click at [621, 435] on div "This revenue cannot be edited because it is either under review, approved, or p…" at bounding box center [700, 269] width 369 height 481
click at [854, 50] on button "Save" at bounding box center [857, 46] width 32 height 19
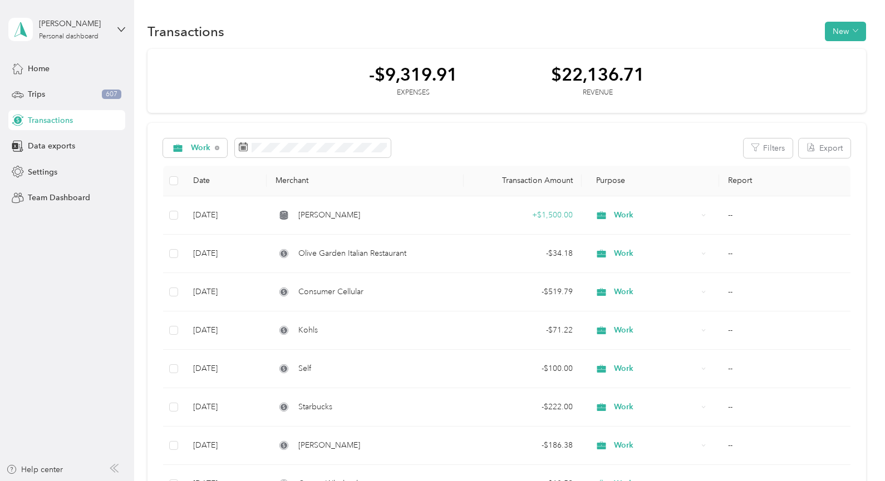
click at [46, 121] on span "Transactions" at bounding box center [50, 121] width 45 height 12
click at [199, 151] on span "Work" at bounding box center [201, 148] width 20 height 8
click at [200, 171] on span "All purposes" at bounding box center [214, 169] width 46 height 12
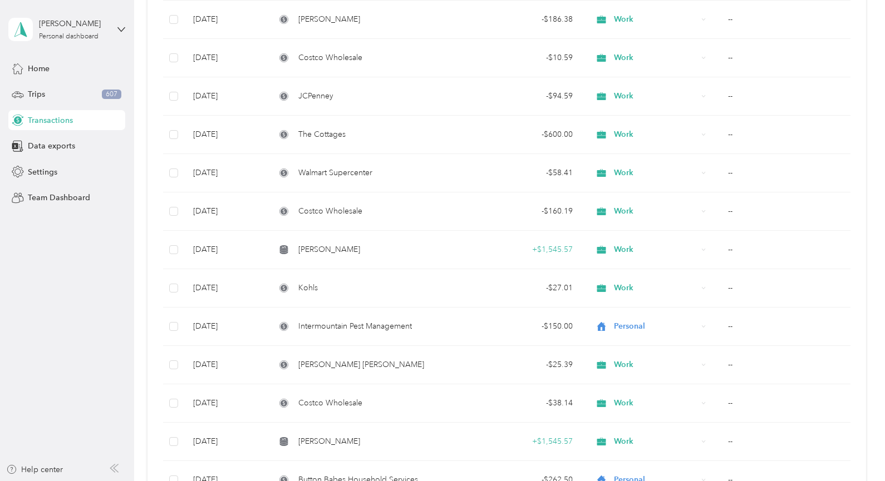
scroll to position [475, 0]
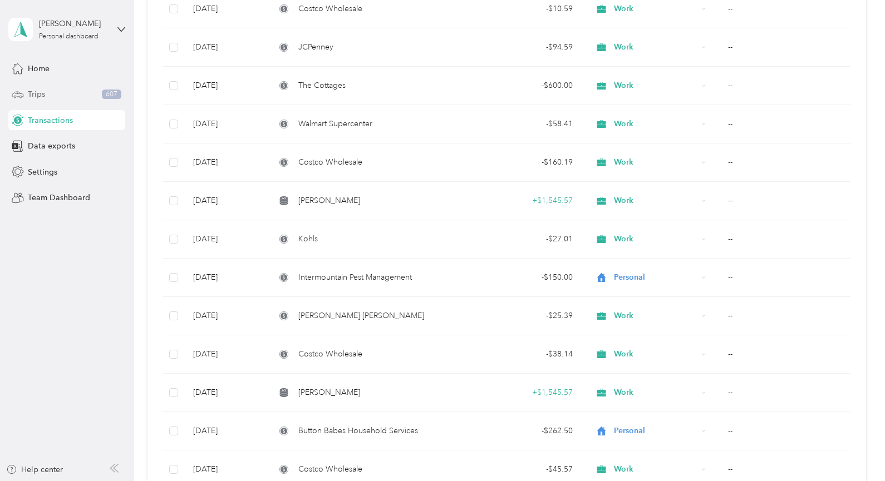
click at [39, 91] on span "Trips" at bounding box center [36, 94] width 17 height 12
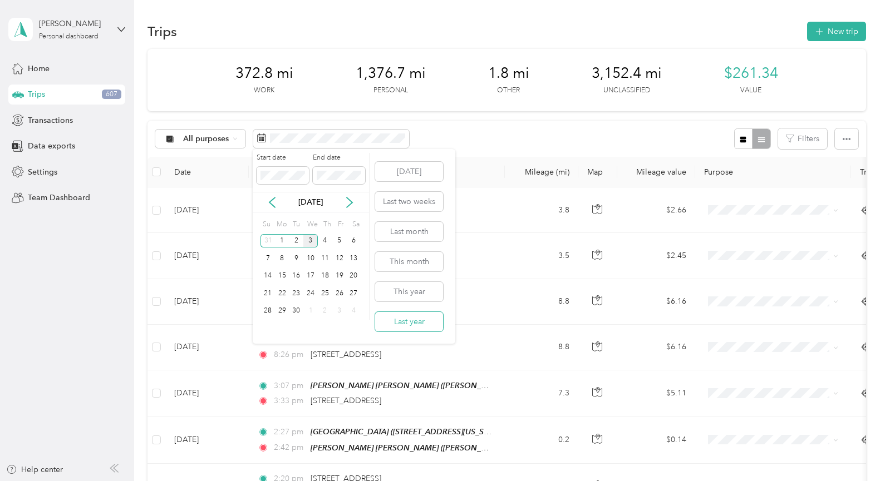
click at [405, 330] on button "Last year" at bounding box center [409, 321] width 68 height 19
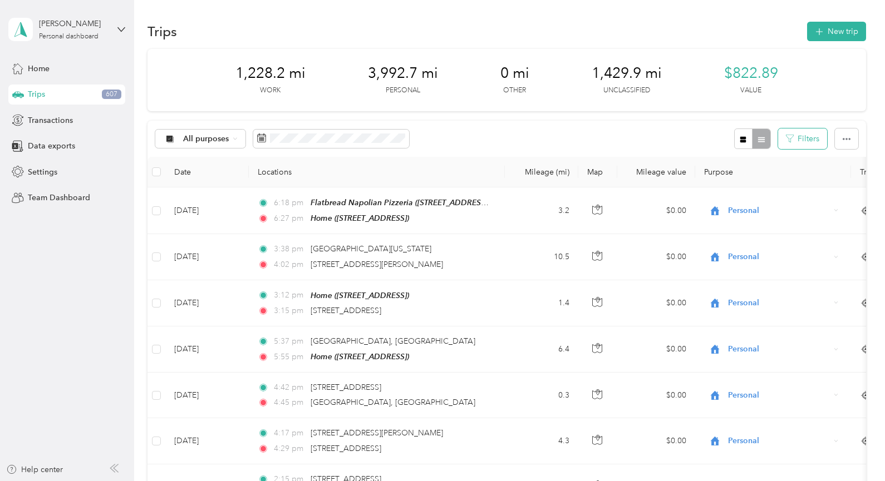
click at [803, 140] on button "Filters" at bounding box center [802, 139] width 49 height 21
click at [780, 136] on button "Filters" at bounding box center [802, 139] width 49 height 21
click at [790, 140] on icon "button" at bounding box center [790, 139] width 8 height 8
click at [803, 142] on button "Filters" at bounding box center [802, 139] width 49 height 21
click at [14, 286] on aside "[PERSON_NAME] Personal dashboard Home Trips 607 Transactions Data exports Setti…" at bounding box center [67, 240] width 134 height 481
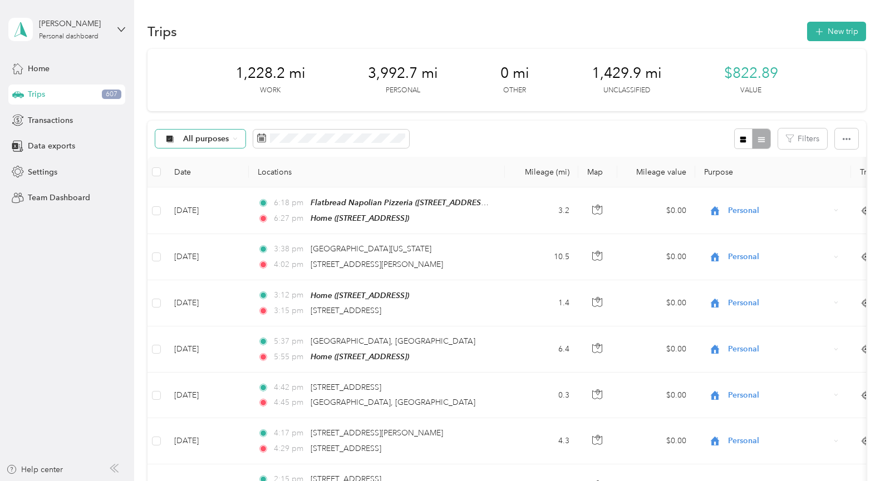
click at [214, 141] on span "All purposes" at bounding box center [206, 139] width 46 height 8
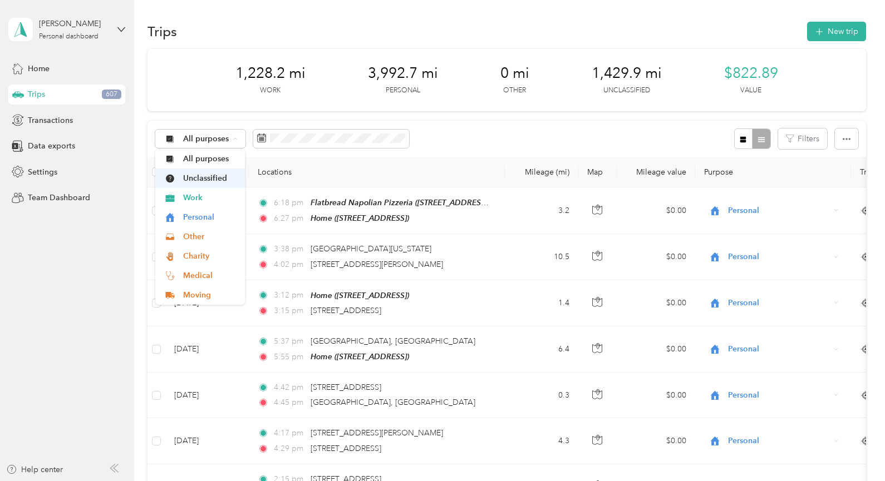
click at [216, 186] on li "Unclassified" at bounding box center [199, 178] width 89 height 19
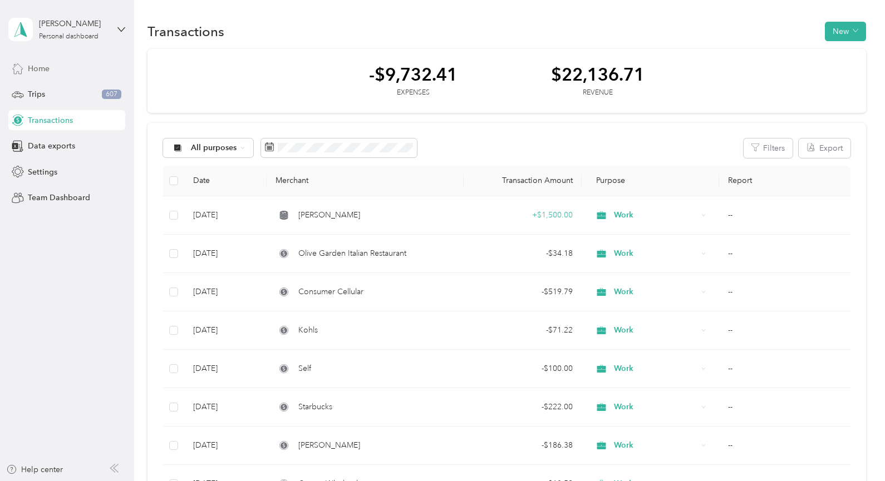
click at [37, 70] on span "Home" at bounding box center [39, 69] width 22 height 12
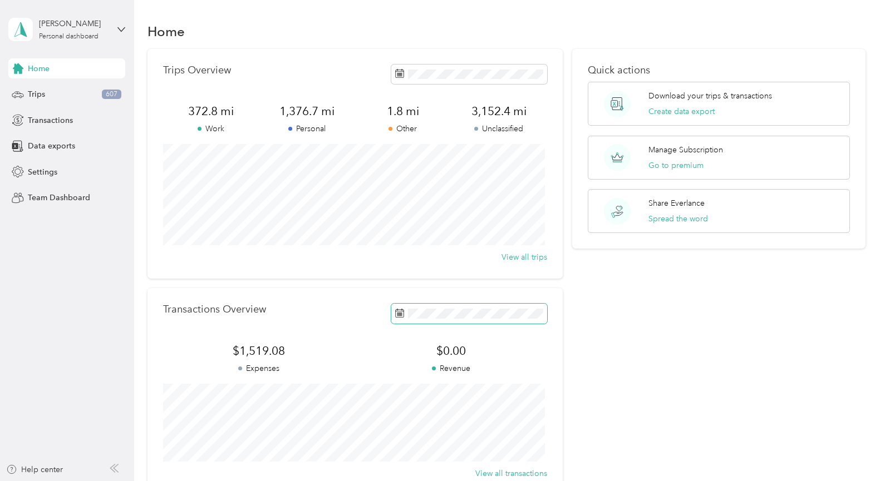
click at [519, 319] on span at bounding box center [469, 313] width 156 height 19
click at [501, 319] on span at bounding box center [469, 313] width 156 height 19
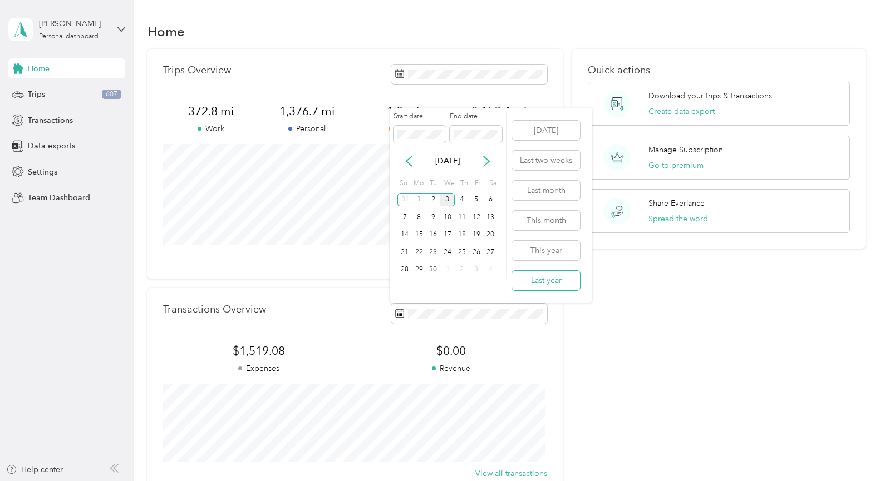
click at [544, 283] on button "Last year" at bounding box center [546, 280] width 68 height 19
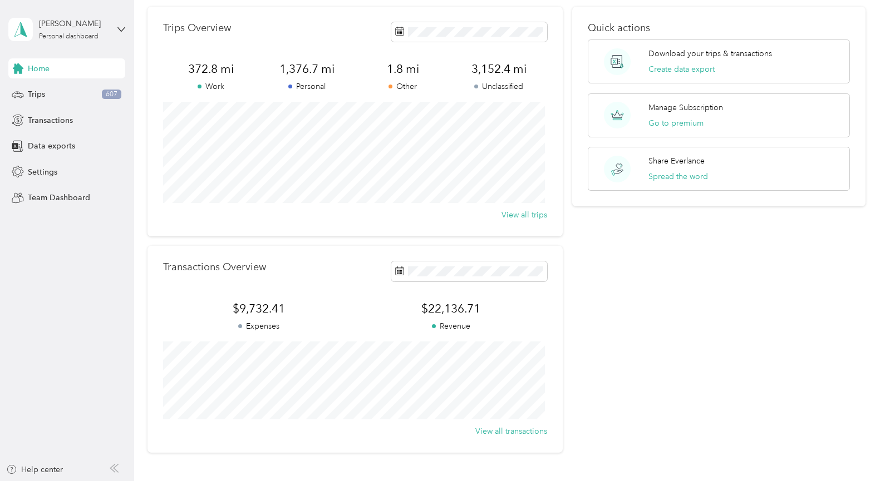
scroll to position [51, 0]
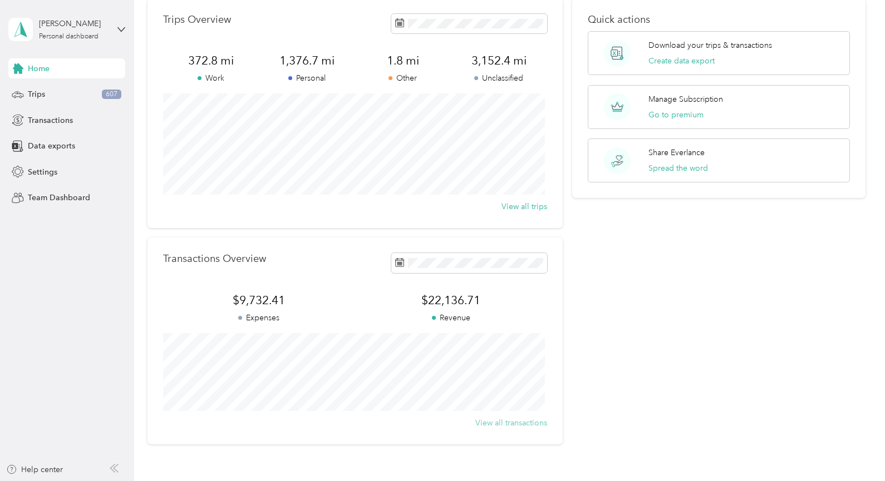
click at [490, 427] on button "View all transactions" at bounding box center [511, 423] width 72 height 12
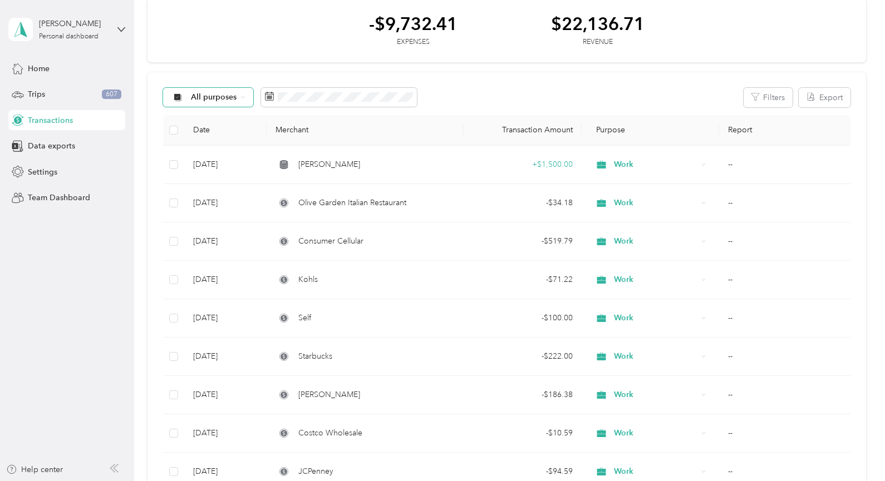
click at [221, 100] on span "All purposes" at bounding box center [214, 97] width 46 height 8
click at [217, 137] on span "Unclassified" at bounding box center [218, 135] width 54 height 12
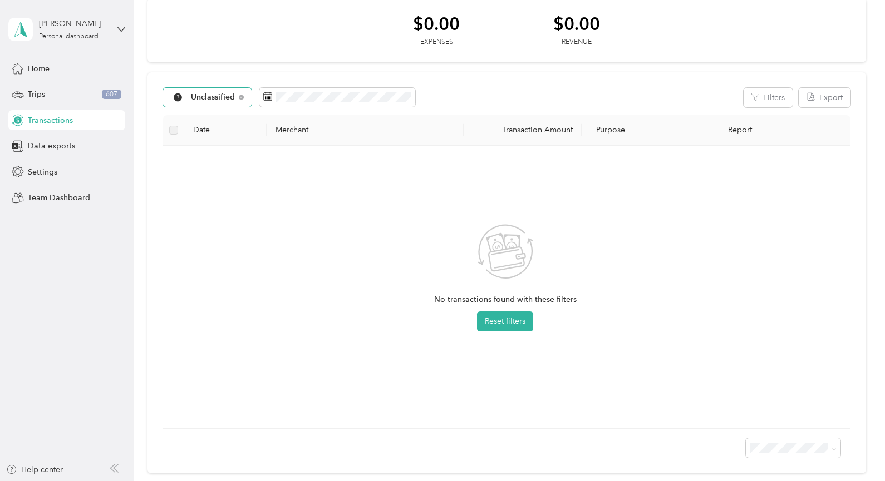
click at [218, 99] on span "Unclassified" at bounding box center [213, 97] width 45 height 8
click at [198, 157] on span "Work" at bounding box center [220, 157] width 58 height 12
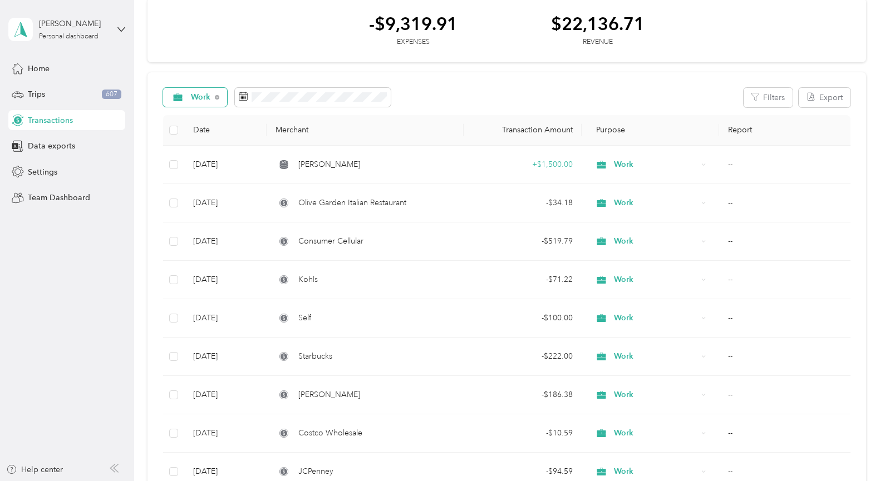
click at [195, 100] on span "Work" at bounding box center [201, 97] width 20 height 8
click at [213, 136] on span "Unclassified" at bounding box center [214, 137] width 46 height 12
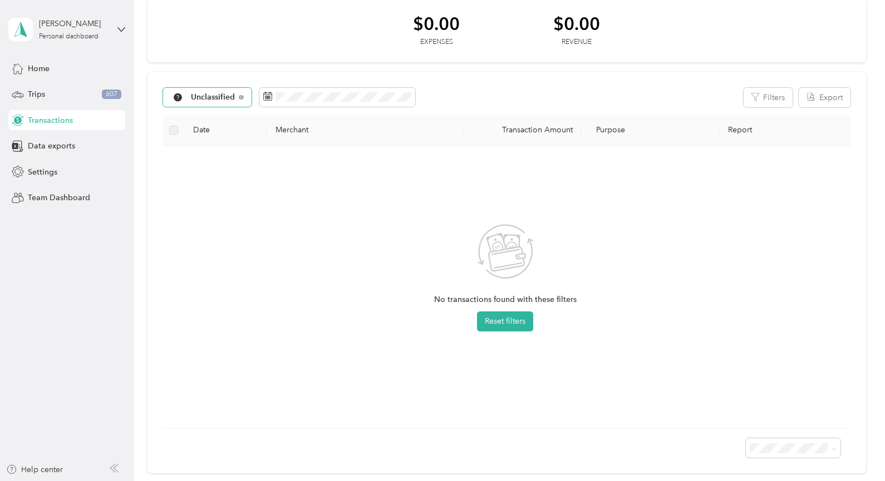
click at [215, 100] on span "Unclassified" at bounding box center [213, 97] width 45 height 8
click at [29, 94] on span "Trips" at bounding box center [36, 94] width 17 height 12
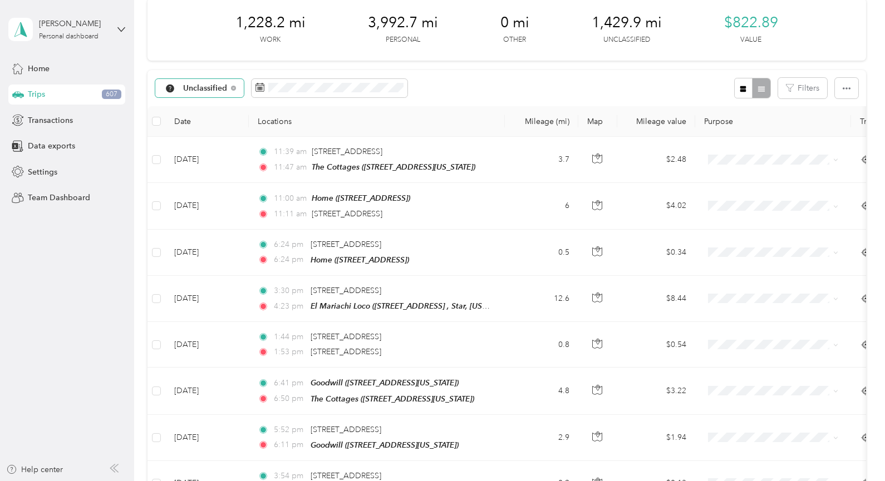
click at [200, 87] on span "Unclassified" at bounding box center [205, 89] width 45 height 8
click at [200, 164] on span "Personal" at bounding box center [212, 166] width 58 height 12
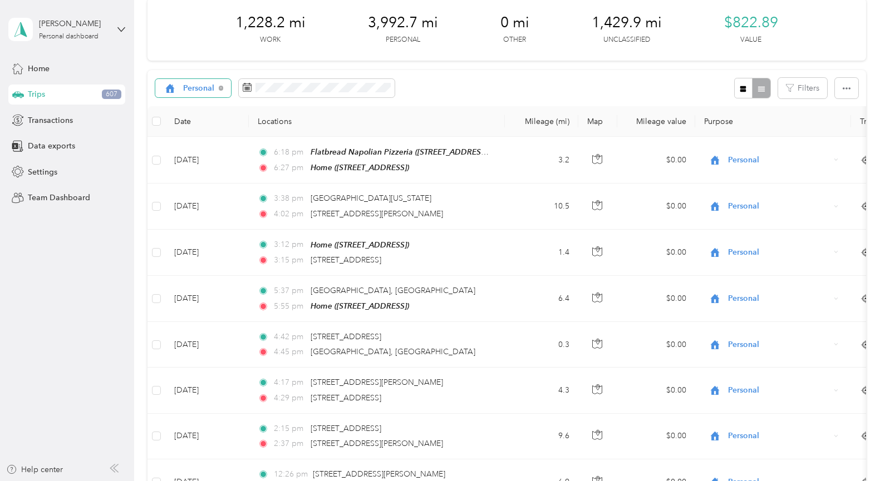
click at [194, 90] on span "Personal" at bounding box center [199, 89] width 32 height 8
click at [190, 112] on li "All purposes" at bounding box center [195, 108] width 81 height 19
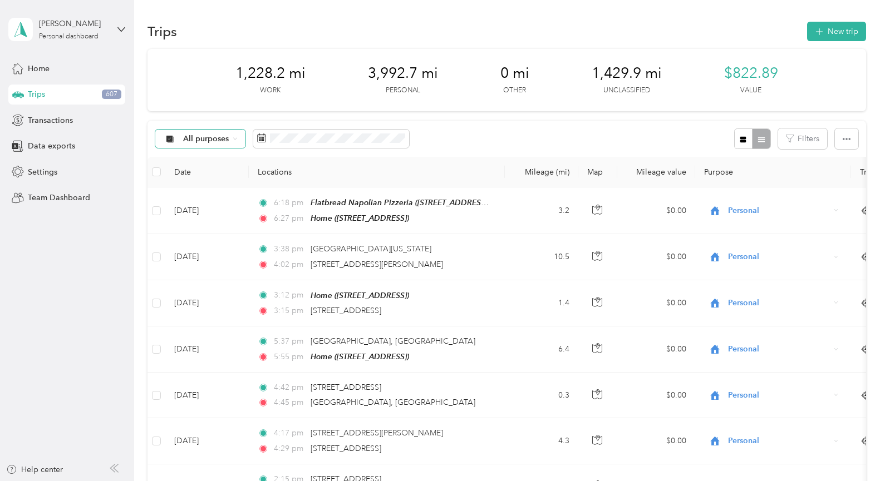
click at [203, 147] on div "All purposes" at bounding box center [200, 139] width 90 height 19
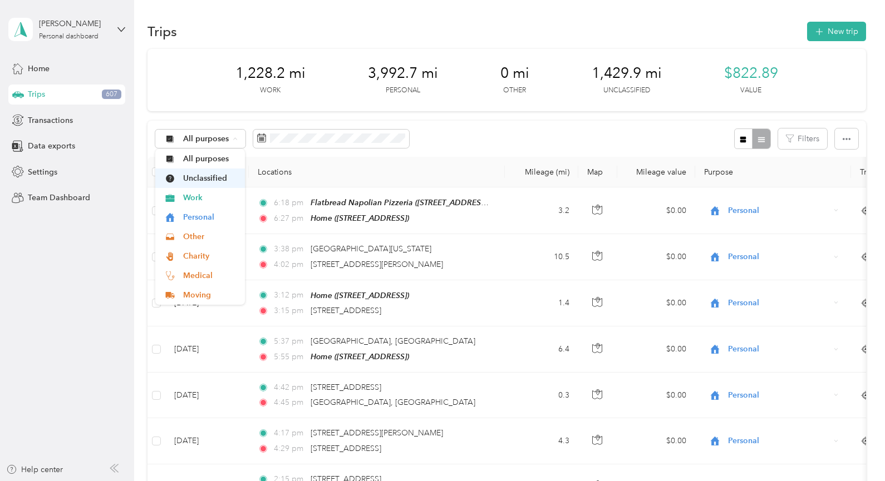
click at [203, 179] on span "Unclassified" at bounding box center [210, 179] width 54 height 12
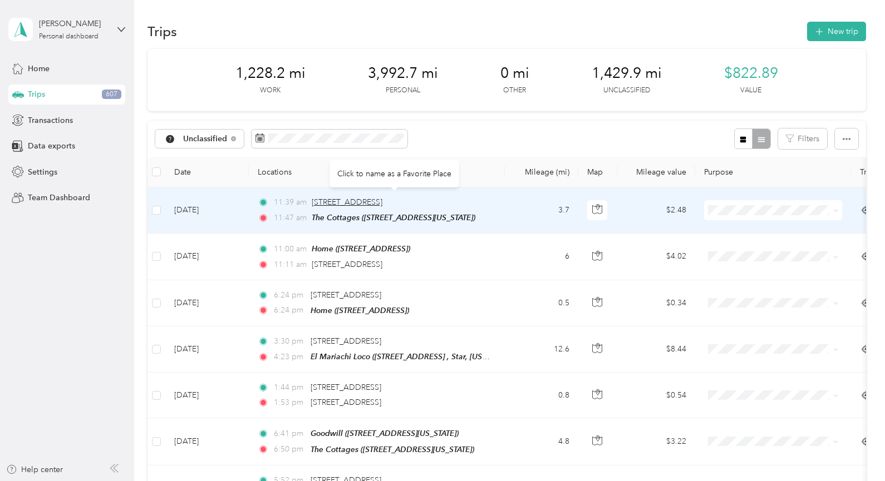
click at [332, 203] on span "[STREET_ADDRESS]" at bounding box center [347, 202] width 71 height 9
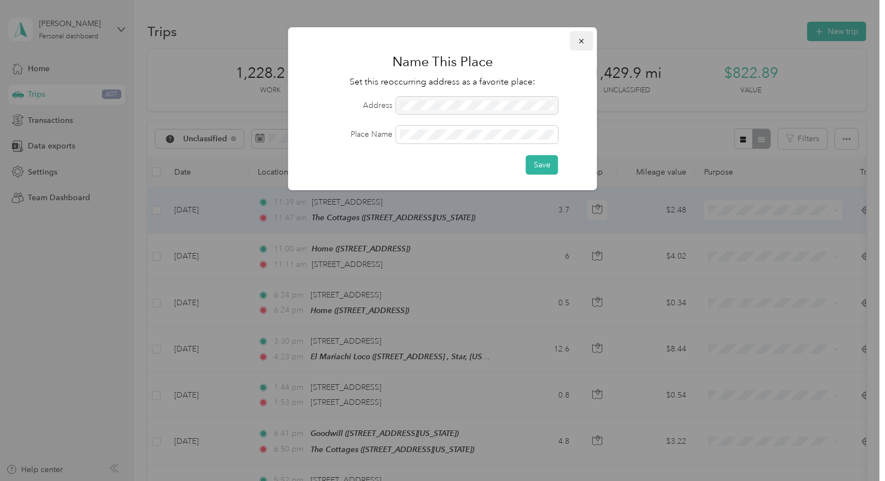
click at [582, 40] on icon "button" at bounding box center [581, 41] width 4 height 4
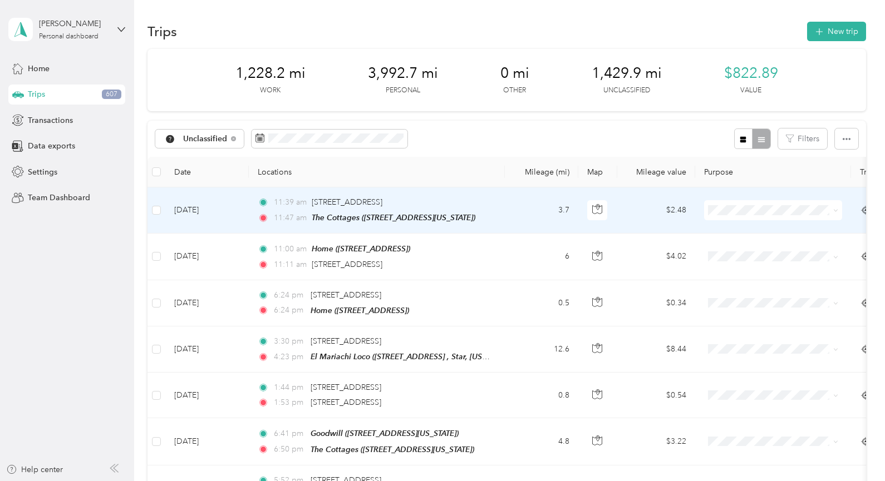
click at [243, 221] on td "[DATE]" at bounding box center [206, 211] width 83 height 46
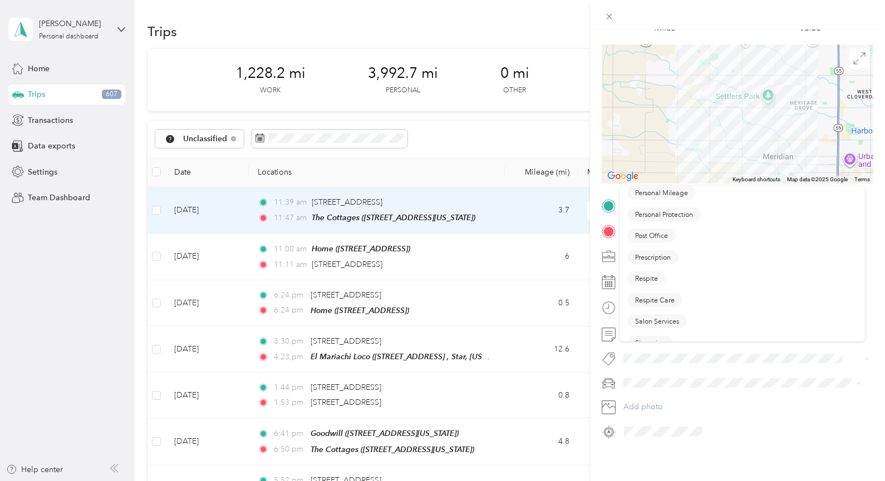
scroll to position [496, 0]
click at [650, 281] on span "Respite" at bounding box center [646, 279] width 23 height 10
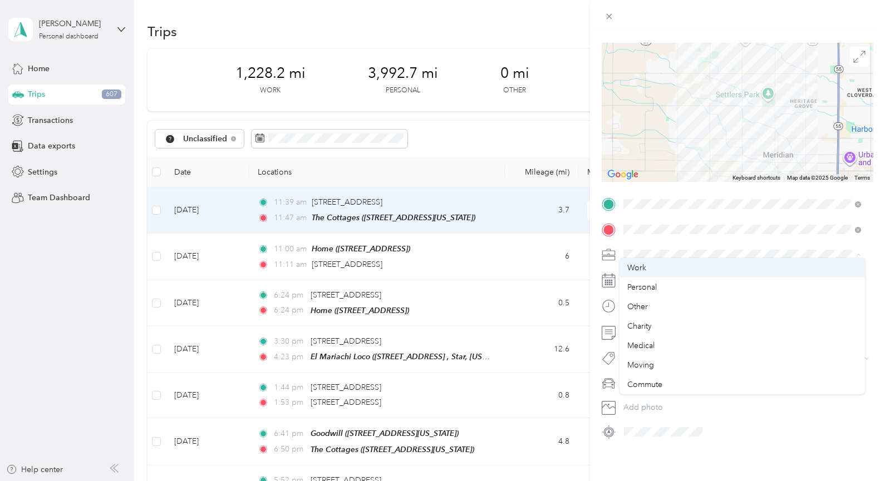
click at [633, 265] on span "Work" at bounding box center [636, 267] width 19 height 9
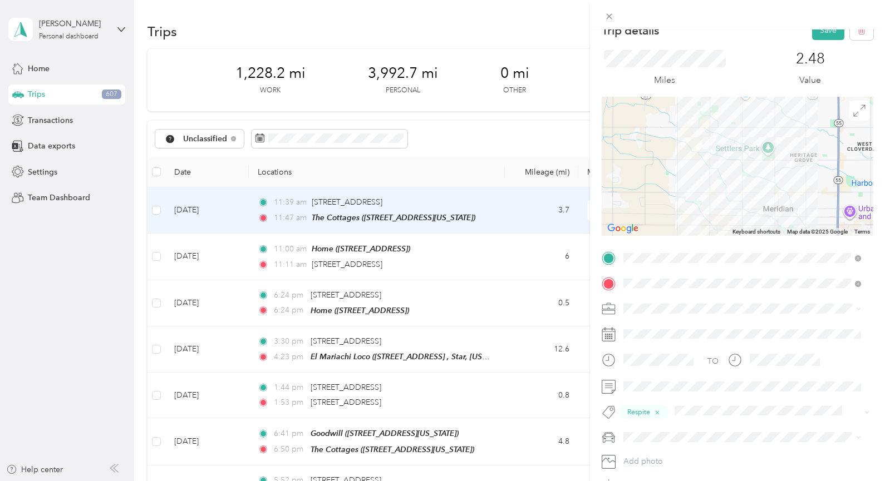
scroll to position [0, 0]
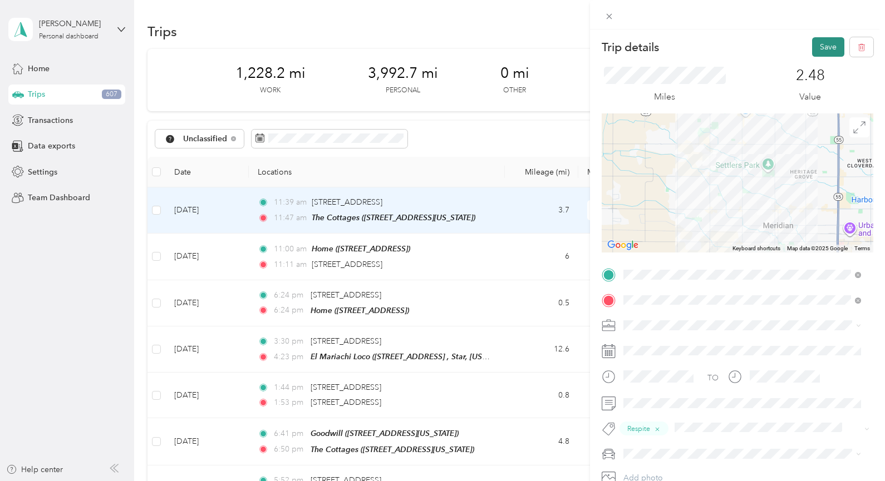
click at [816, 48] on button "Save" at bounding box center [828, 46] width 32 height 19
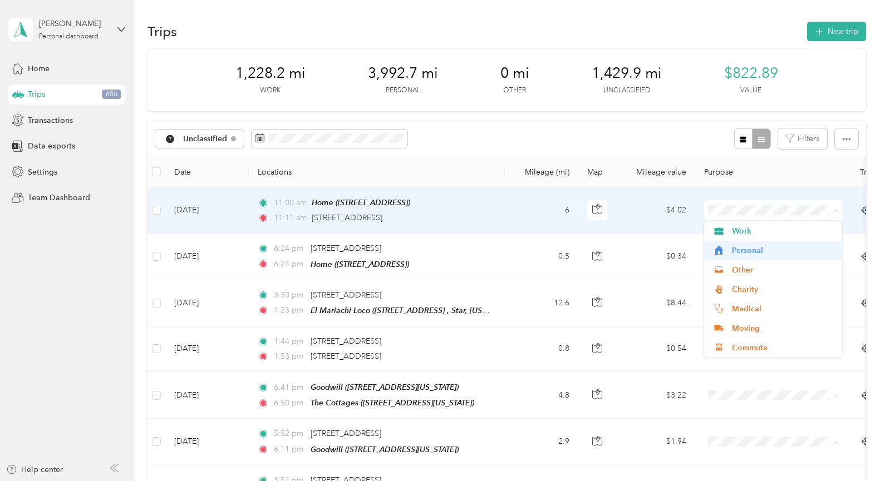
click at [752, 253] on span "Personal" at bounding box center [783, 251] width 103 height 12
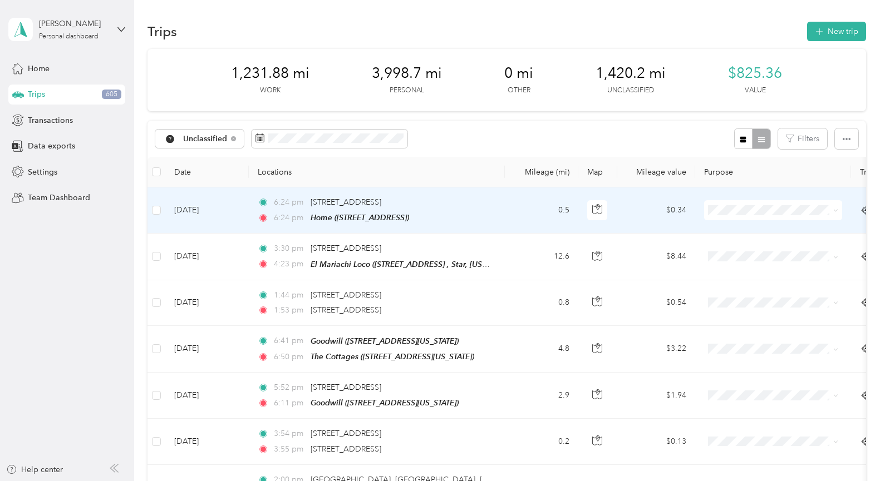
click at [736, 253] on span "Personal" at bounding box center [783, 251] width 103 height 12
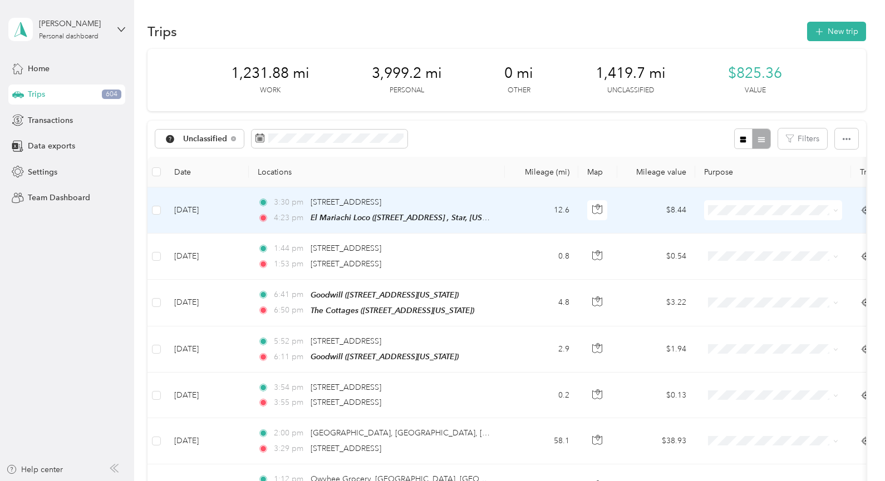
click at [728, 204] on span at bounding box center [773, 210] width 138 height 20
click at [747, 257] on ol "Work Personal Other Charity Medical Moving Commute" at bounding box center [773, 289] width 138 height 136
click at [742, 250] on span "Personal" at bounding box center [783, 251] width 103 height 12
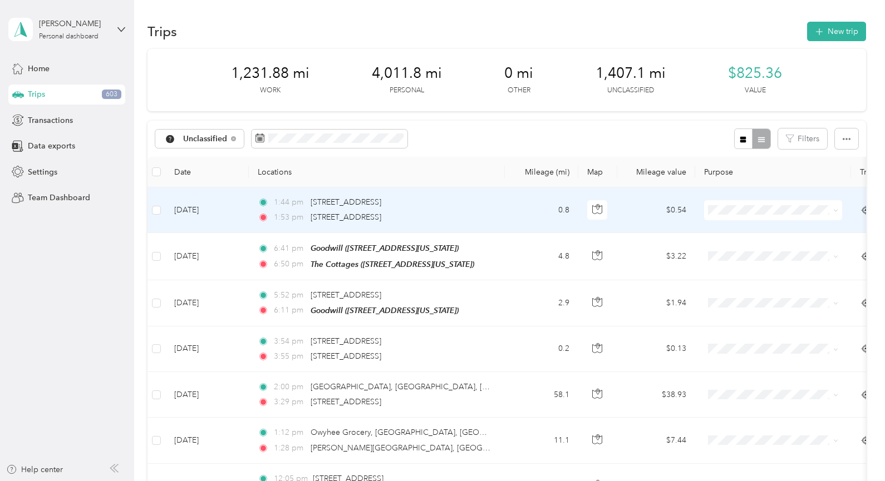
click at [728, 254] on ol "Work Personal Other Charity Medical Moving Commute" at bounding box center [773, 286] width 138 height 136
click at [745, 250] on span "Personal" at bounding box center [783, 251] width 103 height 12
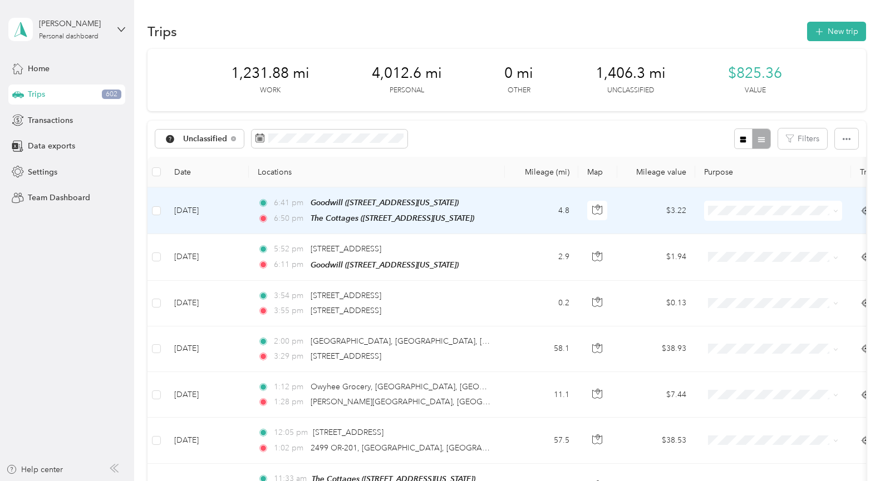
click at [510, 210] on td "4.8" at bounding box center [541, 211] width 73 height 47
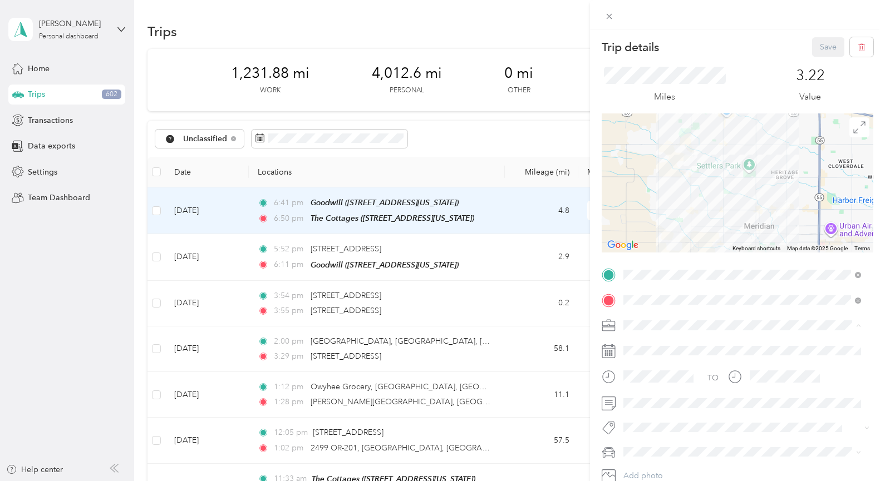
click at [640, 343] on span "Work" at bounding box center [636, 345] width 19 height 9
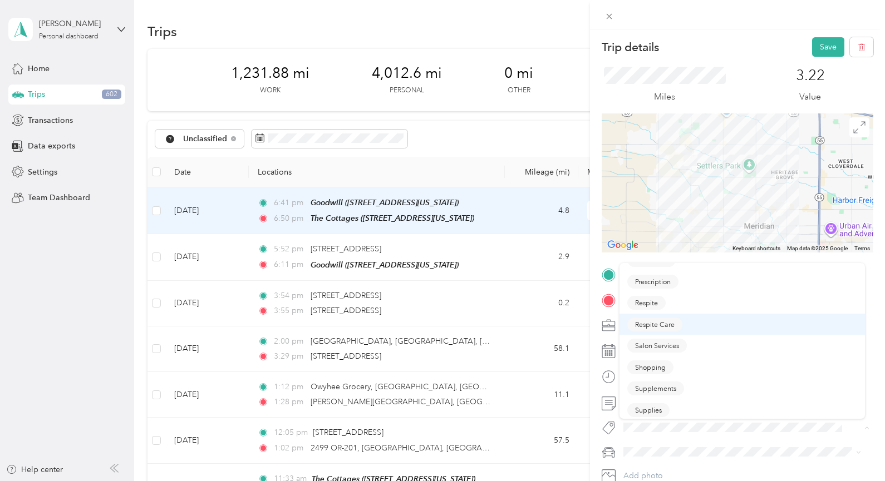
click at [662, 324] on span "Respite Care" at bounding box center [655, 324] width 40 height 10
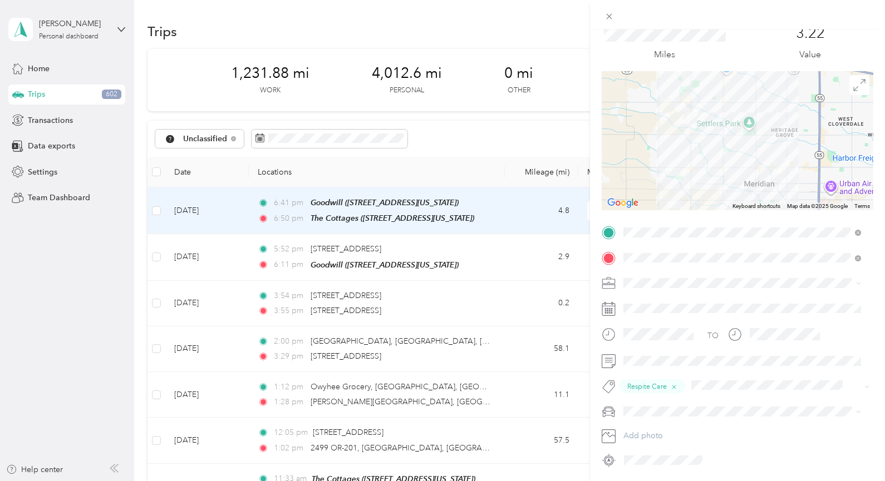
scroll to position [0, 0]
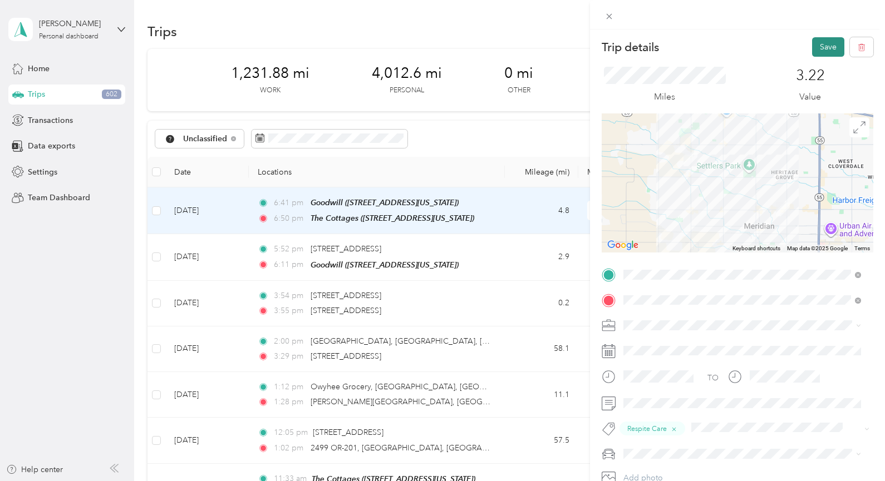
click at [814, 47] on button "Save" at bounding box center [828, 46] width 32 height 19
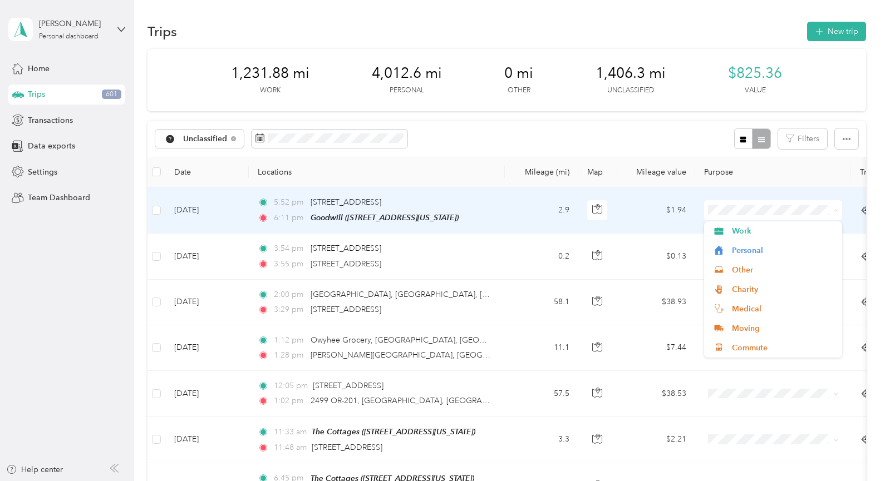
click at [519, 209] on td "2.9" at bounding box center [541, 211] width 73 height 46
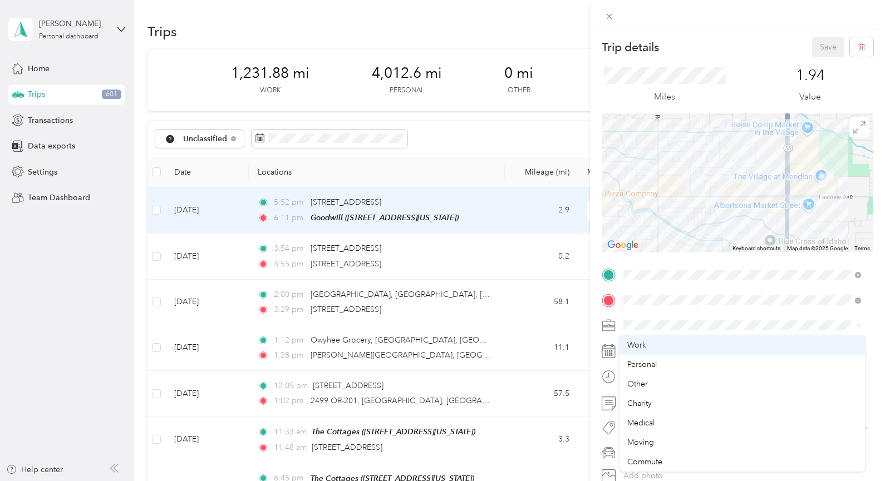
click at [636, 342] on span "Work" at bounding box center [636, 345] width 19 height 9
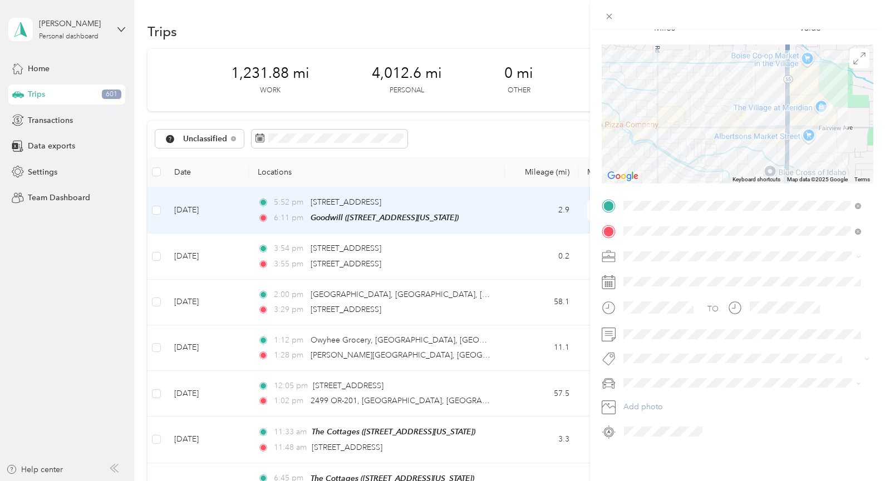
scroll to position [77, 0]
click at [646, 393] on span "Respite" at bounding box center [646, 392] width 23 height 10
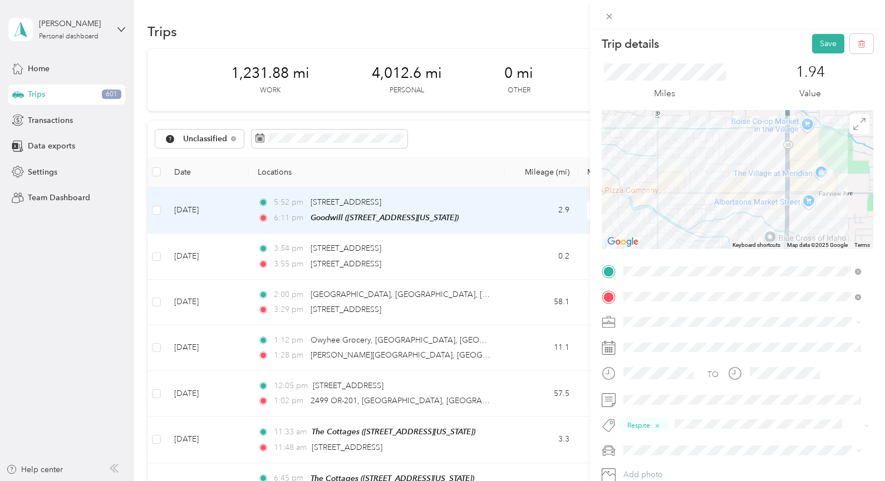
scroll to position [0, 0]
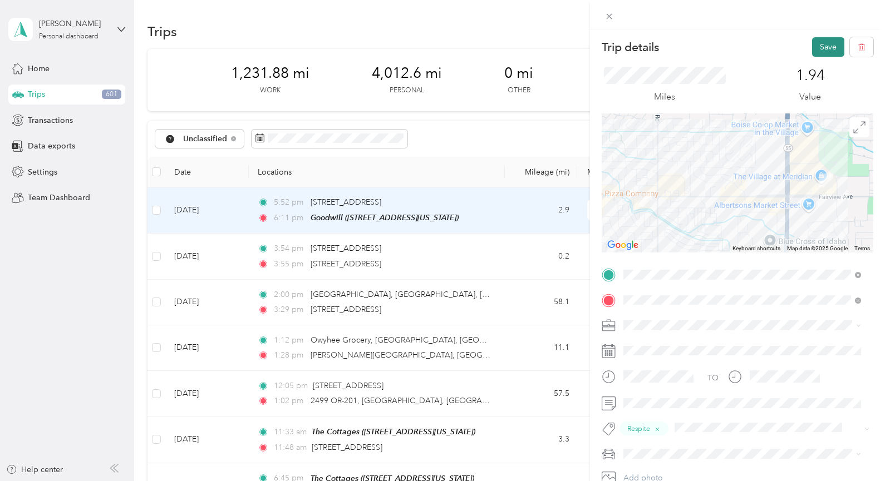
click at [812, 51] on button "Save" at bounding box center [828, 46] width 32 height 19
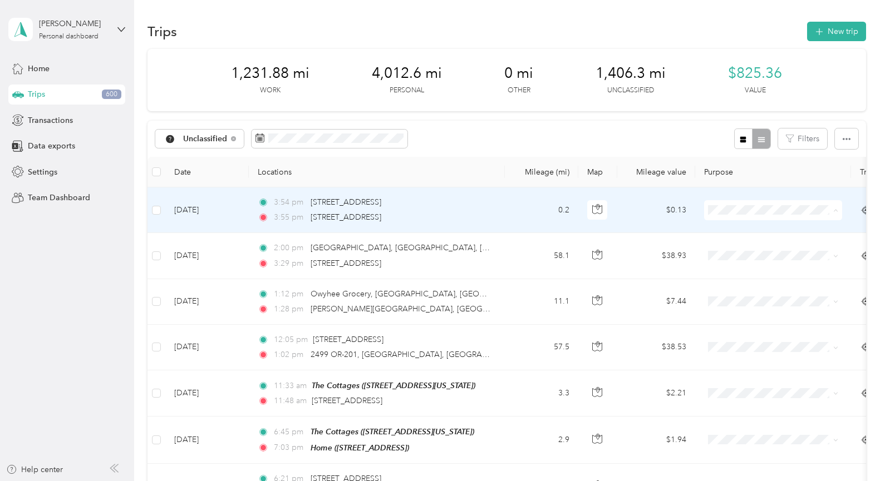
click at [741, 252] on span "Personal" at bounding box center [783, 251] width 103 height 12
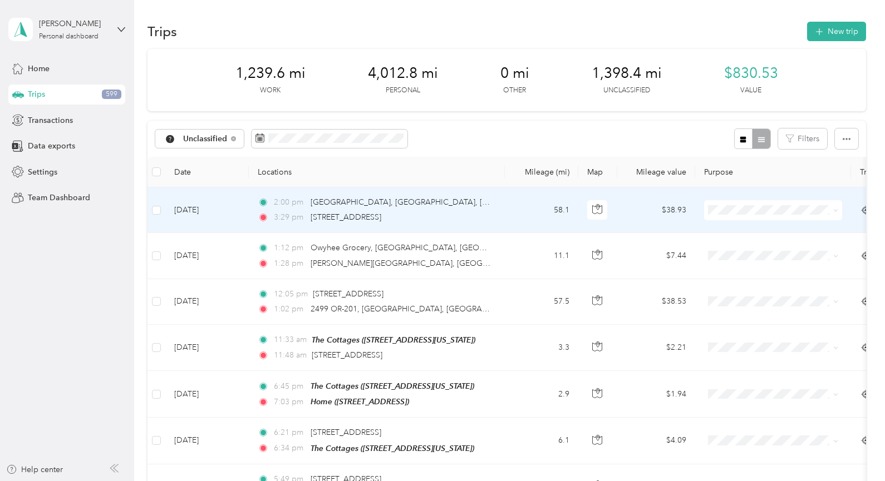
click at [730, 255] on li "Personal" at bounding box center [773, 250] width 138 height 19
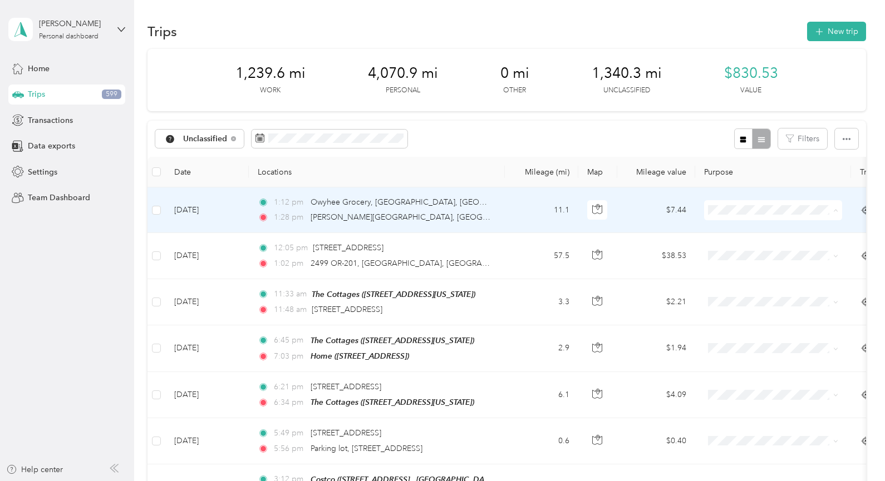
click at [745, 252] on span "Personal" at bounding box center [783, 251] width 103 height 12
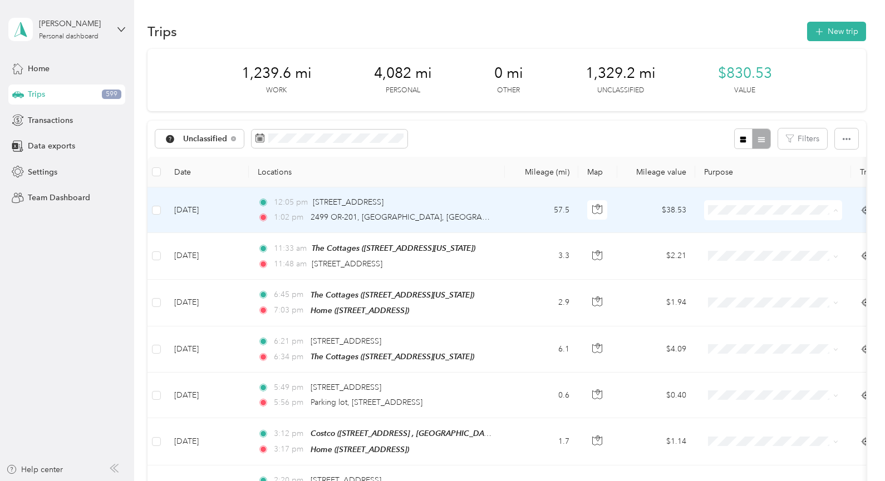
click at [745, 254] on li "Personal" at bounding box center [773, 250] width 138 height 19
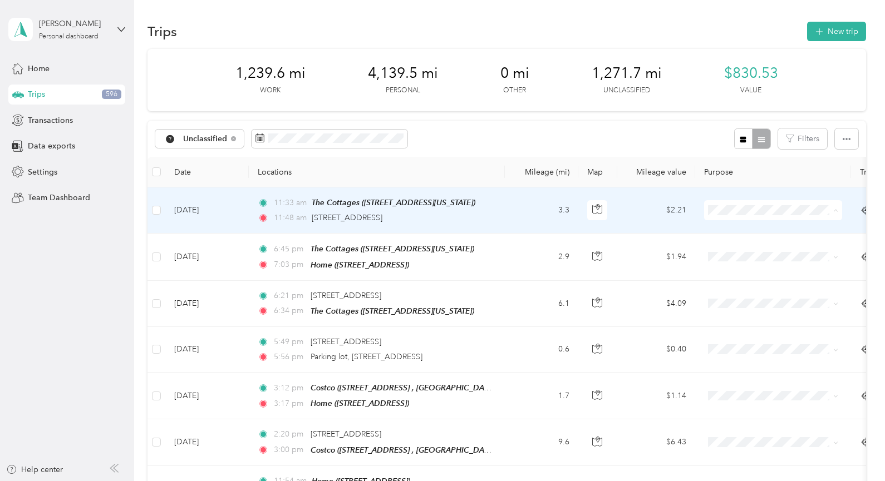
click at [740, 229] on span "Work" at bounding box center [783, 231] width 103 height 12
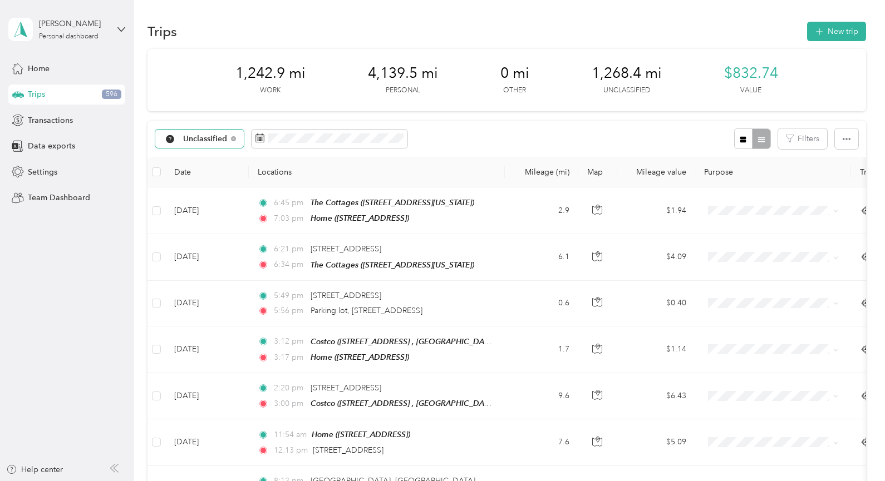
click at [194, 138] on span "Unclassified" at bounding box center [205, 139] width 45 height 8
click at [205, 160] on li "All purposes" at bounding box center [201, 158] width 93 height 19
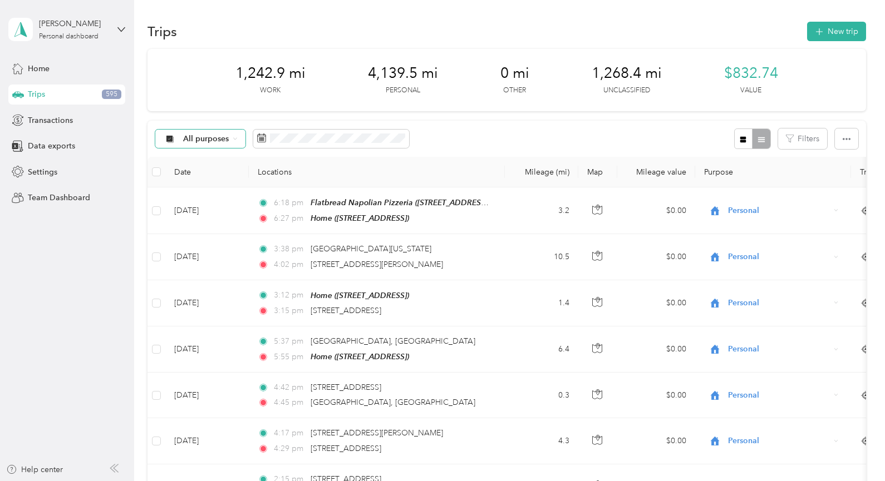
click at [206, 136] on span "All purposes" at bounding box center [206, 139] width 46 height 8
click at [200, 200] on span "Work" at bounding box center [210, 198] width 54 height 12
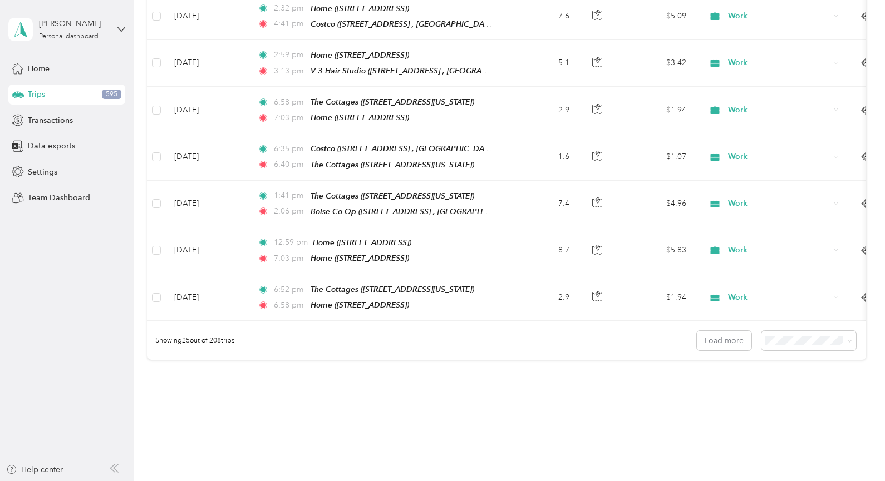
scroll to position [1065, 0]
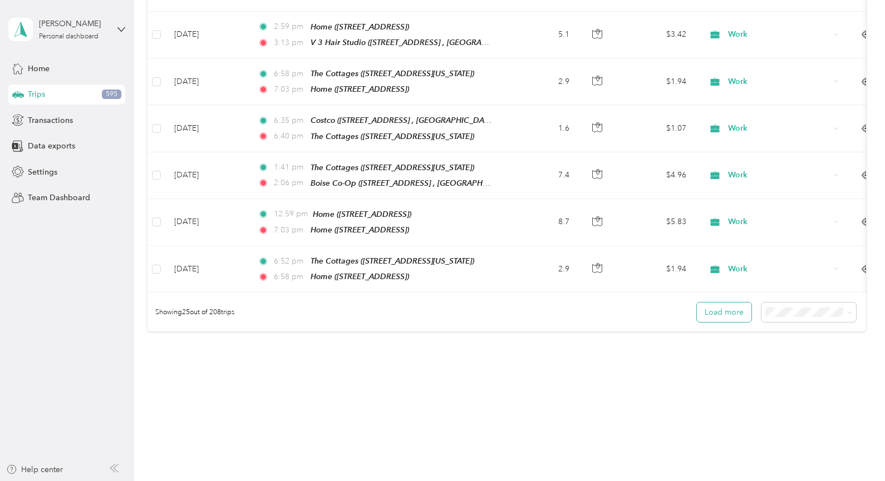
click at [720, 309] on button "Load more" at bounding box center [724, 312] width 55 height 19
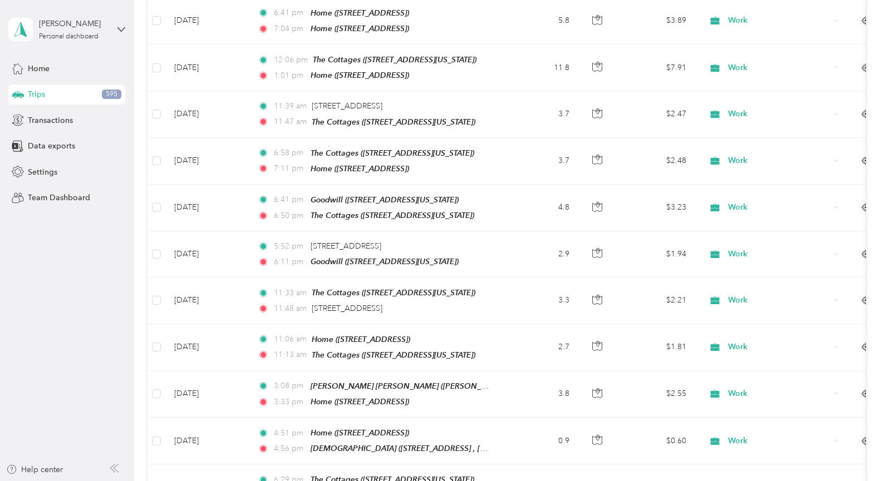
scroll to position [1642, 0]
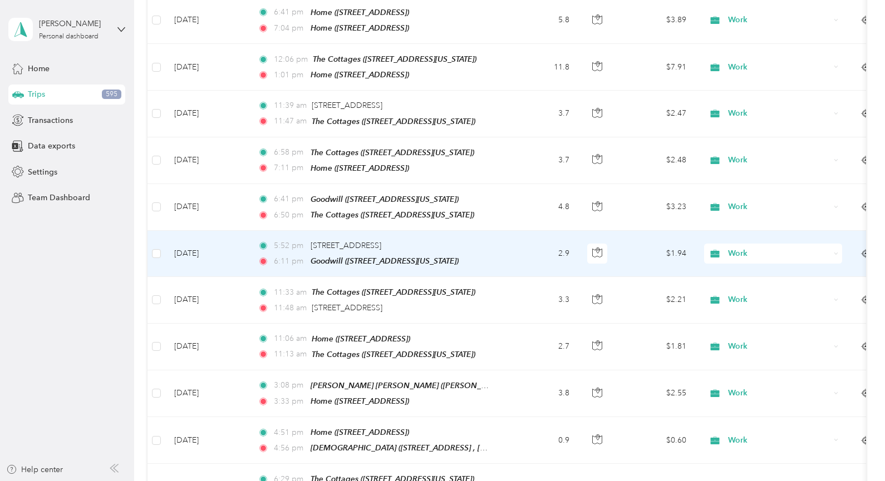
click at [534, 237] on td "2.9" at bounding box center [541, 254] width 73 height 46
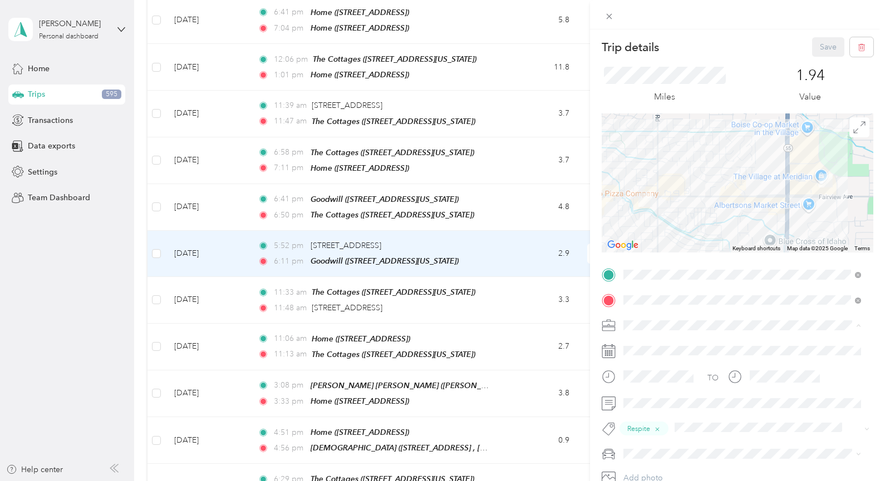
click at [646, 361] on span "Personal" at bounding box center [641, 364] width 29 height 9
click at [523, 240] on div "Trip details Save This trip cannot be edited because it is either under review,…" at bounding box center [442, 240] width 885 height 481
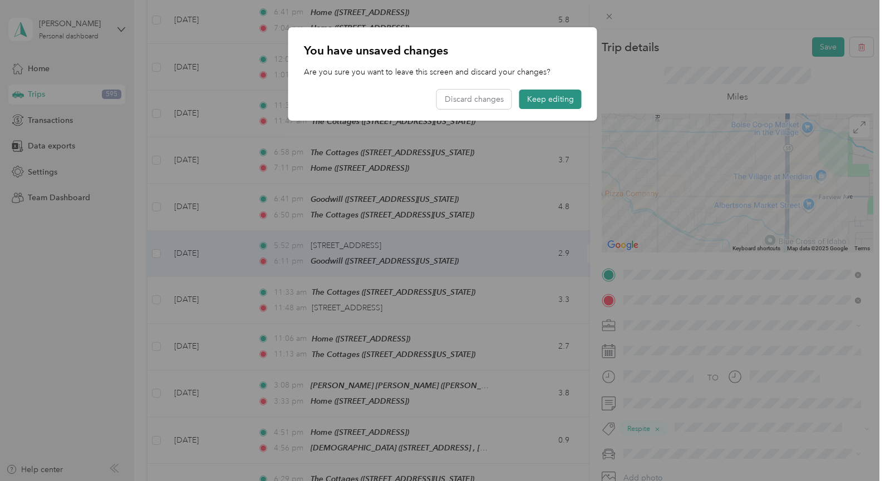
click at [538, 96] on button "Keep editing" at bounding box center [550, 99] width 62 height 19
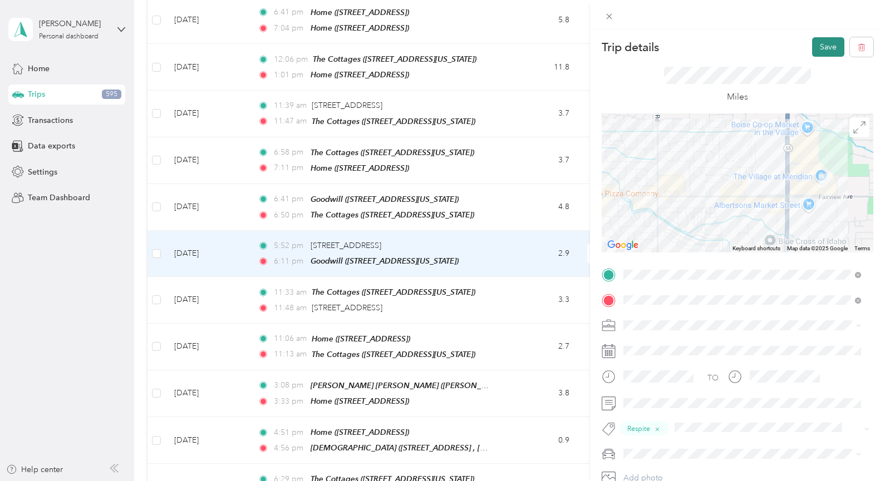
click at [817, 46] on button "Save" at bounding box center [828, 46] width 32 height 19
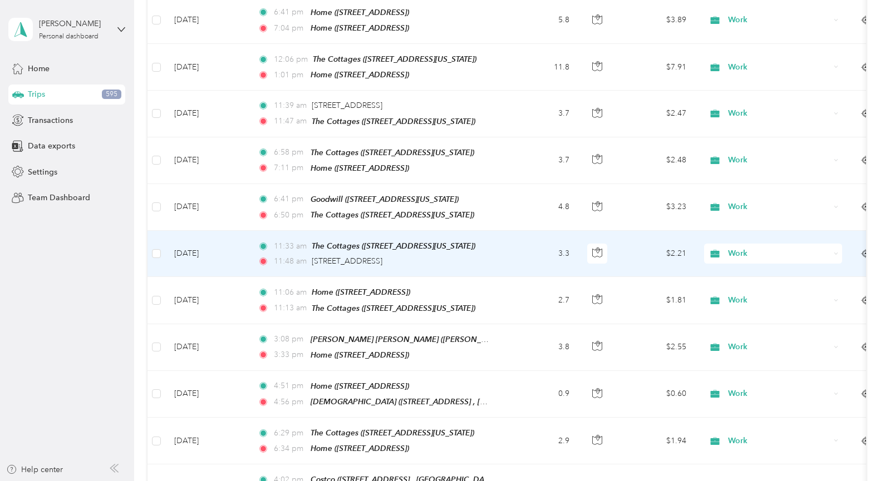
click at [503, 234] on td "11:33 am The Cottages ([STREET_ADDRESS][US_STATE]) 11:48 am [STREET_ADDRESS]" at bounding box center [377, 254] width 256 height 46
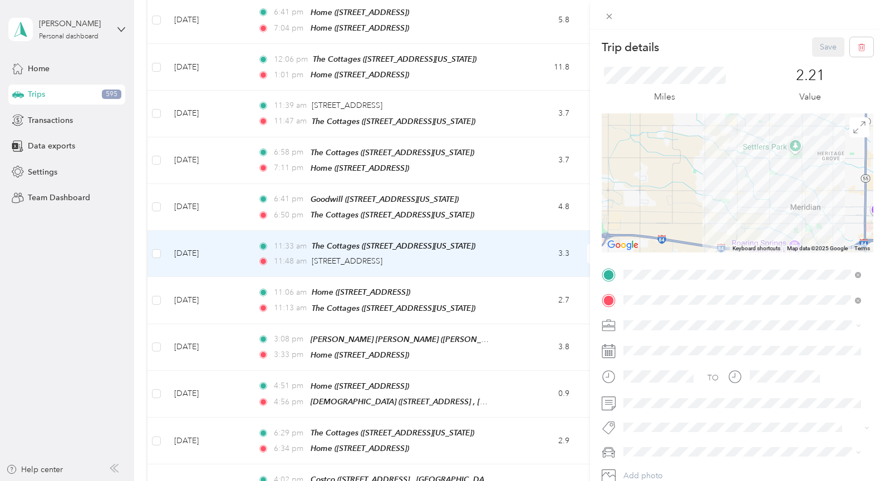
click at [652, 390] on li "Respite" at bounding box center [741, 387] width 245 height 22
click at [816, 47] on button "Save" at bounding box center [828, 46] width 32 height 19
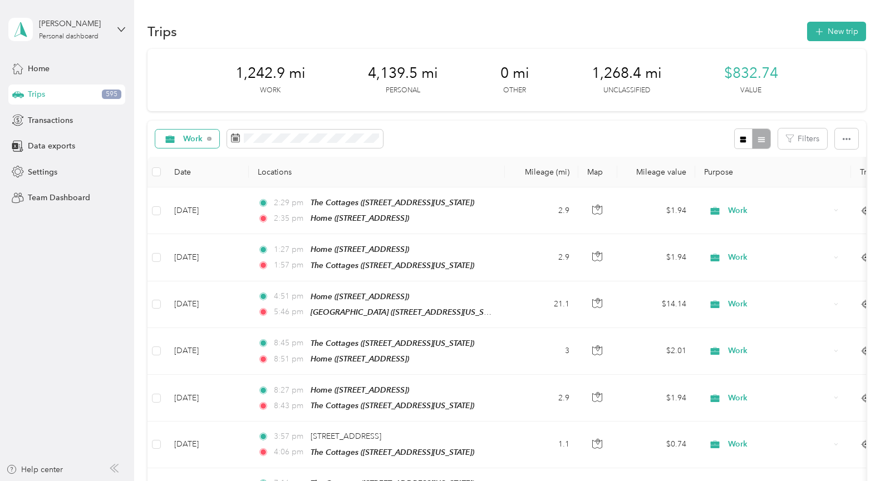
click at [188, 141] on span "Work" at bounding box center [193, 139] width 20 height 8
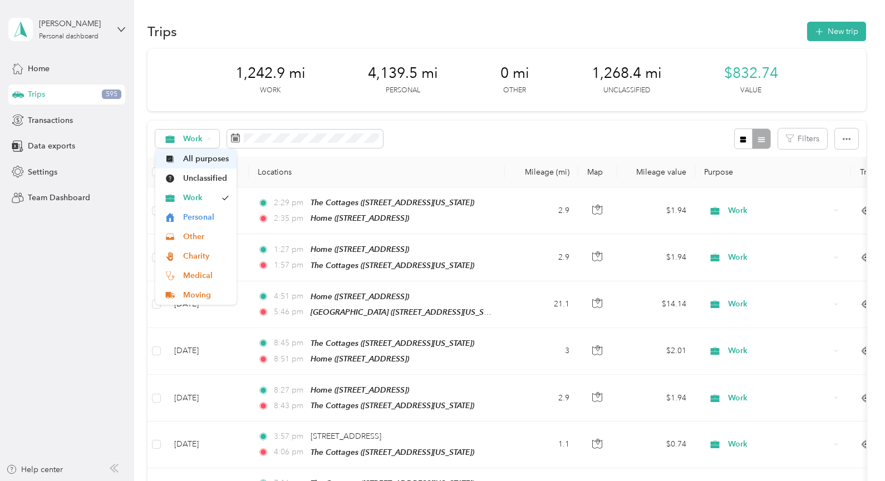
click at [200, 164] on span "All purposes" at bounding box center [206, 159] width 46 height 12
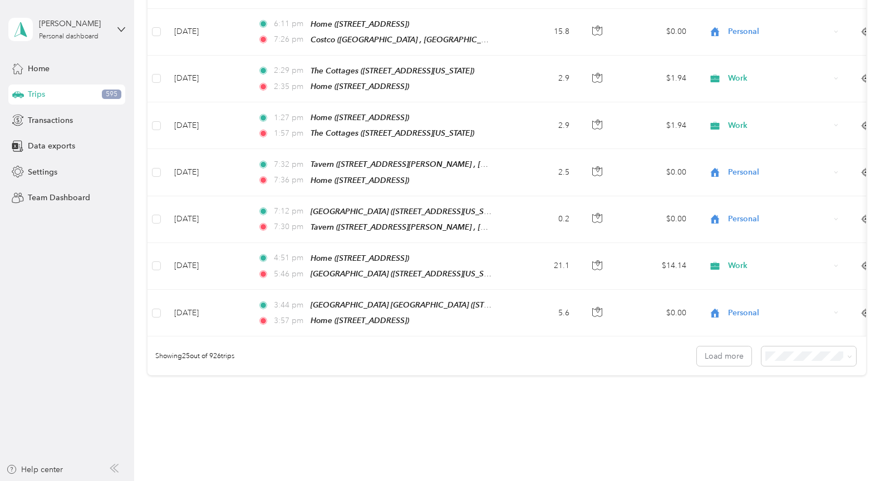
scroll to position [1023, 0]
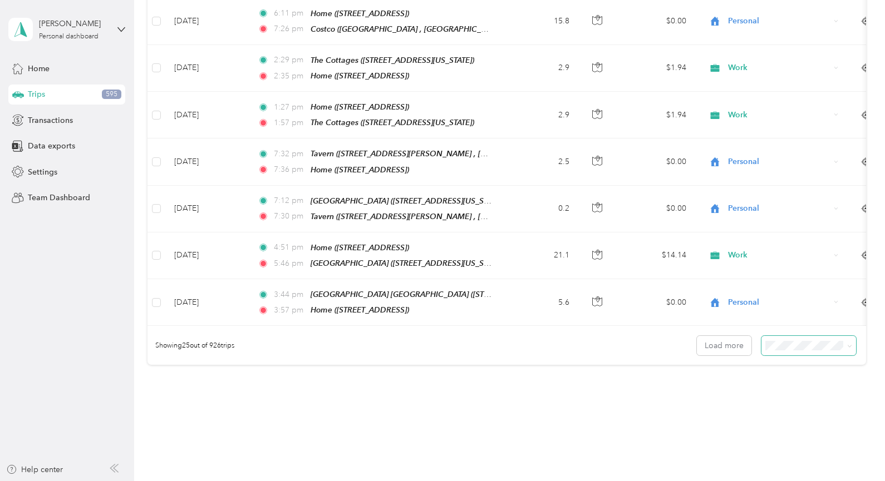
click at [847, 346] on icon at bounding box center [849, 346] width 5 height 5
click at [779, 412] on li "100 per load" at bounding box center [806, 404] width 95 height 19
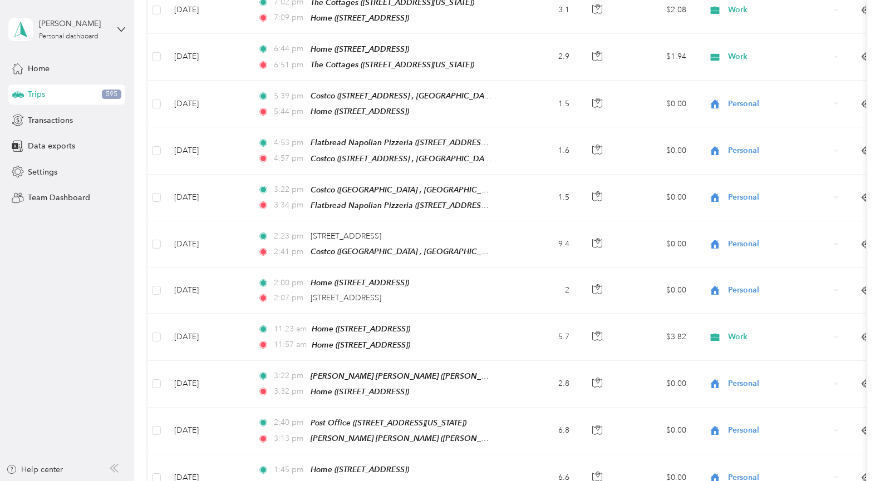
scroll to position [2339, 0]
click at [491, 338] on div "11:57 am Home ([STREET_ADDRESS])" at bounding box center [375, 344] width 234 height 13
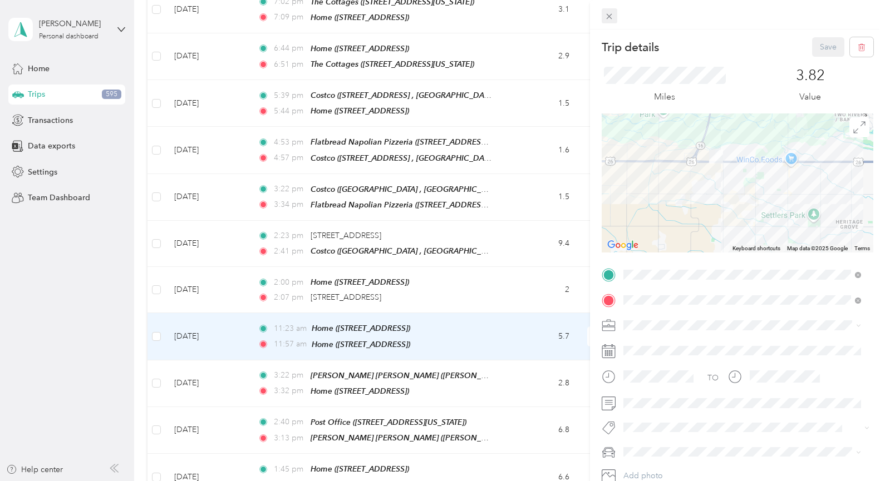
click at [615, 481] on div "Trip details Save This trip cannot be edited because it is either under review,…" at bounding box center [439, 481] width 879 height 0
click at [608, 13] on icon at bounding box center [608, 16] width 9 height 9
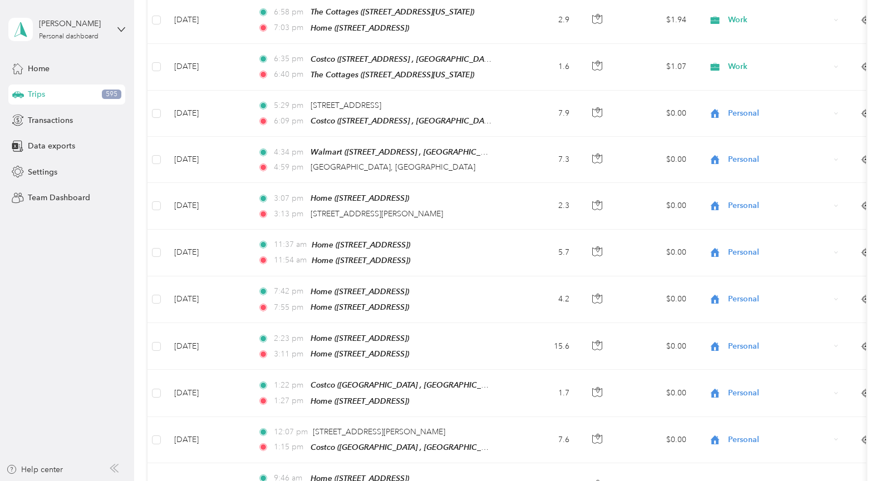
scroll to position [4522, 0]
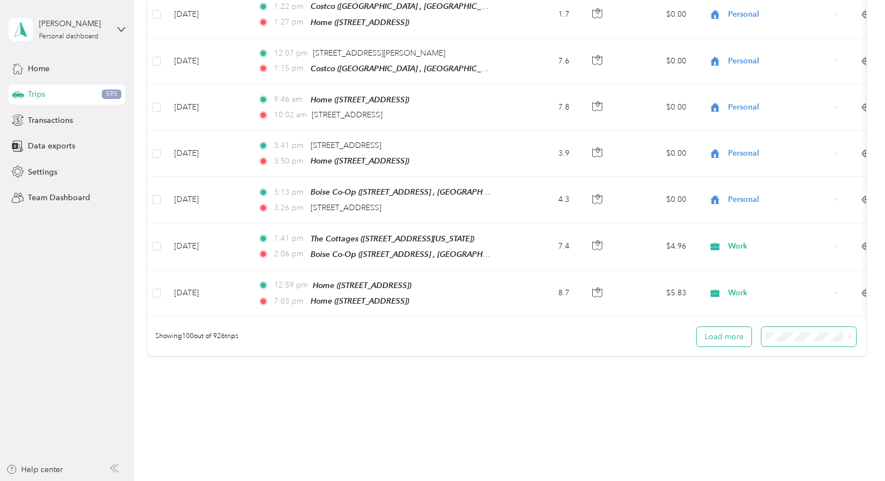
click at [729, 327] on button "Load more" at bounding box center [724, 336] width 55 height 19
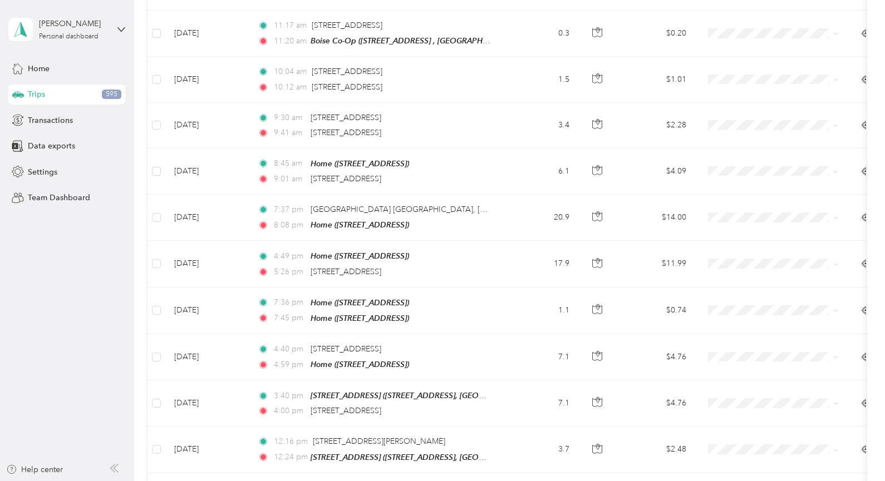
scroll to position [9131, 0]
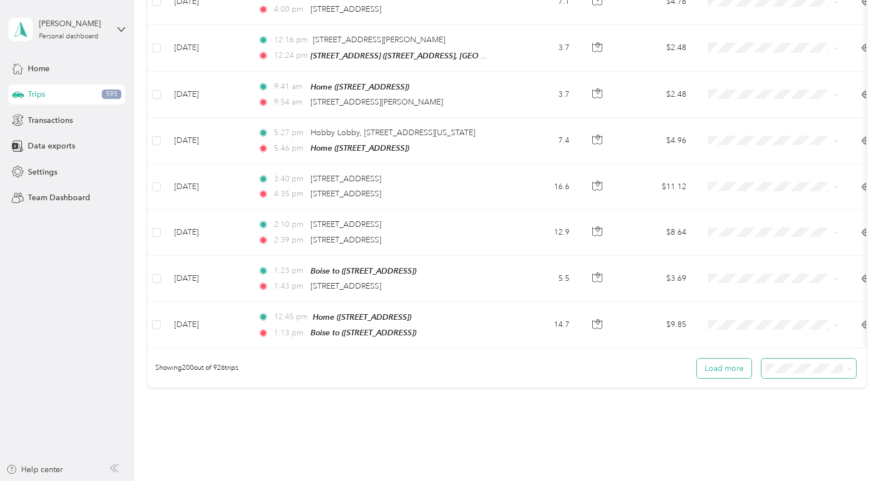
click at [717, 359] on button "Load more" at bounding box center [724, 368] width 55 height 19
click at [716, 359] on button "Load more" at bounding box center [724, 368] width 55 height 19
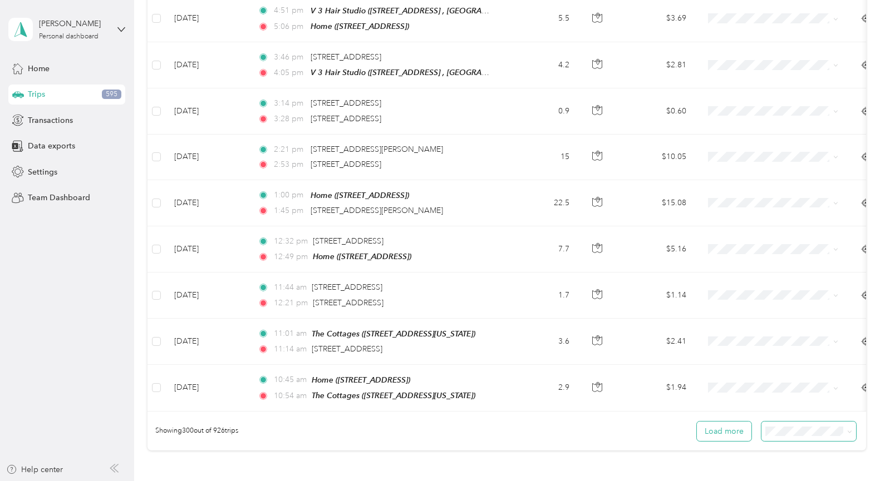
scroll to position [13740, 0]
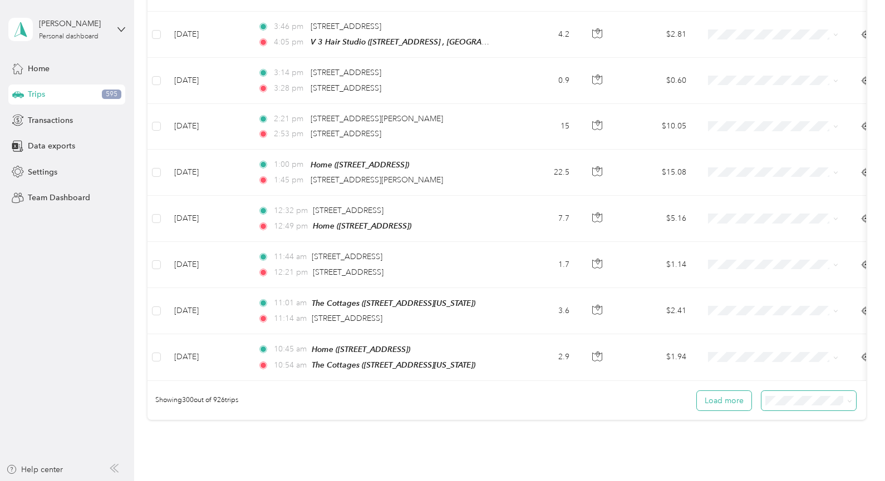
click at [722, 391] on button "Load more" at bounding box center [724, 400] width 55 height 19
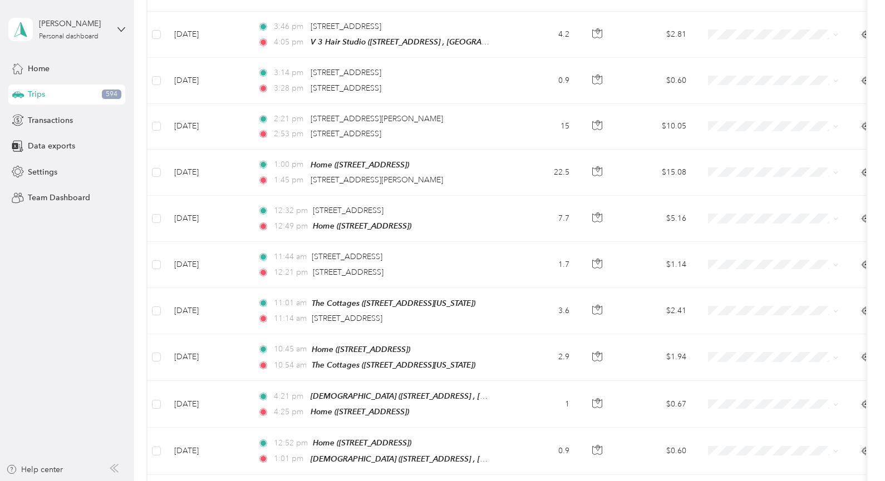
scroll to position [18352, 0]
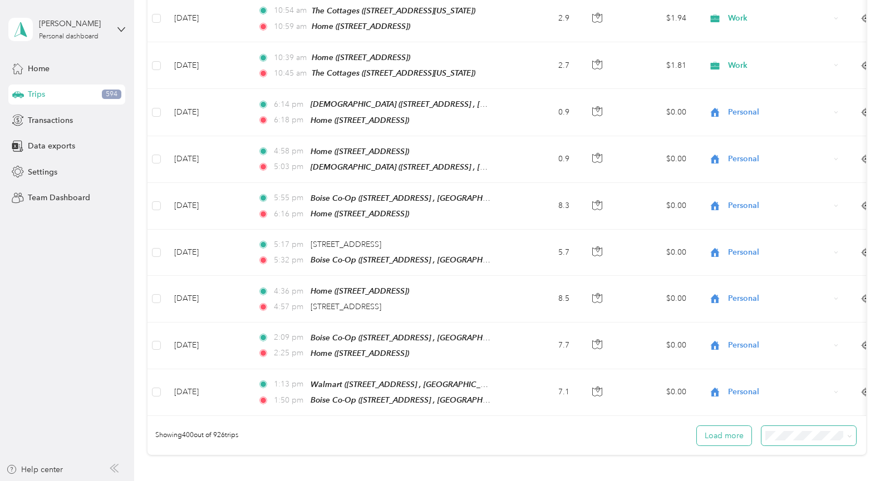
click at [717, 426] on button "Load more" at bounding box center [724, 435] width 55 height 19
click at [720, 426] on button "Load more" at bounding box center [724, 435] width 55 height 19
